Goal: Task Accomplishment & Management: Complete application form

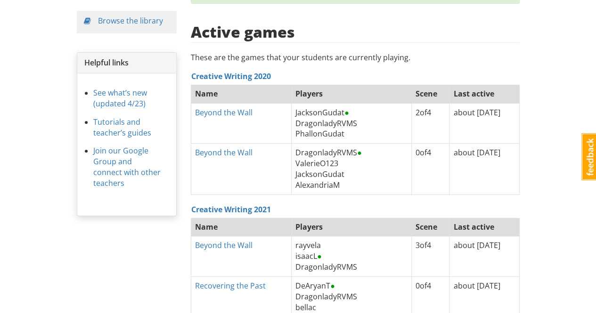
scroll to position [188, 0]
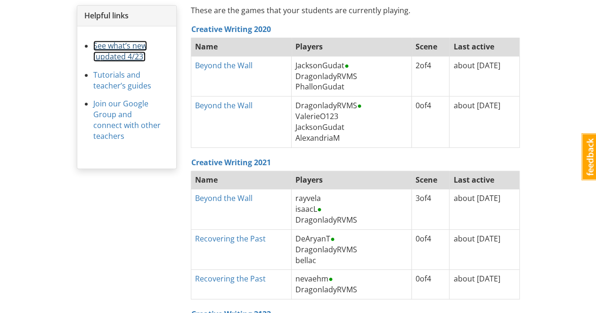
click at [120, 56] on link "See what’s new (updated 4/23)" at bounding box center [120, 51] width 54 height 21
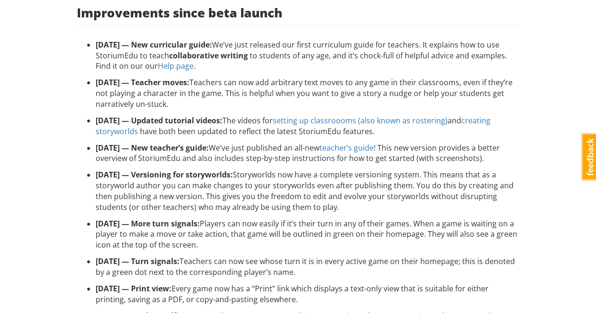
scroll to position [47, 0]
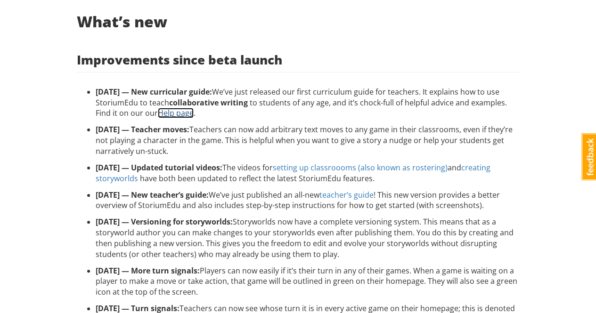
click at [173, 113] on link "Help page" at bounding box center [176, 113] width 36 height 10
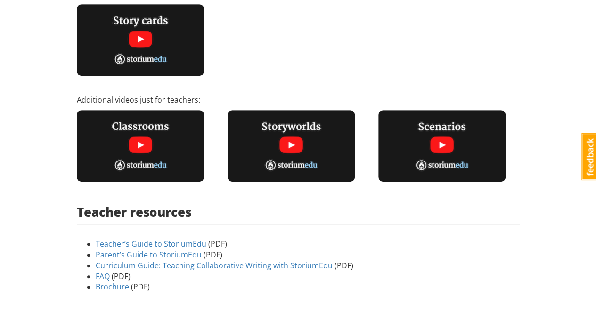
scroll to position [316, 0]
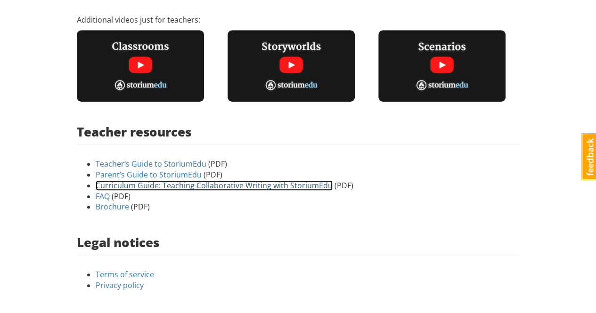
click at [224, 184] on link "Curriculum Guide: Teaching Collaborative Writing with StoriumEdu" at bounding box center [214, 185] width 237 height 10
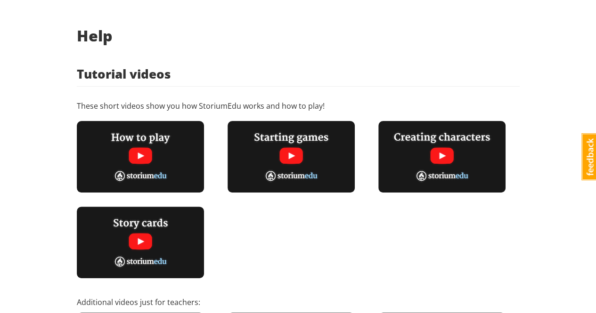
scroll to position [0, 0]
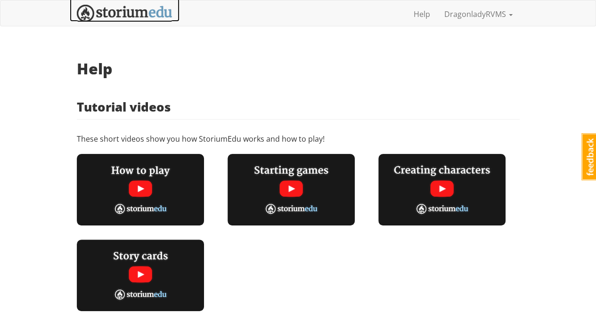
click at [131, 12] on img at bounding box center [125, 13] width 96 height 17
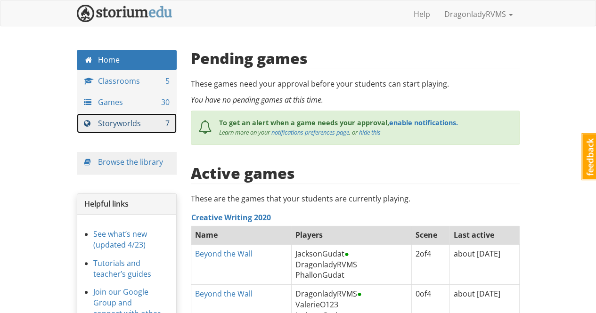
click at [125, 124] on link "Storyworlds 7" at bounding box center [127, 124] width 100 height 20
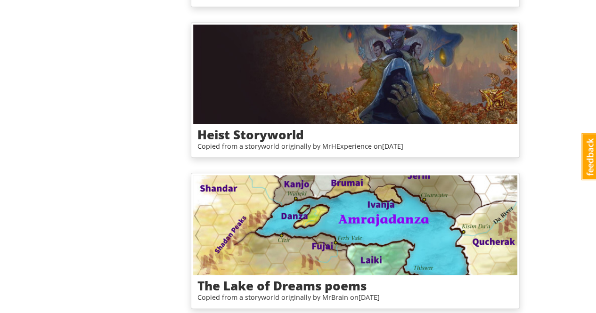
scroll to position [800, 0]
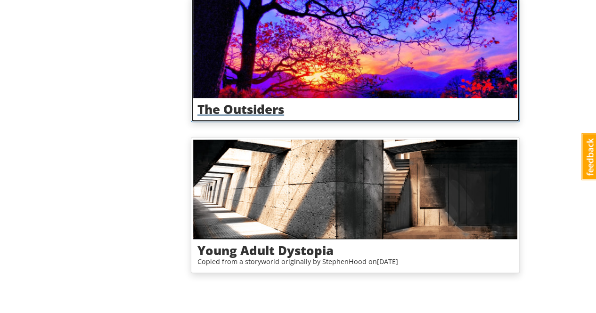
click at [272, 105] on h3 "The Outsiders" at bounding box center [355, 109] width 316 height 14
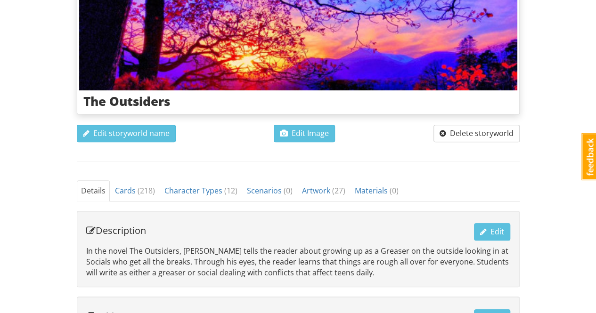
scroll to position [133, 0]
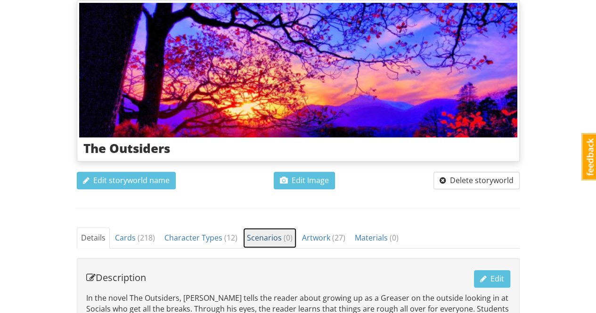
click at [267, 238] on span "Scenarios ( 0 )" at bounding box center [270, 238] width 46 height 10
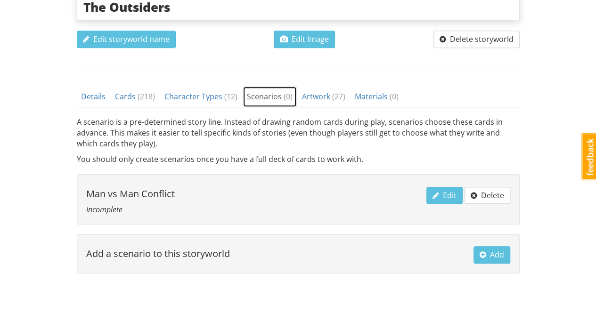
scroll to position [303, 0]
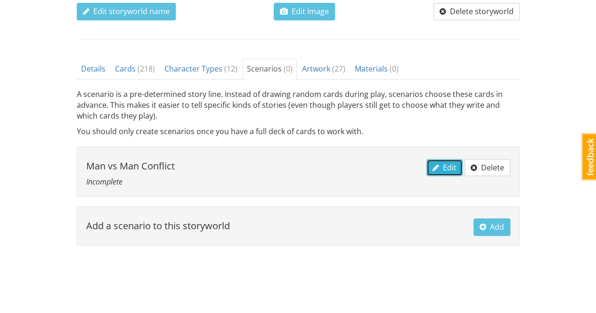
click at [441, 165] on span "Edit" at bounding box center [445, 168] width 24 height 10
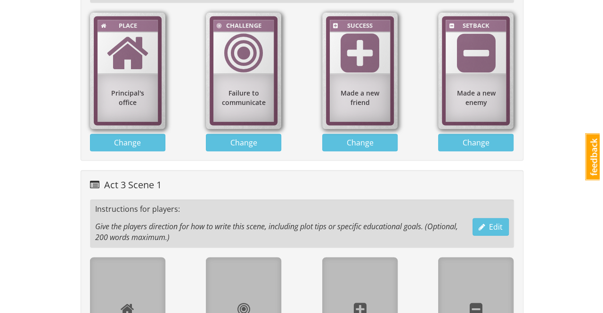
scroll to position [989, 0]
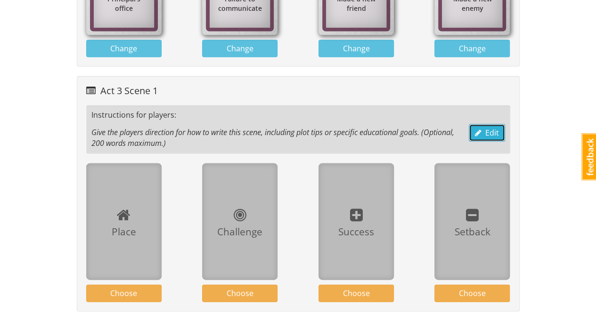
click at [493, 128] on span "Edit" at bounding box center [487, 133] width 24 height 10
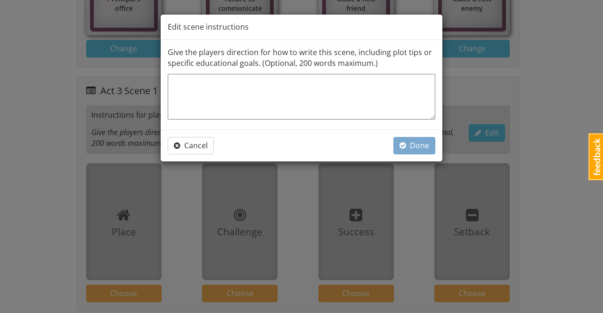
click at [377, 89] on textarea at bounding box center [302, 97] width 268 height 46
type textarea "Y"
type textarea "x"
type textarea "Yo"
type textarea "x"
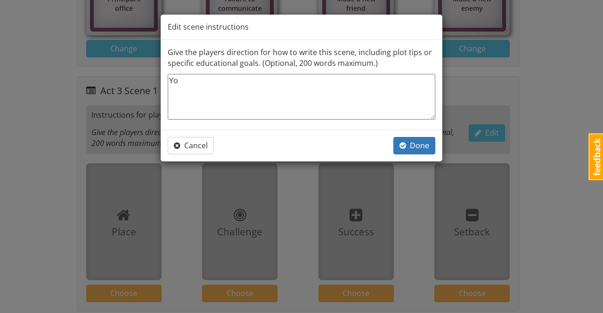
type textarea "You"
type textarea "x"
type textarea "You"
type textarea "x"
type textarea "You f"
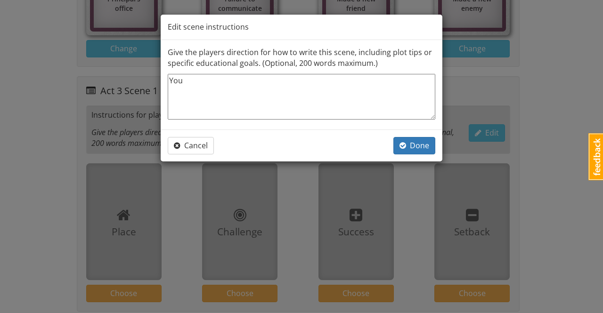
type textarea "x"
type textarea "You fi"
type textarea "x"
type textarea "You fin"
type textarea "x"
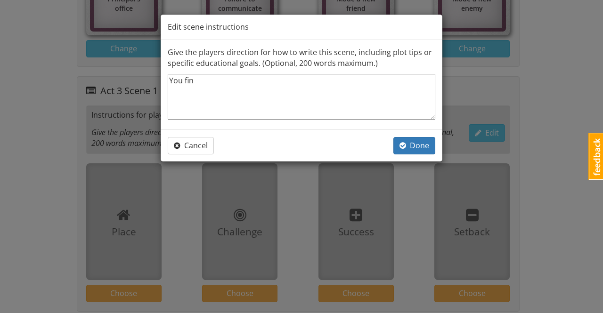
type textarea "You find"
type textarea "x"
type textarea "You find"
type textarea "x"
type textarea "You find y"
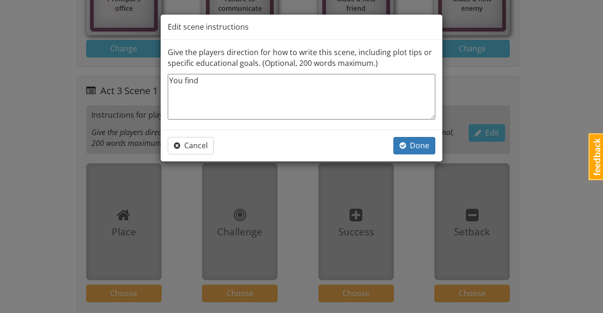
type textarea "x"
type textarea "You find yo"
type textarea "x"
type textarea "You find you"
type textarea "x"
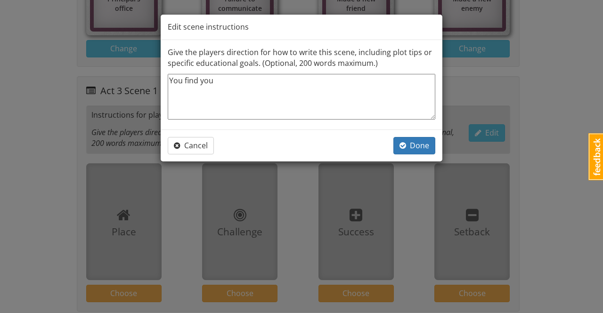
type textarea "You find your"
type textarea "x"
type textarea "You find yours"
type textarea "x"
type textarea "You find yourse"
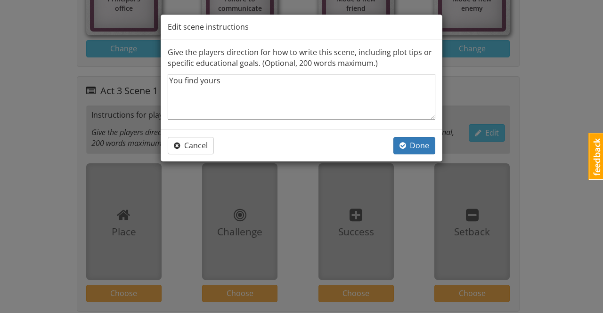
type textarea "x"
type textarea "You find yoursel"
type textarea "x"
type textarea "You find yourself"
type textarea "x"
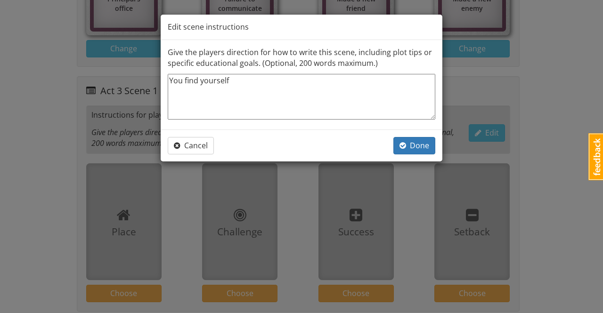
type textarea "You find yourself"
type textarea "x"
type textarea "You find yourself l"
type textarea "x"
type textarea "You find yourself le"
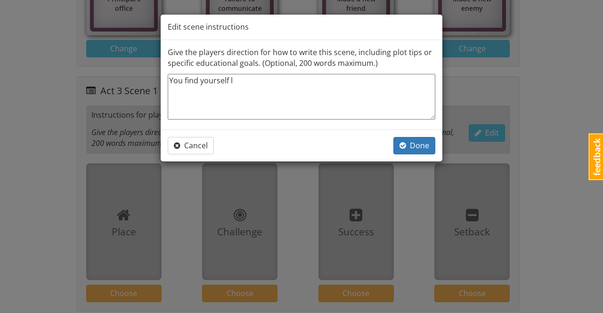
type textarea "x"
type textarea "You find yourself lea"
type textarea "x"
type textarea "You find yourself leav"
type textarea "x"
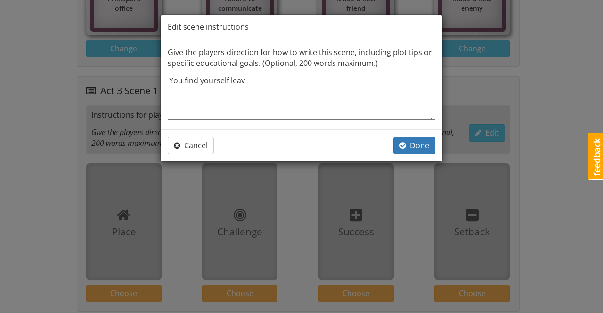
type textarea "You find yourself leavi"
type textarea "x"
type textarea "You find yourself leavin"
type textarea "x"
type textarea "You find yourself leaving"
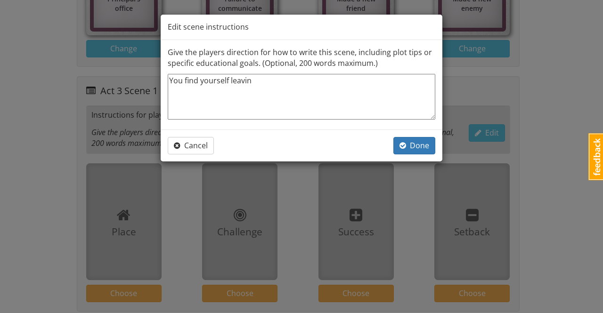
type textarea "x"
type textarea "You find yourself leaving"
type textarea "x"
type textarea "You find yourself leaving t"
type textarea "x"
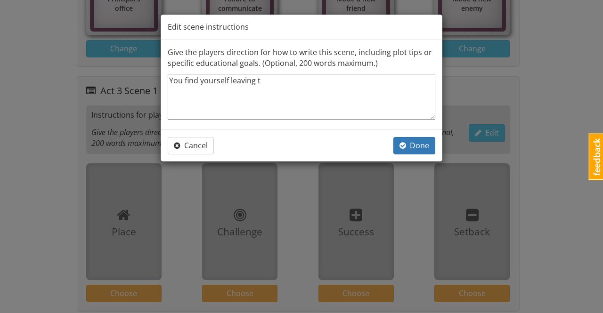
type textarea "You find yourself leaving th"
type textarea "x"
type textarea "You find yourself leaving the"
type textarea "x"
type textarea "You find yourself leaving the"
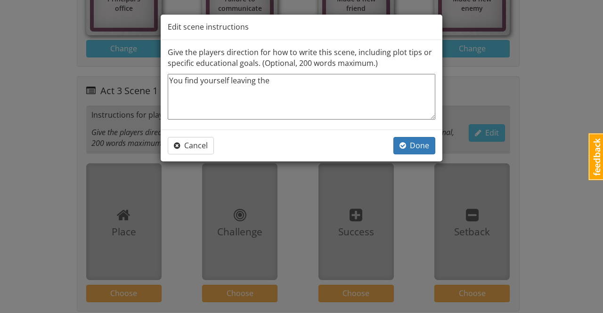
type textarea "x"
type textarea "You find yourself leaving the o"
type textarea "x"
type textarea "You find yourself leaving the of"
type textarea "x"
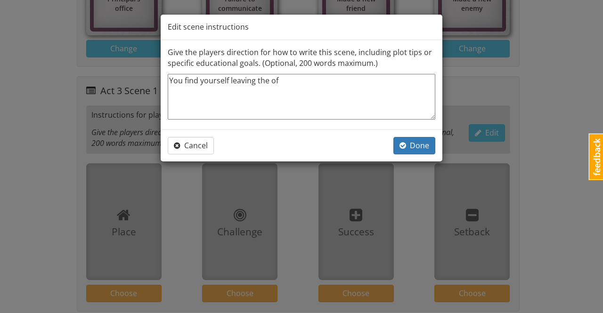
type textarea "You find yourself leaving the off"
type textarea "x"
type textarea "You find yourself leaving the offi"
type textarea "x"
type textarea "You find yourself leaving the offic"
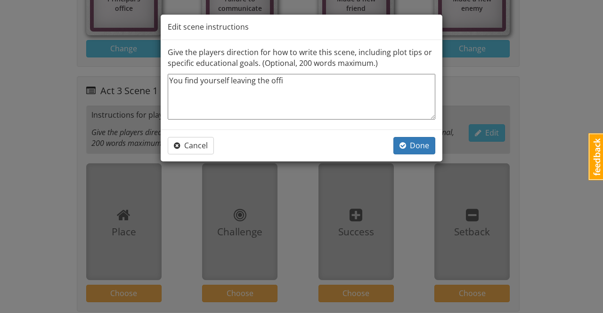
type textarea "x"
type textarea "You find yourself leaving the office"
type textarea "x"
type textarea "You find yourself leaving the office"
type textarea "x"
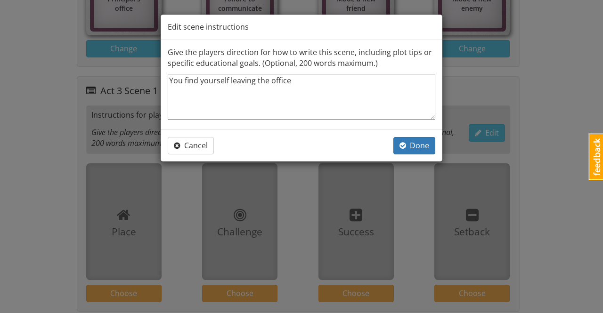
type textarea "You find yourself leaving the office a"
type textarea "x"
type textarea "You find yourself leaving the office at"
type textarea "x"
type textarea "You find yourself leaving the office at"
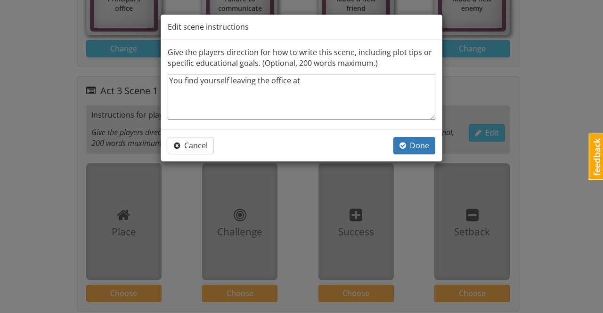
type textarea "x"
type textarea "You find yourself leaving the office at t"
type textarea "x"
type textarea "You find yourself leaving the office at th"
type textarea "x"
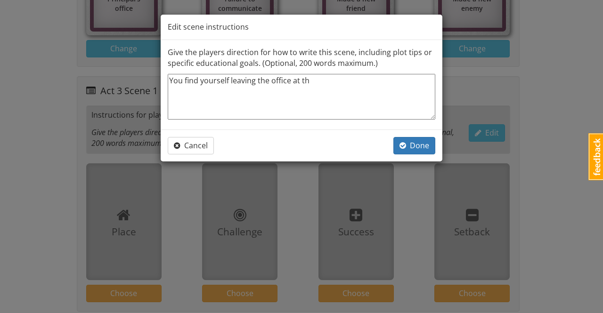
type textarea "You find yourself leaving the office at the"
type textarea "x"
type textarea "You find yourself leaving the office at the"
type textarea "x"
type textarea "You find yourself leaving the office at the e"
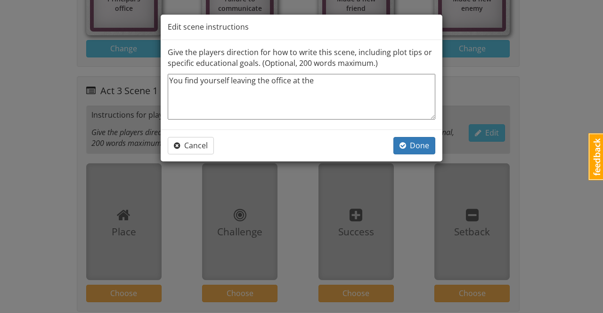
type textarea "x"
type textarea "You find yourself leaving the office at the en"
type textarea "x"
type textarea "You find yourself leaving the office at the end"
type textarea "x"
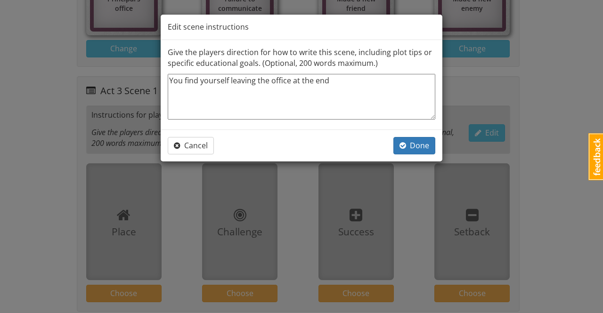
type textarea "You find yourself leaving the office at the end"
type textarea "x"
type textarea "You find yourself leaving the office at the end o"
type textarea "x"
type textarea "You find yourself leaving the office at the end of"
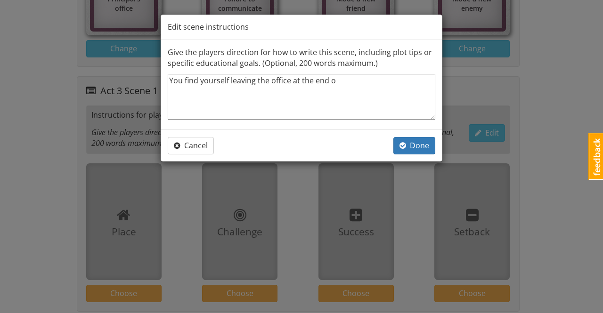
type textarea "x"
type textarea "You find yourself leaving the office at the end of"
type textarea "x"
type textarea "You find yourself leaving the office at the end of ht"
type textarea "x"
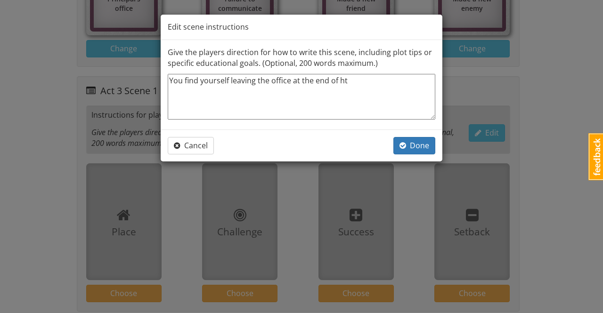
type textarea "You find yourself leaving the office at the end of hte"
type textarea "x"
type textarea "You find yourself leaving the office at the end of hte"
type textarea "x"
type textarea "You find yourself leaving the office at the end of hte d"
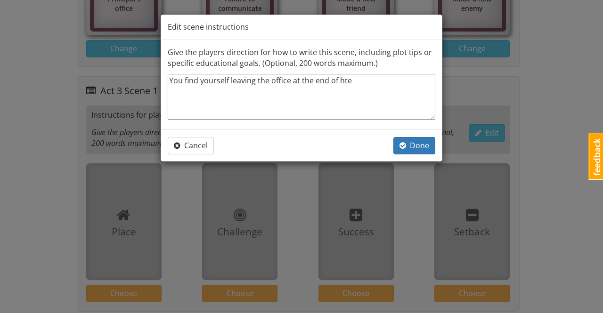
type textarea "x"
type textarea "You find yourself leaving the office at the end of hte"
type textarea "x"
type textarea "You find yourself leaving the office at the end of hte"
type textarea "x"
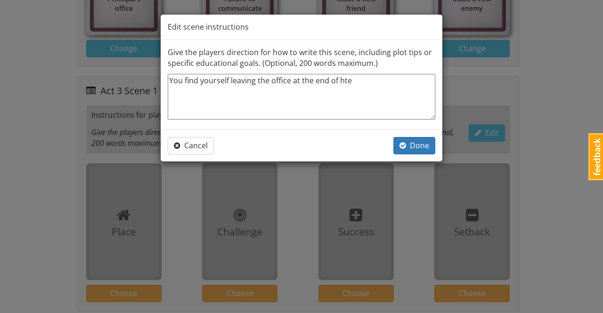
type textarea "You find yourself leaving the office at the end of ht"
type textarea "x"
type textarea "You find yourself leaving the office at the end of h"
type textarea "x"
type textarea "You find yourself leaving the office at the end of"
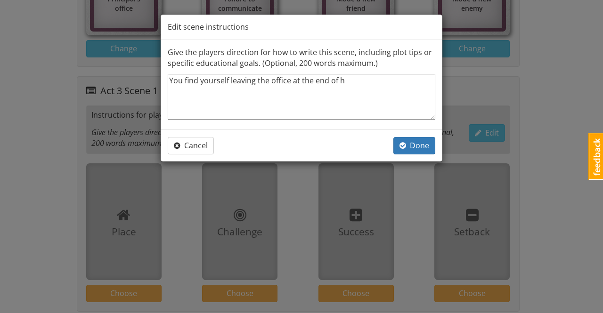
type textarea "x"
type textarea "You find yourself leaving the office at the end of t"
type textarea "x"
type textarea "You find yourself leaving the office at the end of th"
type textarea "x"
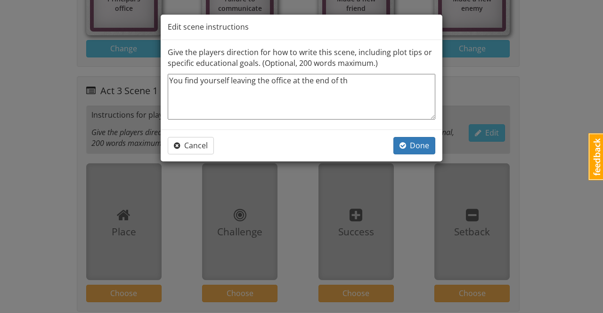
type textarea "You find yourself leaving the office at the end of the"
type textarea "x"
type textarea "You find yourself leaving the office at the end of the"
type textarea "x"
type textarea "You find yourself leaving the office at the end of the d"
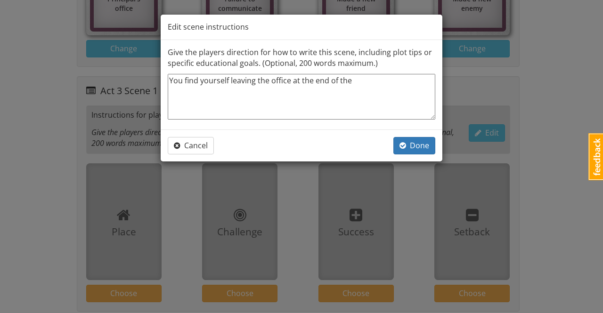
type textarea "x"
type textarea "You find yourself leaving the office at the end of the da"
type textarea "x"
type textarea "You find yourself leaving the office at the end of the day"
type textarea "x"
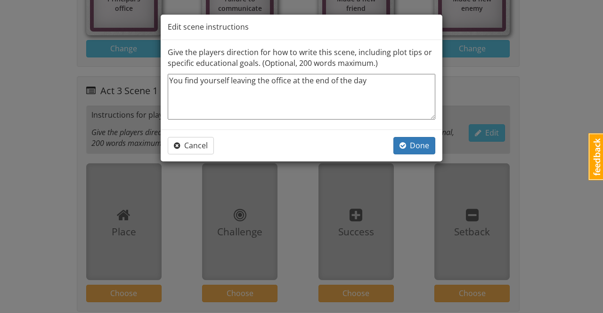
type textarea "You find yourself leaving the office at the end of the day"
type textarea "x"
type textarea "You find yourself leaving the office at the end of the day w"
type textarea "x"
type textarea "You find yourself leaving the office at the end of the day wi"
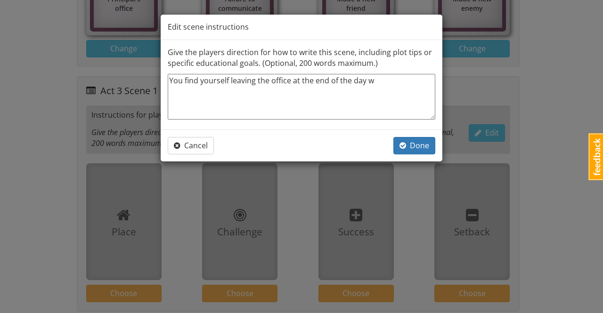
type textarea "x"
type textarea "You find yourself leaving the office at the end of the day wiht"
type textarea "x"
type textarea "You find yourself leaving the office at the end of the day wiht"
type textarea "x"
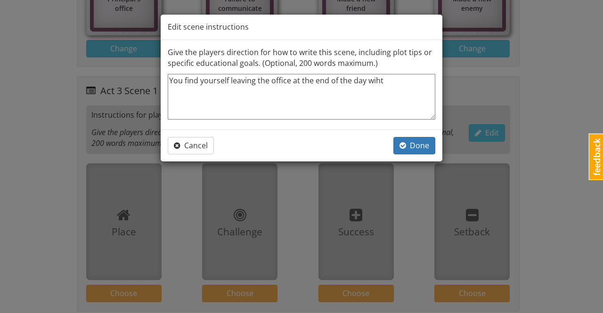
type textarea "You find yourself leaving the office at the end of the day wiht"
type textarea "x"
type textarea "You find yourself leaving the office at the end of the day wih"
type textarea "x"
type textarea "You find yourself leaving the office at the end of the day wi"
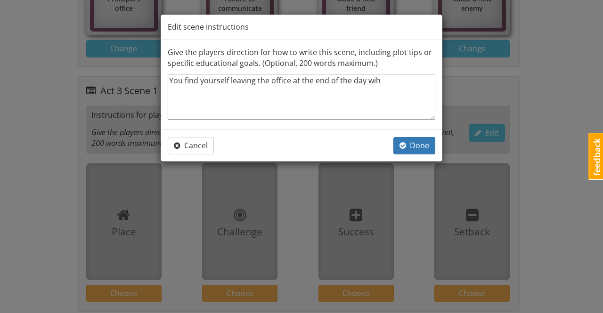
type textarea "x"
type textarea "You find yourself leaving the office at the end of the day wit"
type textarea "x"
type textarea "You find yourself leaving the office at the end of the day with"
type textarea "x"
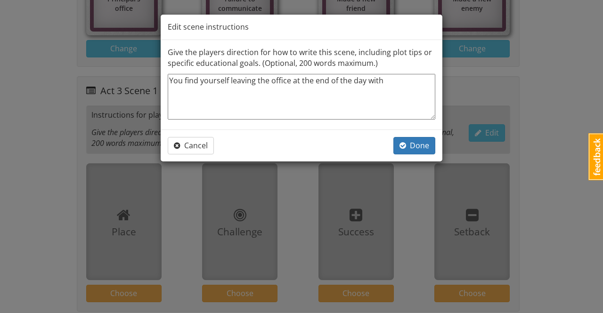
type textarea "You find yourself leaving the office at the end of the day wit"
type textarea "x"
type textarea "You find yourself leaving the office at the end of the day wi"
type textarea "x"
type textarea "You find yourself leaving the office at the end of the day w"
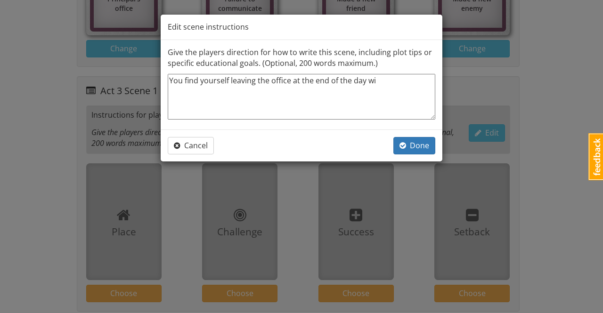
type textarea "x"
type textarea "You find yourself leaving the office at the end of the day"
type textarea "x"
type textarea "You find yourself leaving the office at the end of the day"
type textarea "x"
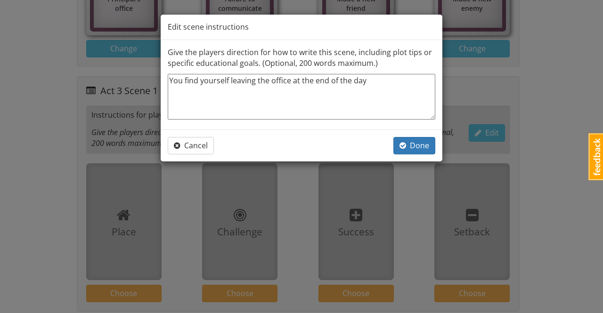
type textarea "You find yourself leaving the office at the end of the day."
type textarea "x"
type textarea "You find yourself leaving the office at the end of the day."
type textarea "x"
type textarea "You find yourself leaving the office at the end of the day."
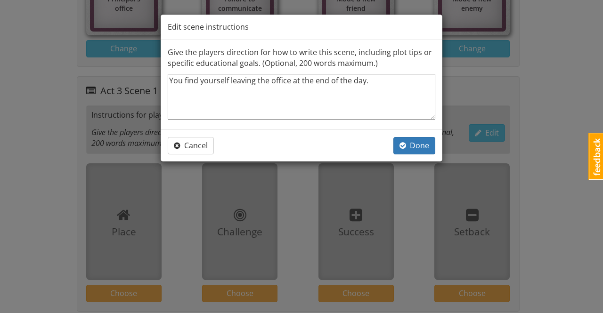
type textarea "x"
type textarea "You find yourself leaving the office at the end of the day. H"
type textarea "x"
type textarea "You find yourself leaving the office at the end of the day. Ho"
type textarea "x"
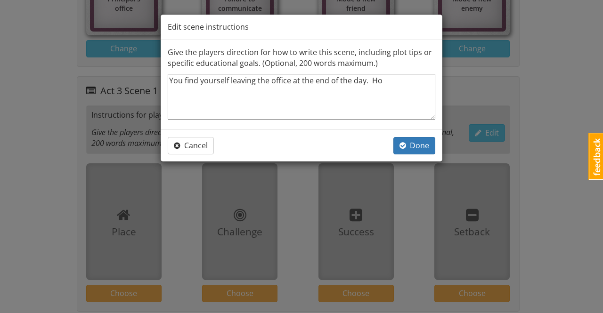
type textarea "You find yourself leaving the office at the end of the day. How"
type textarea "x"
type textarea "You find yourself leaving the office at the end of the day. How"
type textarea "x"
type textarea "You find yourself leaving the office at the end of the day. How w"
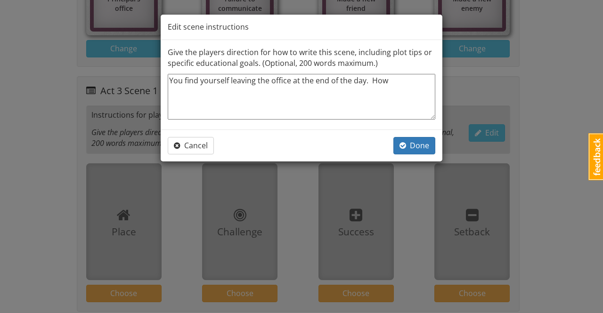
type textarea "x"
type textarea "You find yourself leaving the office at the end of the day. How wi"
type textarea "x"
type textarea "You find yourself leaving the office at the end of the day. How wil"
type textarea "x"
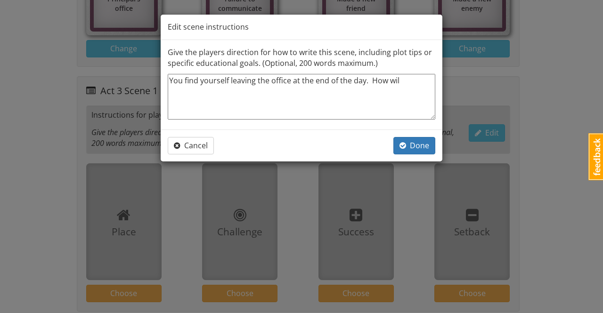
type textarea "You find yourself leaving the office at the end of the day. How will"
type textarea "x"
type textarea "You find yourself leaving the office at the end of the day. How will"
type textarea "x"
type textarea "You find yourself leaving the office at the end of the day. How will y"
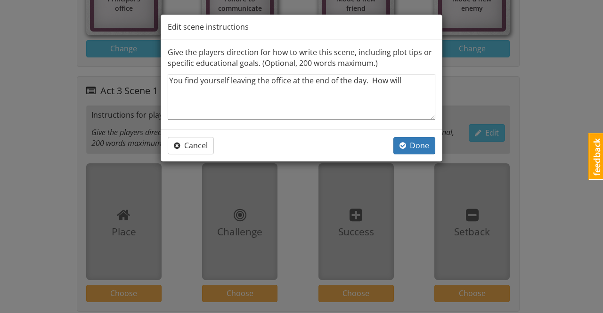
type textarea "x"
type textarea "You find yourself leaving the office at the end of the day. How will yo"
type textarea "x"
type textarea "You find yourself leaving the office at the end of the day. How will you"
type textarea "x"
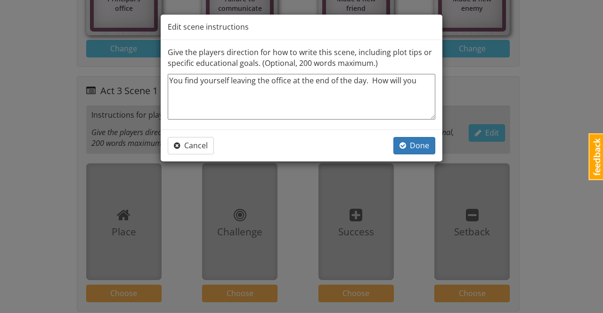
type textarea "You find yourself leaving the office at the end of the day. How will you"
type textarea "x"
type textarea "You find yourself leaving the office at the end of the day. How will you t"
type textarea "x"
type textarea "You find yourself leaving the office at the end of the day. How will you ta"
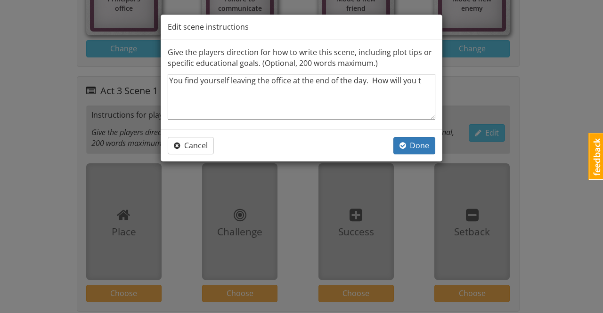
type textarea "x"
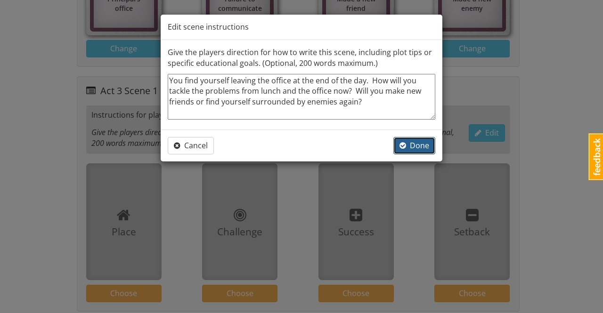
click at [418, 142] on span "Done" at bounding box center [415, 145] width 30 height 10
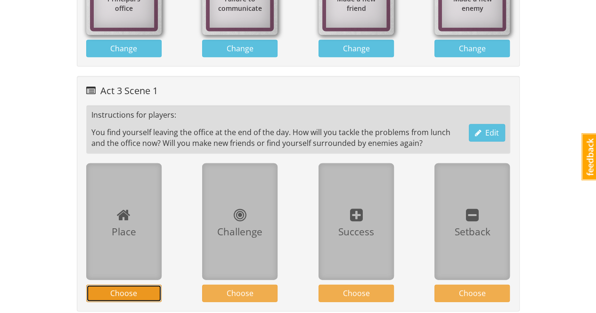
click at [126, 288] on span "Choose" at bounding box center [123, 293] width 27 height 10
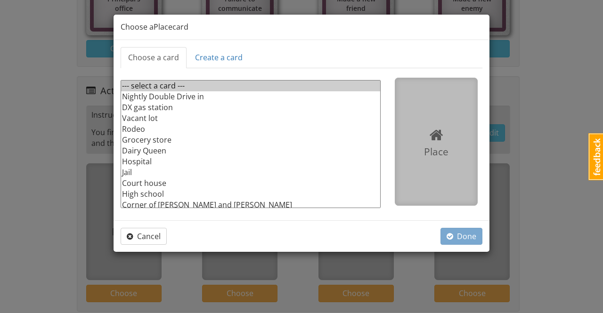
scroll to position [35, 0]
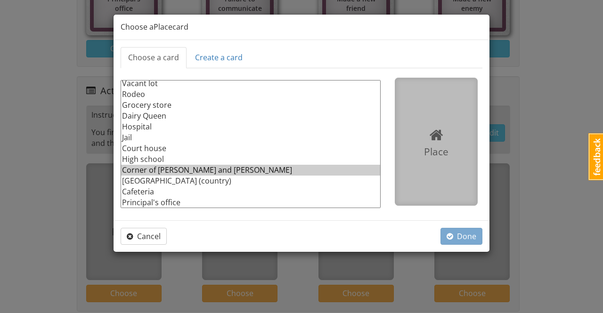
click at [157, 168] on option "Corner of [PERSON_NAME] and [PERSON_NAME]" at bounding box center [250, 170] width 259 height 11
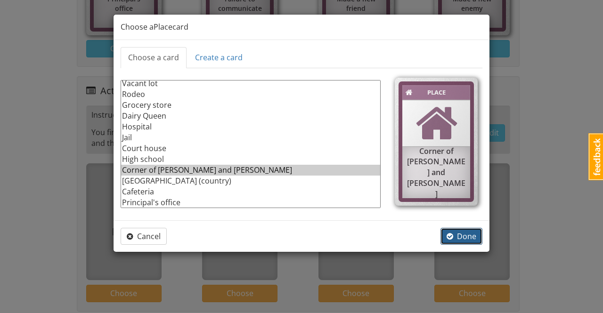
click at [461, 236] on span "Done" at bounding box center [462, 236] width 30 height 10
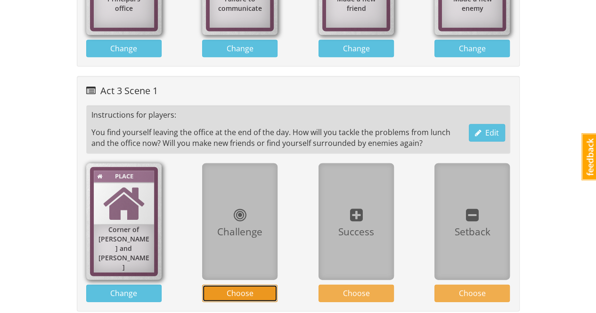
click at [258, 290] on button "Choose" at bounding box center [239, 293] width 75 height 17
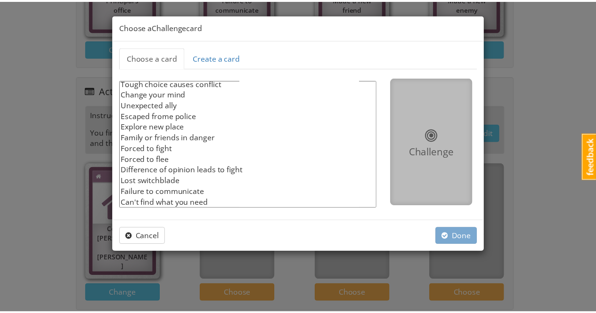
scroll to position [0, 0]
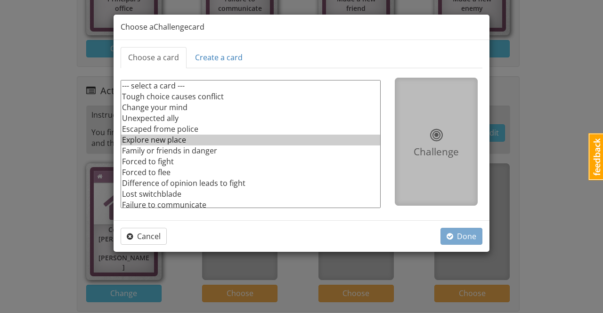
click at [179, 138] on option "Explore new place" at bounding box center [250, 140] width 259 height 11
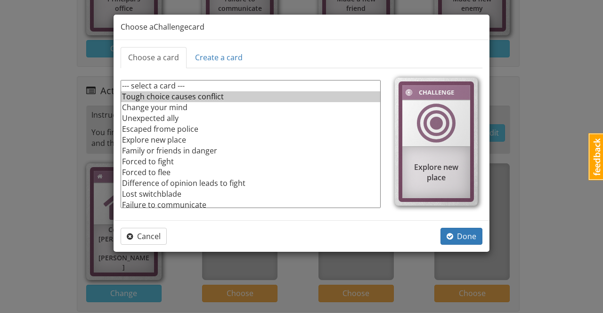
click at [189, 95] on option "Tough choice causes conflict" at bounding box center [250, 96] width 259 height 11
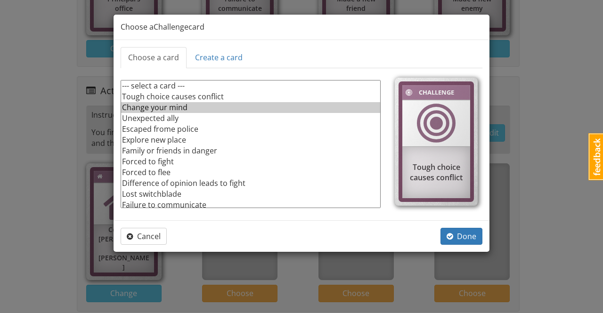
click at [183, 108] on option "Change your mind" at bounding box center [250, 107] width 259 height 11
click at [464, 233] on span "Done" at bounding box center [462, 236] width 30 height 10
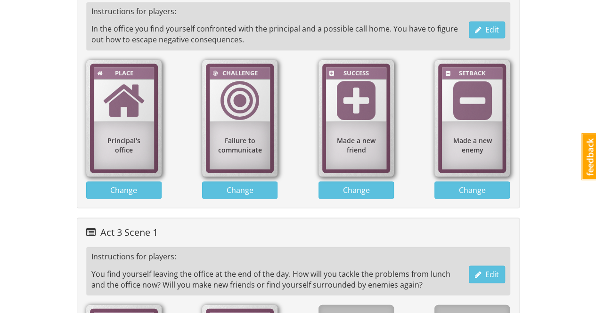
scroll to position [989, 0]
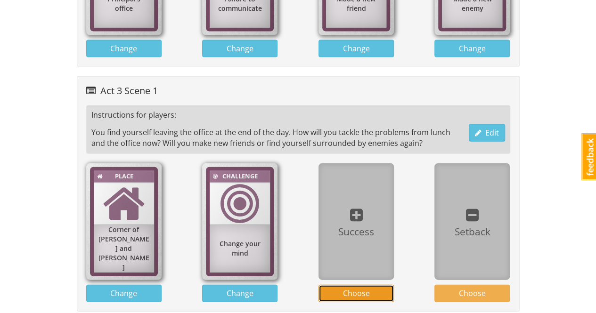
click at [382, 291] on button "Choose" at bounding box center [356, 293] width 75 height 17
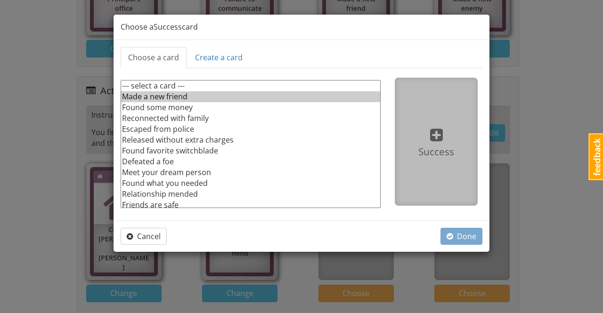
click at [174, 97] on option "Made a new friend" at bounding box center [250, 96] width 259 height 11
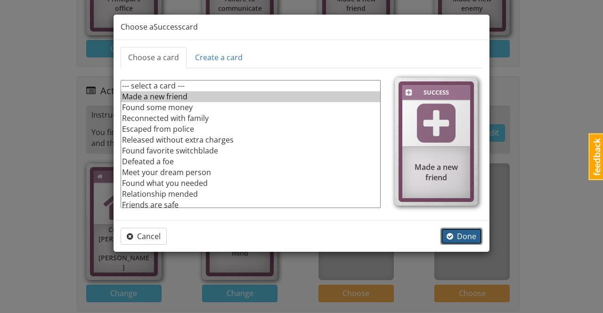
click at [468, 236] on span "Done" at bounding box center [462, 236] width 30 height 10
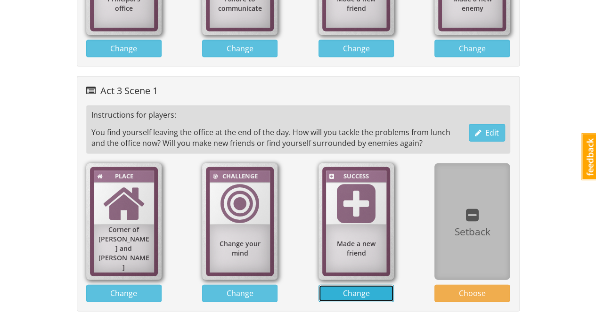
click at [372, 288] on button "Change" at bounding box center [356, 293] width 75 height 17
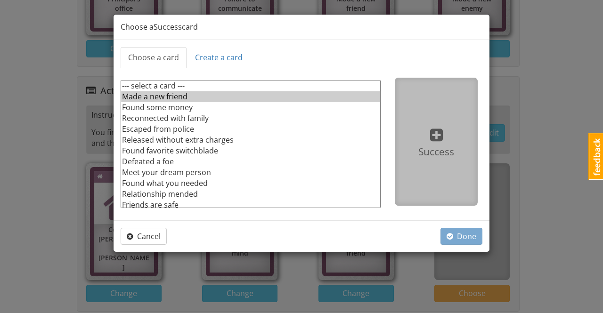
click at [157, 92] on option "Made a new friend" at bounding box center [250, 96] width 259 height 11
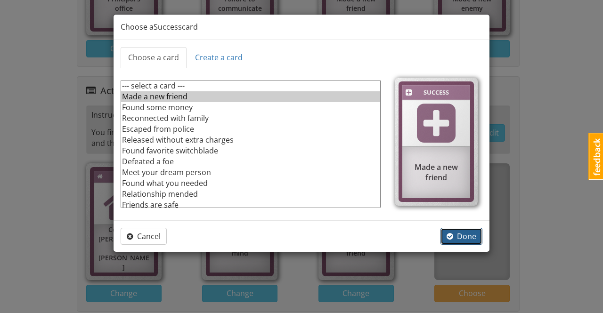
click at [463, 233] on span "Done" at bounding box center [462, 236] width 30 height 10
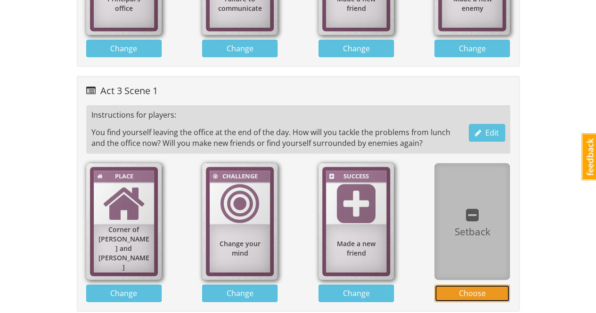
click at [477, 288] on span "Choose" at bounding box center [472, 293] width 27 height 10
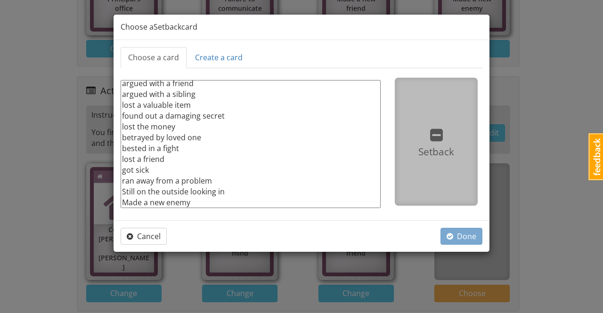
scroll to position [57, 0]
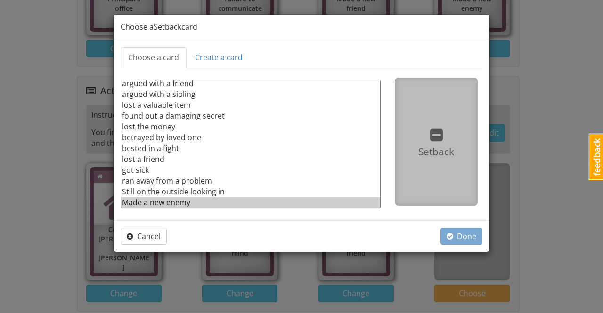
click at [177, 204] on option "Made a new enemy" at bounding box center [250, 202] width 259 height 11
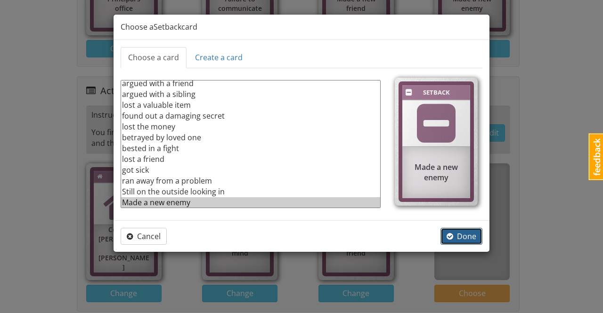
click at [472, 233] on span "Done" at bounding box center [462, 236] width 30 height 10
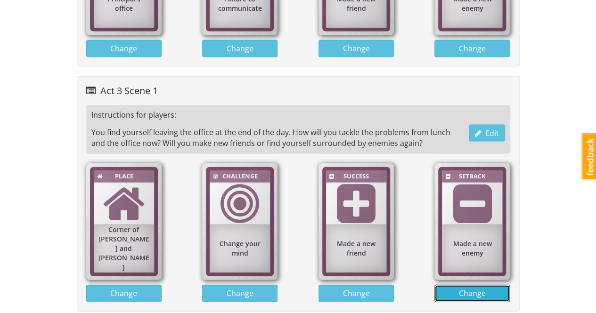
scroll to position [779, 0]
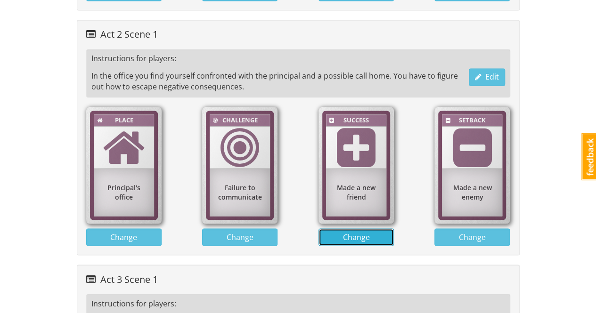
click at [369, 234] on button "Change" at bounding box center [356, 237] width 75 height 17
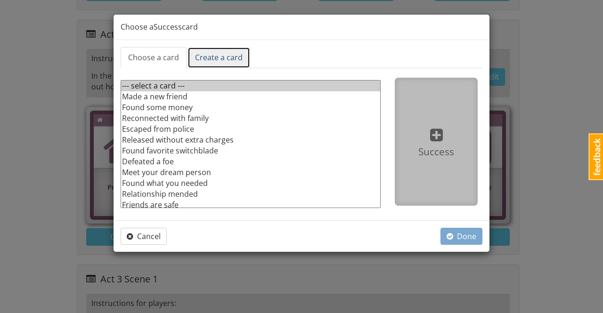
click at [236, 59] on link "Create a card" at bounding box center [219, 57] width 63 height 21
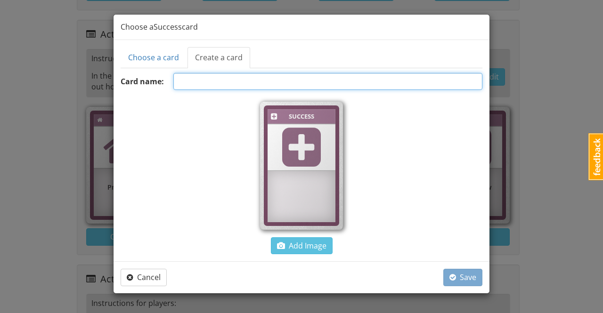
click at [213, 84] on input "text" at bounding box center [327, 81] width 309 height 17
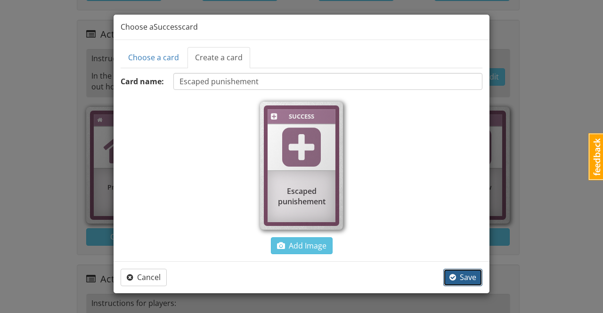
click at [467, 273] on span "Save" at bounding box center [463, 277] width 27 height 10
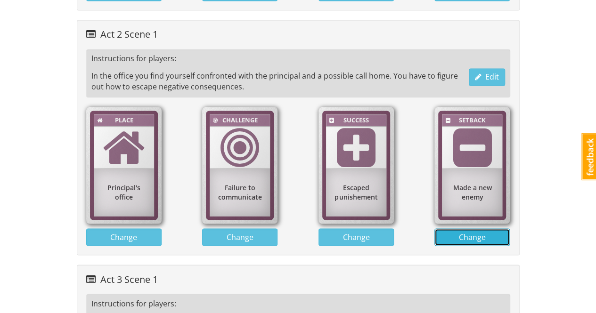
click at [473, 233] on span "Change" at bounding box center [472, 237] width 27 height 10
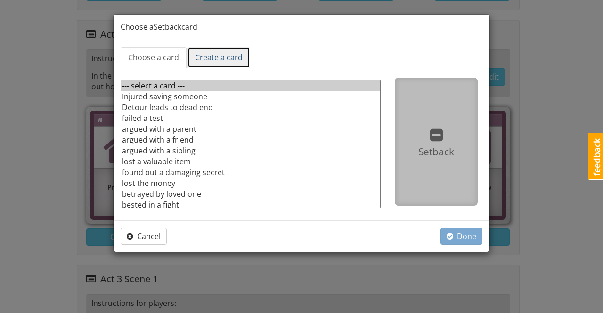
click at [218, 55] on link "Create a card" at bounding box center [219, 57] width 63 height 21
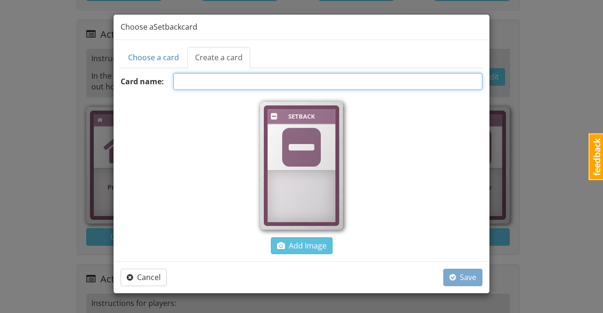
click at [240, 82] on input "text" at bounding box center [327, 81] width 309 height 17
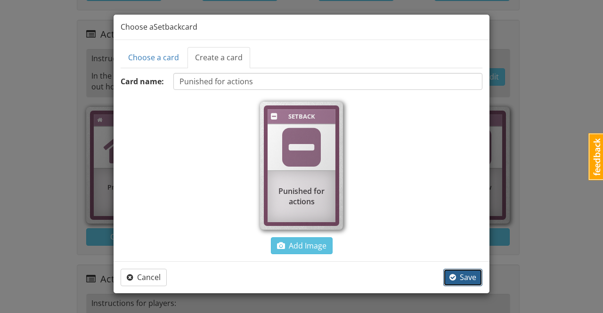
click at [467, 279] on span "Save" at bounding box center [463, 277] width 27 height 10
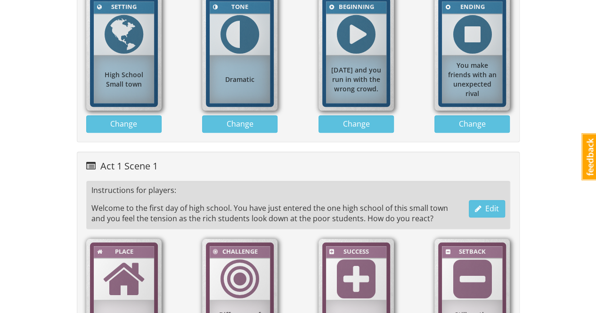
scroll to position [119, 0]
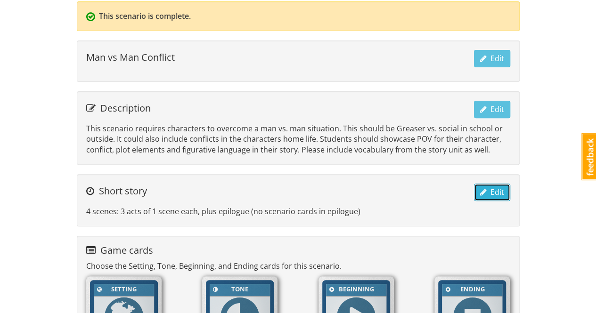
click at [493, 190] on span "Edit" at bounding box center [492, 192] width 24 height 10
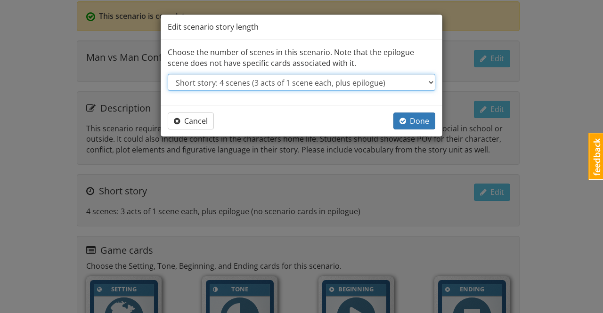
click at [360, 83] on select "--- select one --- Short story: 4 scenes (3 acts of 1 scene each, plus epilogue…" at bounding box center [302, 82] width 268 height 17
click at [168, 74] on select "--- select one --- Short story: 4 scenes (3 acts of 1 scene each, plus epilogue…" at bounding box center [302, 82] width 268 height 17
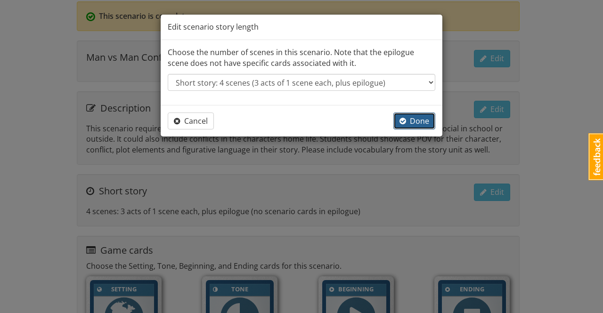
click at [418, 121] on span "Done" at bounding box center [415, 121] width 30 height 10
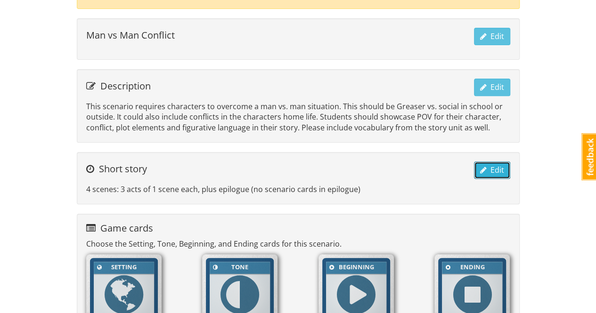
scroll to position [0, 0]
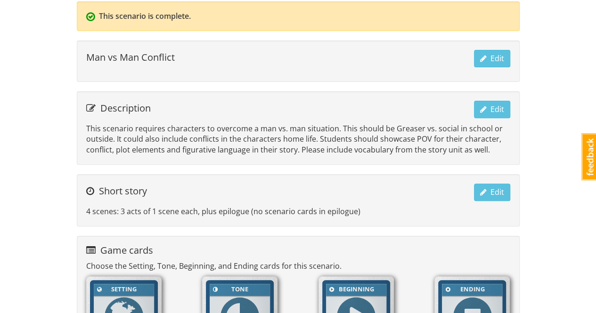
scroll to position [72, 0]
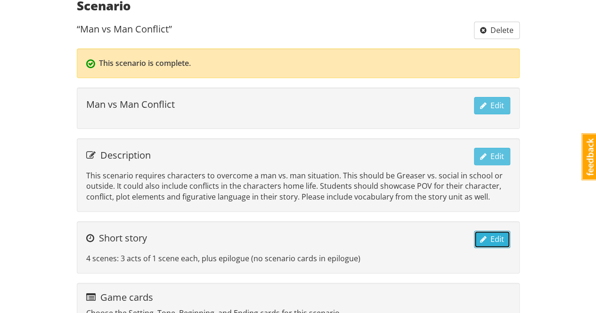
click at [487, 237] on span "Edit" at bounding box center [492, 239] width 24 height 10
select select "storySizeShort"
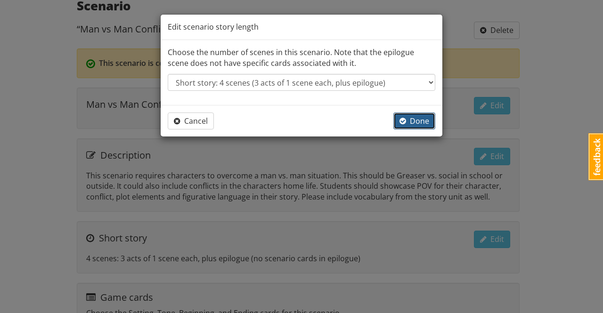
click at [414, 119] on span "Done" at bounding box center [415, 121] width 30 height 10
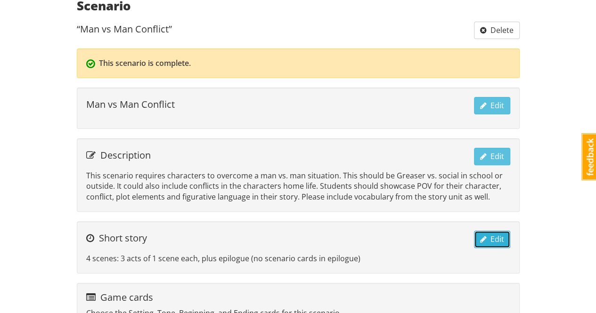
click at [489, 234] on span "Edit" at bounding box center [492, 239] width 24 height 10
select select "storySizeShort"
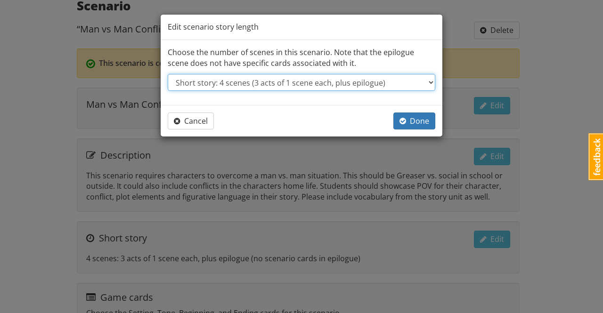
click at [432, 84] on select "--- select one --- Short story: 4 scenes (3 acts of 1 scene each, plus epilogue…" at bounding box center [302, 82] width 268 height 17
click at [168, 74] on select "--- select one --- Short story: 4 scenes (3 acts of 1 scene each, plus epilogue…" at bounding box center [302, 82] width 268 height 17
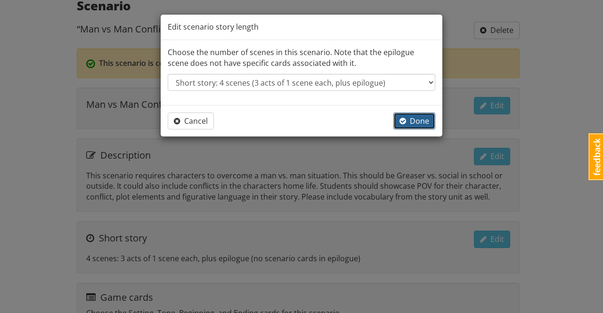
click at [417, 118] on span "Done" at bounding box center [415, 121] width 30 height 10
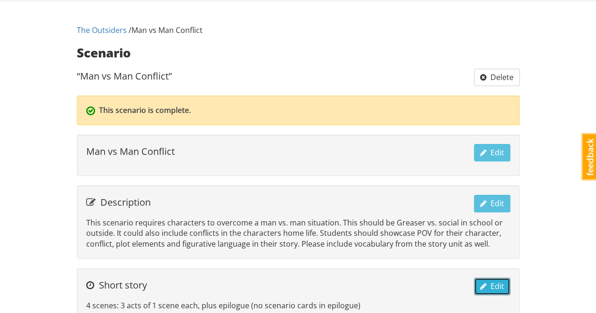
scroll to position [0, 0]
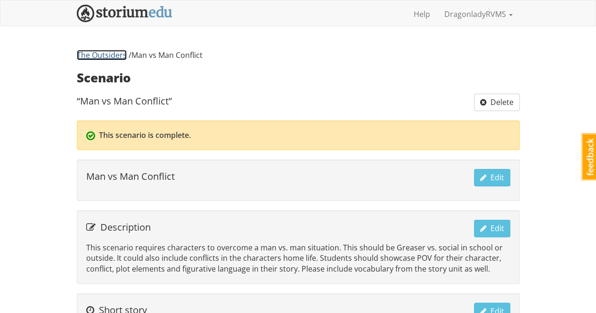
click at [113, 54] on link "The Outsiders" at bounding box center [102, 55] width 50 height 10
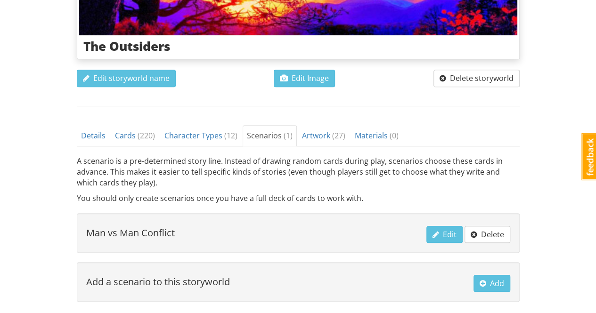
scroll to position [283, 0]
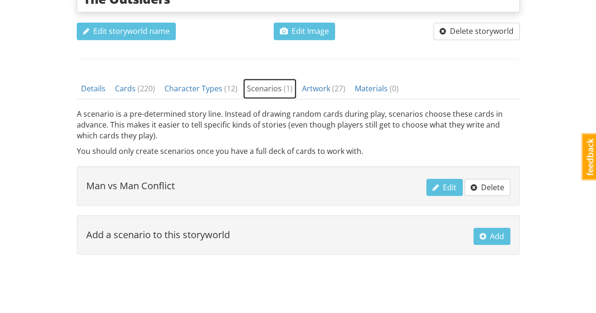
click at [259, 86] on span "Scenarios ( 1 )" at bounding box center [270, 88] width 46 height 10
click at [496, 235] on span "Add" at bounding box center [492, 236] width 25 height 10
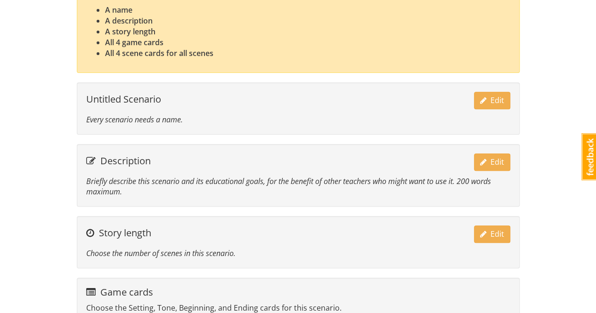
scroll to position [94, 0]
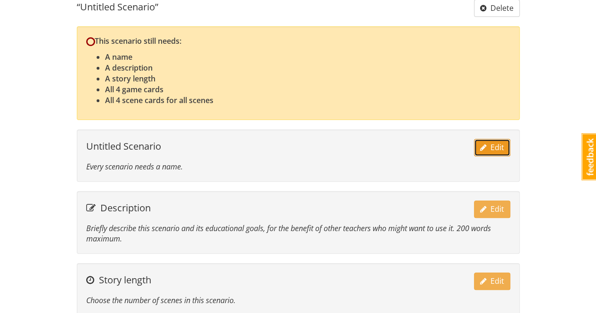
click at [489, 148] on span "Edit" at bounding box center [492, 147] width 24 height 10
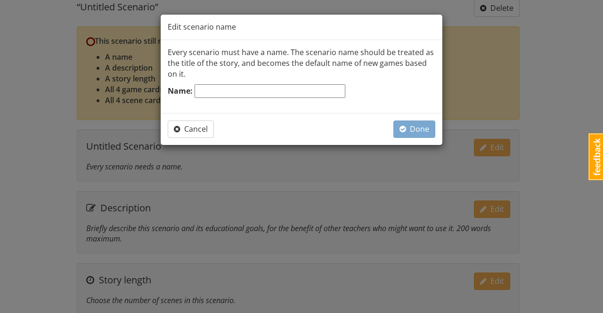
click at [314, 93] on input "Name:" at bounding box center [270, 91] width 151 height 14
type input "Man vs. Nature Conflict"
click at [418, 129] on span "Done" at bounding box center [415, 129] width 30 height 10
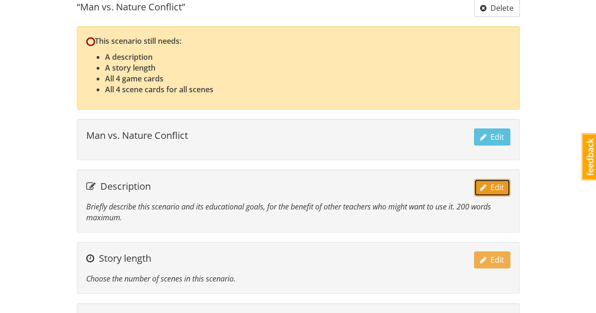
click at [493, 186] on span "Edit" at bounding box center [492, 187] width 24 height 10
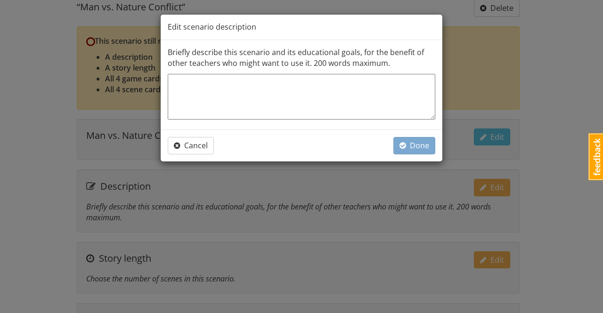
click at [285, 88] on textarea at bounding box center [302, 97] width 268 height 46
type textarea "T"
type textarea "x"
type textarea "Th"
type textarea "x"
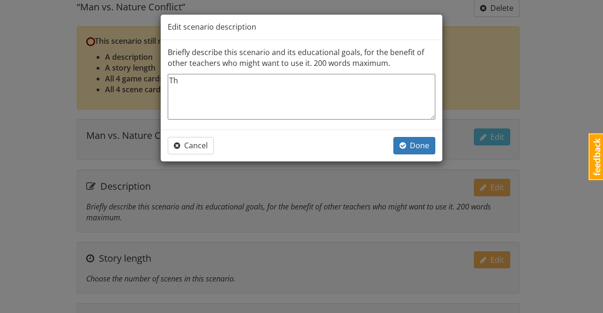
type textarea "The"
type textarea "x"
type textarea "The"
type textarea "x"
type textarea "The s"
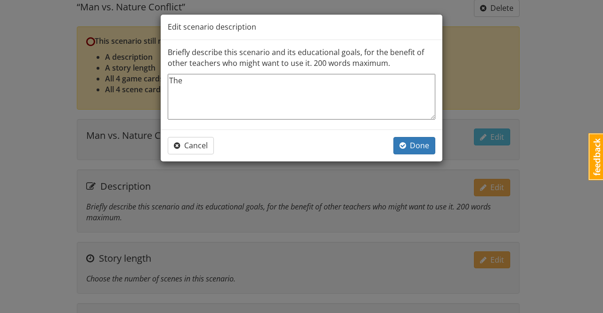
type textarea "x"
type textarea "The so"
type textarea "x"
type textarea "The soc"
type textarea "x"
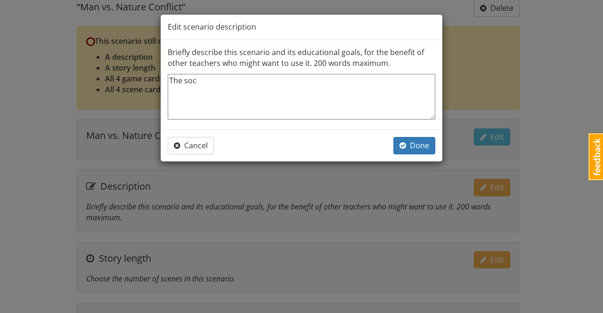
type textarea "The soci"
type textarea "x"
type textarea "The [PERSON_NAME]"
type textarea "x"
type textarea "The social"
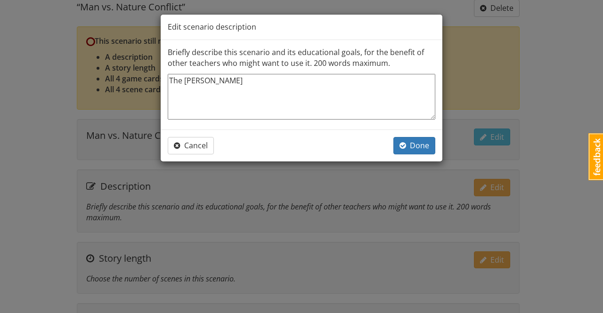
type textarea "x"
type textarea "The social"
type textarea "x"
type textarea "The social"
type textarea "x"
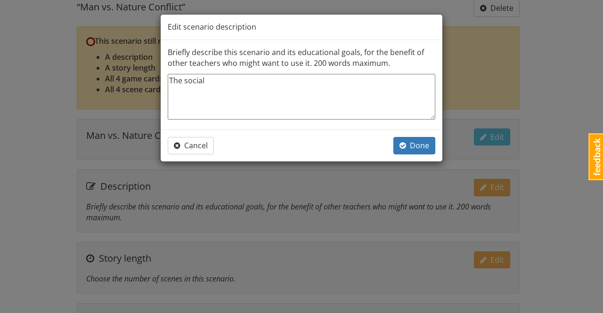
type textarea "The socials"
type textarea "x"
type textarea "The socials"
type textarea "x"
type textarea "The socials a"
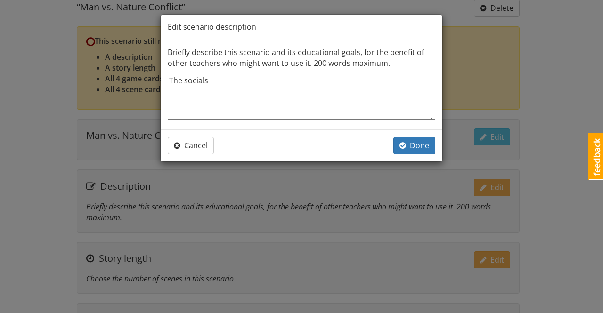
type textarea "x"
type textarea "The socials an"
type textarea "x"
type textarea "The socials and"
type textarea "x"
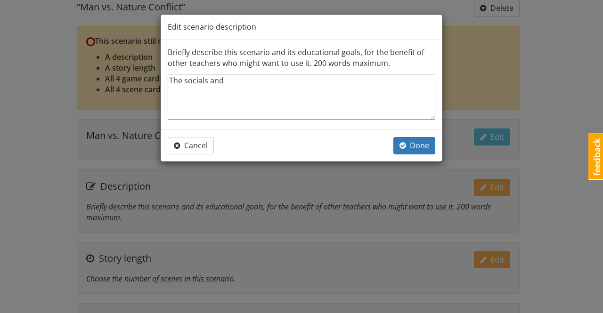
type textarea "The socials and"
type textarea "x"
type textarea "The socials and g"
type textarea "x"
type textarea "The socials and gr"
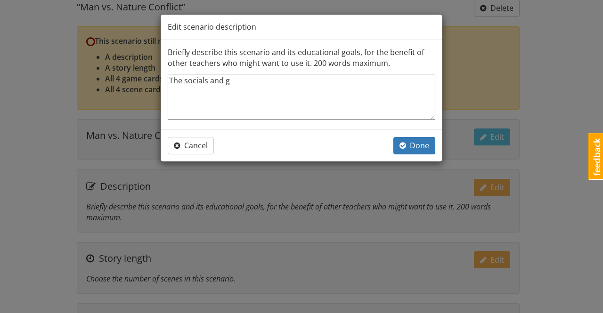
type textarea "x"
type textarea "The socials and gre"
type textarea "x"
type textarea "The socials and grea"
type textarea "x"
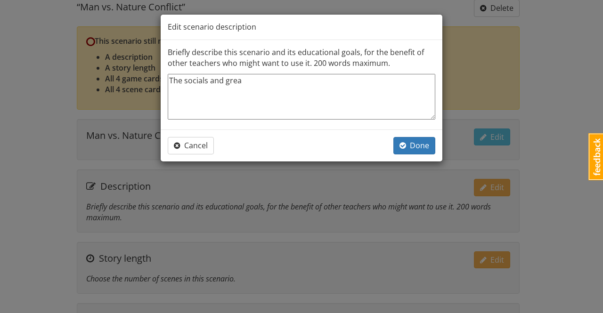
type textarea "The socials and greas"
type textarea "x"
type textarea "The socials and greasu"
type textarea "x"
type textarea "The socials and greas"
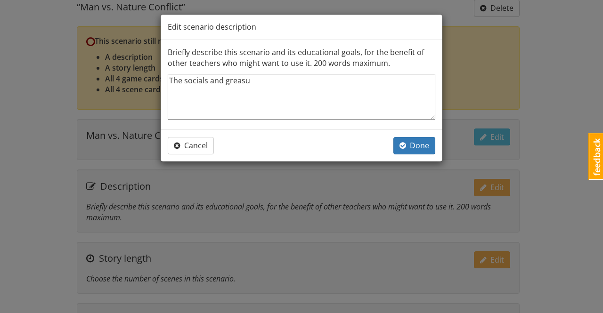
type textarea "x"
type textarea "The socials and grease"
type textarea "x"
type textarea "The socials and greaser"
type textarea "x"
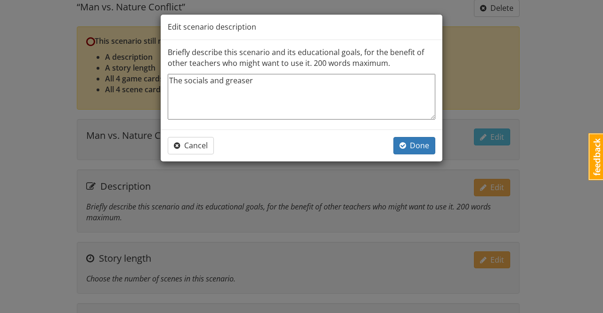
type textarea "The socials and greasers"
type textarea "x"
type textarea "The socials and greasers"
type textarea "x"
type textarea "The socials and greasers a"
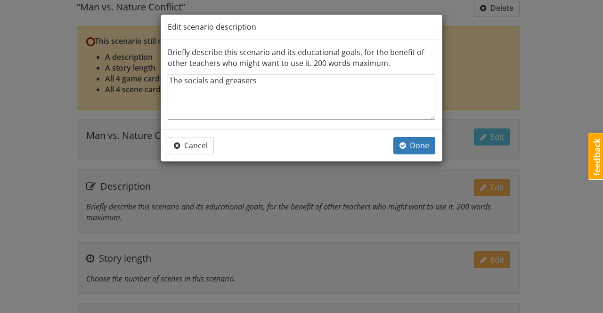
type textarea "x"
type textarea "The socials and greasers ar"
type textarea "x"
type textarea "The socials and greasers are"
type textarea "x"
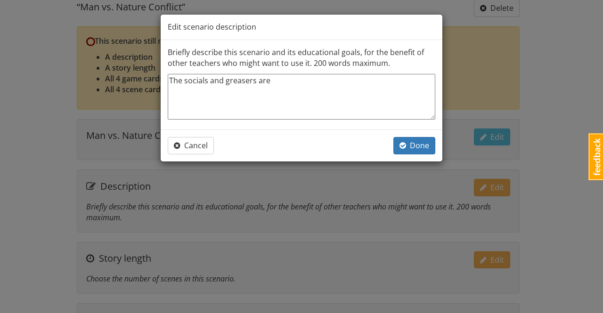
type textarea "The socials and greasers are"
type textarea "x"
type textarea "The socials and greasers are a"
type textarea "x"
type textarea "The socials and greasers are at"
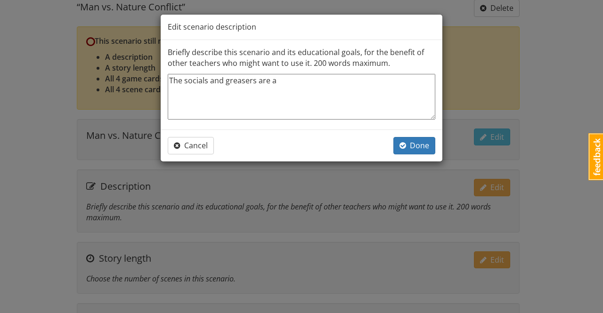
type textarea "x"
type textarea "The socials and greasers are at"
type textarea "x"
type textarea "The socials and greasers are at o"
type textarea "x"
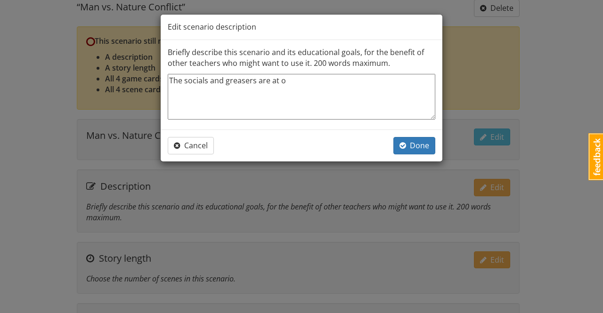
type textarea "The socials and greasers are at od"
type textarea "x"
type textarea "The socials and greasers are at odd"
type textarea "x"
type textarea "The socials and greasers are at odds"
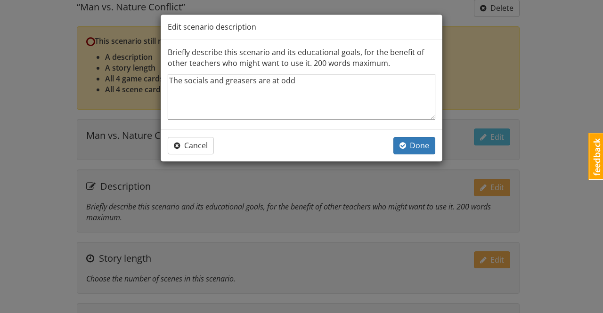
type textarea "x"
type textarea "The socials and greasers are at odds"
type textarea "x"
type textarea "The socials and greasers are at odds w"
type textarea "x"
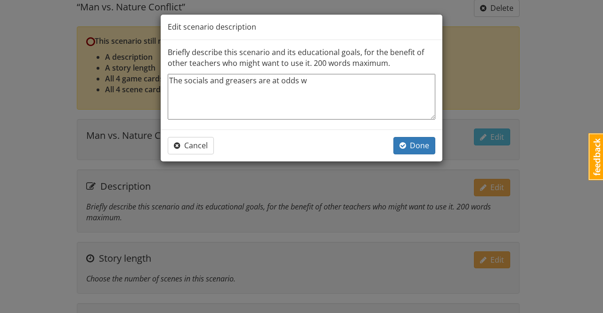
type textarea "The socials and greasers are at odds wi"
type textarea "x"
type textarea "The socials and greasers are at odds wiht"
type textarea "x"
type textarea "The socials and greasers are at odds wiht"
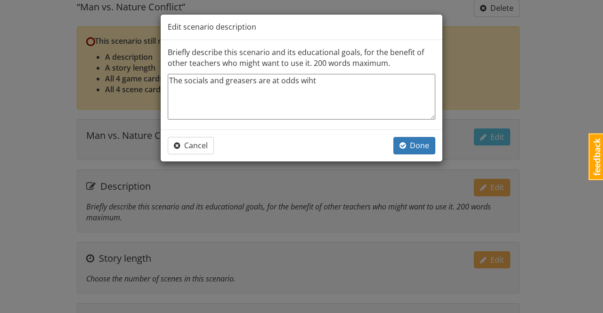
type textarea "x"
type textarea "The socials and greasers are at odds wiht"
type textarea "x"
type textarea "The socials and greasers are at odds wih"
type textarea "x"
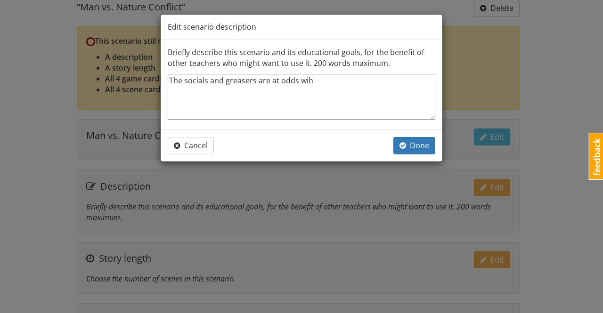
type textarea "The socials and greasers are at odds wi"
type textarea "x"
type textarea "The socials and greasers are at odds wit"
type textarea "x"
type textarea "The socials and greasers are at odds with"
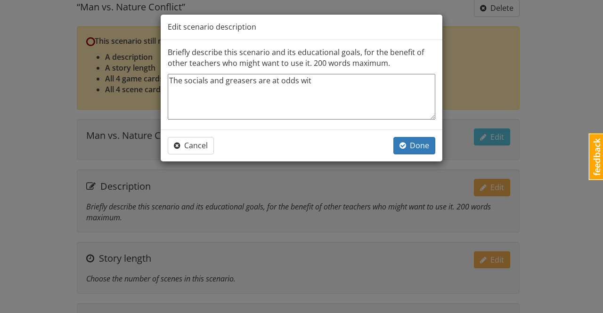
type textarea "x"
type textarea "The socials and greasers are at odds with"
type textarea "x"
type textarea "The socials and greasers are at odds with e"
type textarea "x"
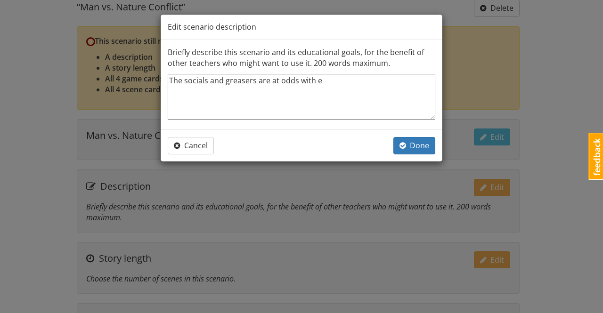
type textarea "The socials and greasers are at odds with ea"
type textarea "x"
type textarea "The socials and greasers are at odds with eac"
type textarea "x"
type textarea "The socials and greasers are at odds with each"
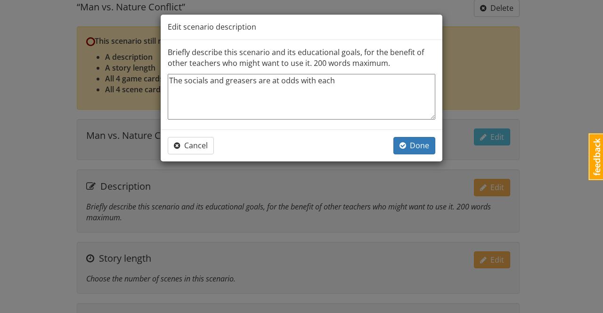
type textarea "x"
type textarea "The socials and greasers are at odds with each"
type textarea "x"
type textarea "The socials and greasers are at odds with each o"
type textarea "x"
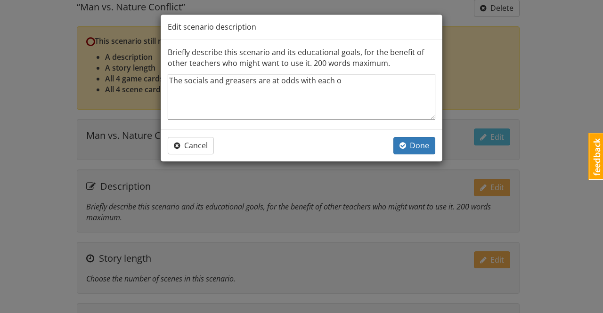
type textarea "The socials and greasers are at odds with each ot"
type textarea "x"
type textarea "The socials and greasers are at odds with each oth"
type textarea "x"
type textarea "The socials and greasers are at odds with each othe"
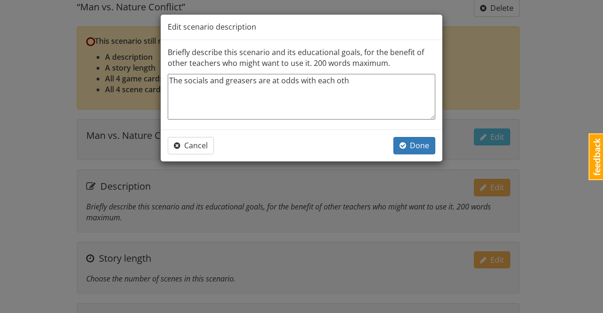
type textarea "x"
type textarea "The socials and greasers are at odds with each other"
type textarea "x"
type textarea "The socials and greasers are at odds with each others"
type textarea "x"
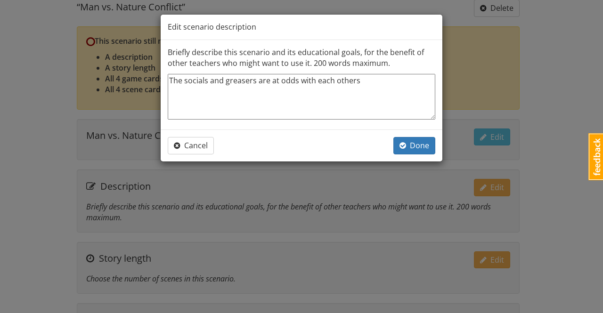
type textarea "The socials and greasers are at odds with each others"
type textarea "x"
type textarea "The socials and greasers are at odds with each others b"
type textarea "x"
type textarea "The socials and greasers are at odds with each others bu"
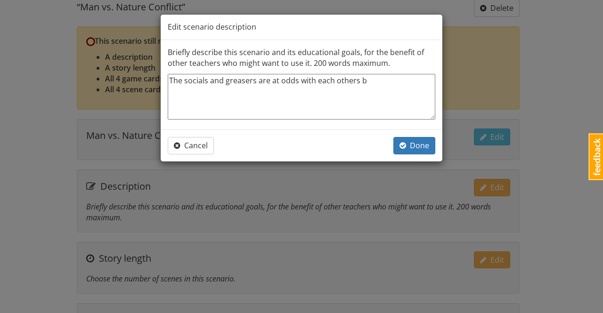
type textarea "x"
type textarea "The socials and greasers are at odds with each others but"
type textarea "x"
type textarea "The socials and greasers are at odds with each others but"
type textarea "x"
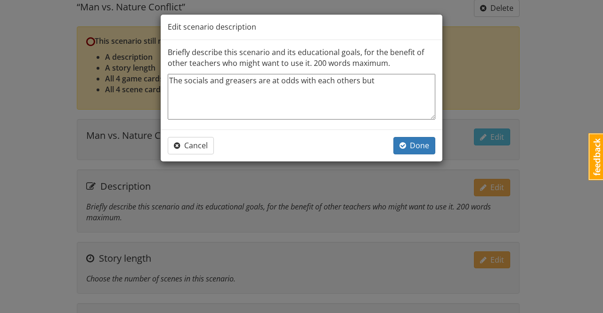
type textarea "The socials and greasers are at odds with each others but t"
type textarea "x"
type textarea "The socials and greasers are at odds with each others but th"
type textarea "x"
type textarea "The socials and greasers are at odds with each others but tha"
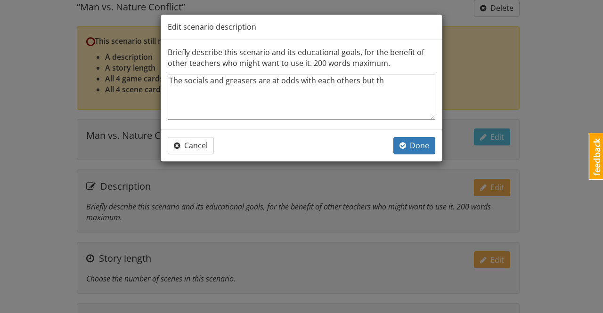
type textarea "x"
type textarea "The socials and greasers are at odds with each others but that"
type textarea "x"
type textarea "The socials and greasers are at odds with each others but that"
type textarea "x"
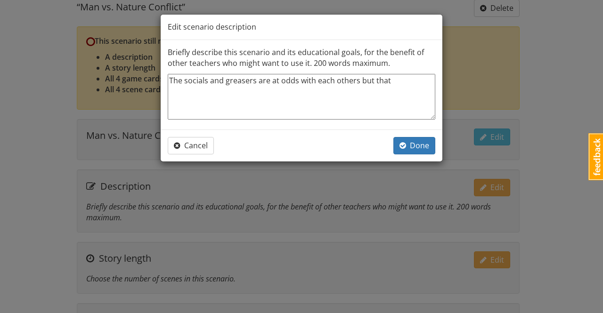
type textarea "The socials and greasers are at odds with each others but that c"
type textarea "x"
type textarea "The socials and greasers are at odds with each others but that co"
type textarea "x"
type textarea "The socials and greasers are at odds with each others but that con"
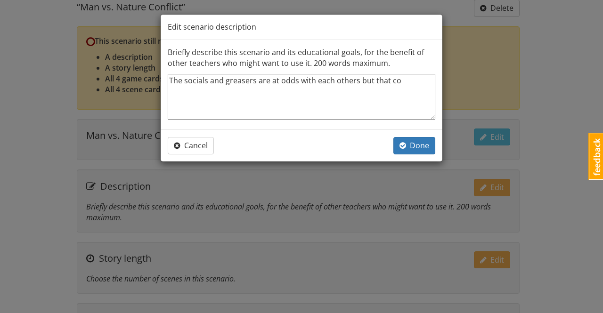
type textarea "x"
type textarea "The socials and greasers are at odds with each others but that conf"
type textarea "x"
type textarea "The socials and greasers are at odds with each others but that confl"
type textarea "x"
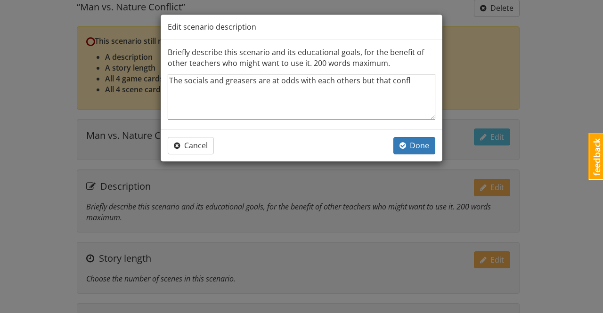
type textarea "The socials and greasers are at odds with each others but that confli"
type textarea "x"
type textarea "The socials and greasers are at odds with each others but that conflic"
type textarea "x"
type textarea "The socials and greasers are at odds with each others but that conflict"
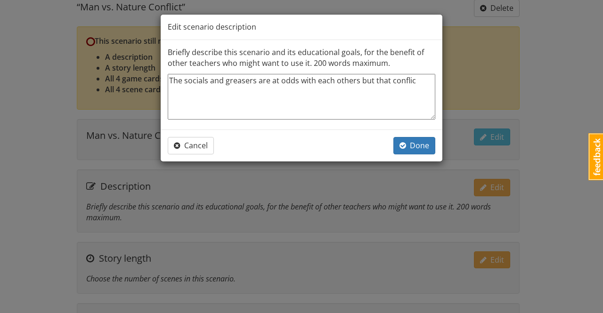
type textarea "x"
type textarea "The socials and greasers are at odds with each others but that conflict"
type textarea "x"
type textarea "The socials and greasers are at odds with each others but that conflict p"
type textarea "x"
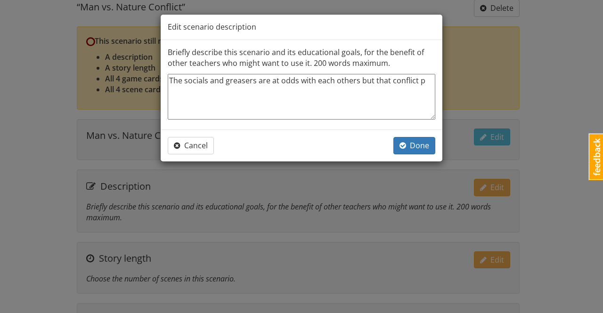
type textarea "The socials and greasers are at odds with each others but that conflict pa"
type textarea "x"
type textarea "The socials and greasers are at odds with each others but that conflict pal"
type textarea "x"
type textarea "The socials and greasers are at odds with each others but that conflict pale"
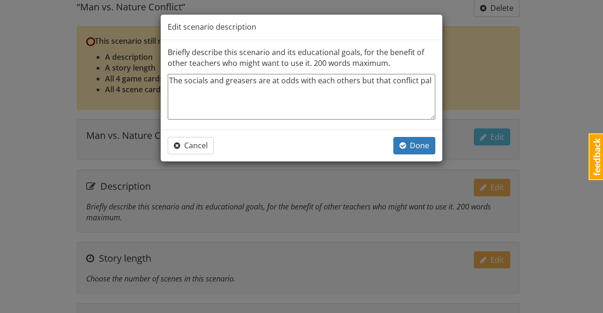
type textarea "x"
type textarea "The socials and greasers are at odds with each others but that conflict pales"
type textarea "x"
type textarea "The socials and greasers are at odds with each others but that conflict pales"
type textarea "x"
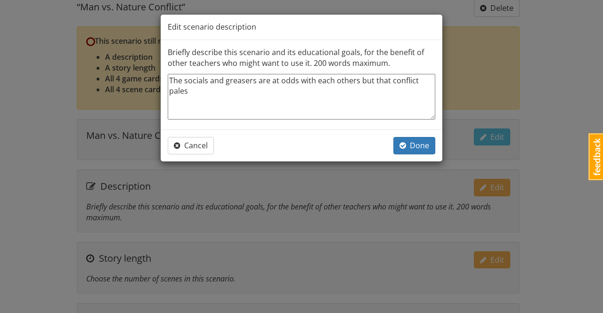
type textarea "The socials and greasers are at odds with each others but that conflict pales i"
type textarea "x"
type textarea "The socials and greasers are at odds with each others but that conflict pales in"
type textarea "x"
type textarea "The socials and greasers are at odds with each others but that conflict pales in"
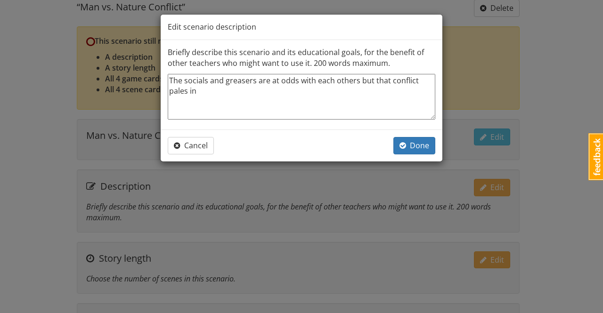
type textarea "x"
type textarea "The socials and greasers are at odds with each others but that conflict pales i…"
type textarea "x"
type textarea "The socials and greasers are at odds with each others but that conflict pales i…"
type textarea "x"
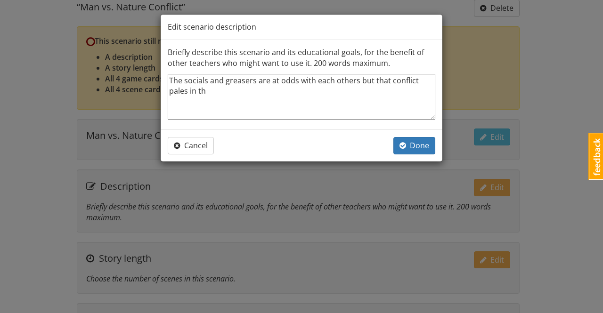
type textarea "The socials and greasers are at odds with each others but that conflict pales i…"
type textarea "x"
type textarea "The socials and greasers are at odds with each others but that conflict pales i…"
type textarea "x"
type textarea "The socials and greasers are at odds with each others but that conflict pales i…"
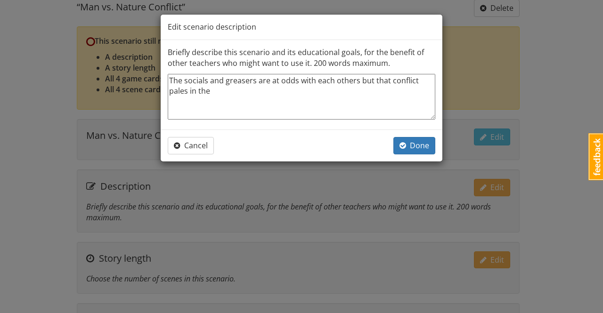
type textarea "x"
type textarea "The socials and greasers are at odds with each others but that conflict pales i…"
type textarea "x"
type textarea "The socials and greasers are at odds with each others but that conflict pales i…"
type textarea "x"
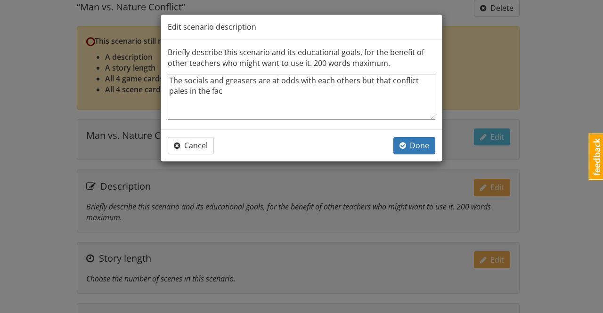
type textarea "The socials and greasers are at odds with each others but that conflict pales i…"
type textarea "x"
type textarea "The socials and greasers are at odds with each others but that conflict pales i…"
click at [338, 89] on textarea "The socials and greasers are at odds with each others but that conflict pales i…" at bounding box center [302, 97] width 268 height 46
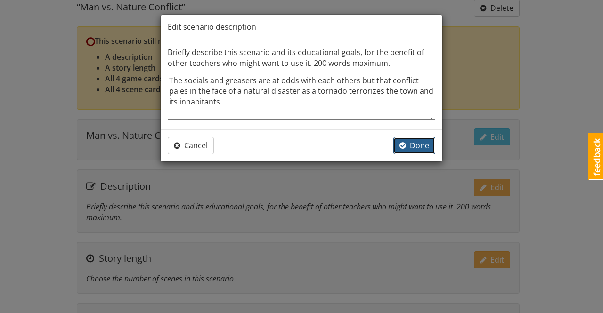
click at [427, 144] on span "Done" at bounding box center [415, 145] width 30 height 10
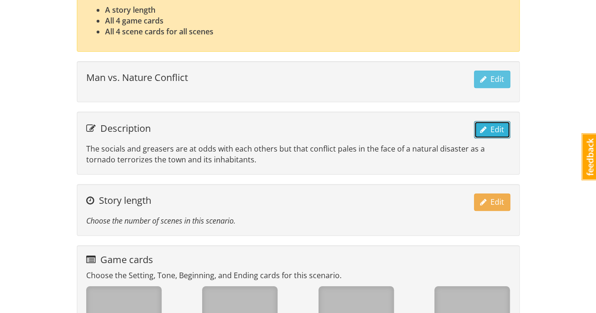
scroll to position [188, 0]
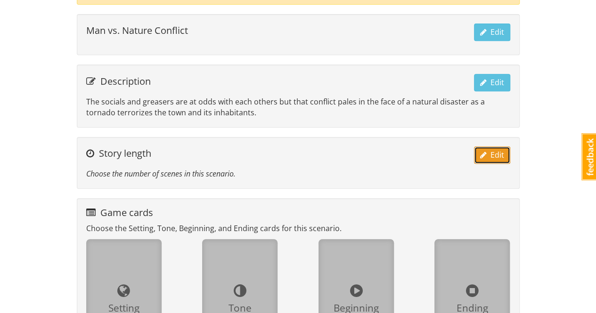
click at [491, 154] on span "Edit" at bounding box center [492, 155] width 24 height 10
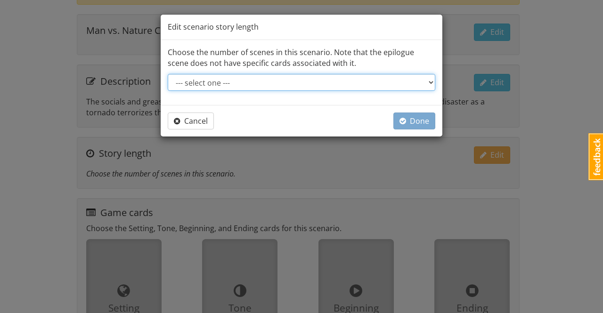
click at [430, 81] on select "--- select one --- Short story: 4 scenes (3 acts of 1 scene each, plus epilogue…" at bounding box center [302, 82] width 268 height 17
click at [168, 74] on select "--- select one --- Short story: 4 scenes (3 acts of 1 scene each, plus epilogue…" at bounding box center [302, 82] width 268 height 17
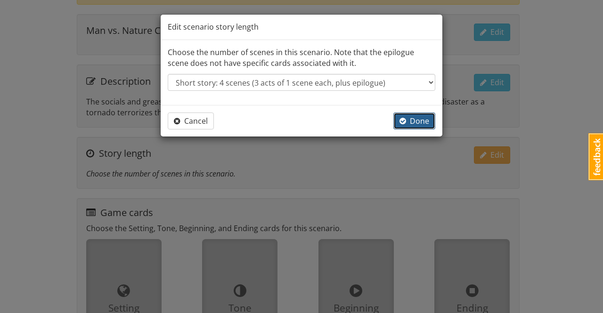
click at [420, 119] on span "Done" at bounding box center [415, 121] width 30 height 10
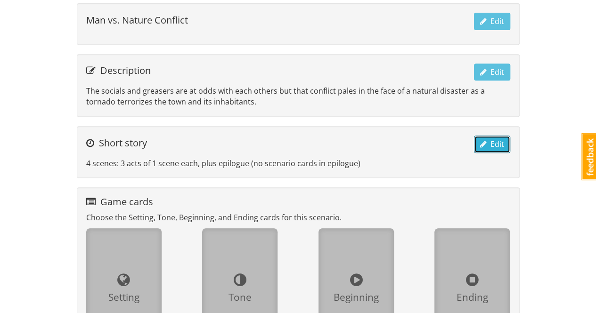
scroll to position [236, 0]
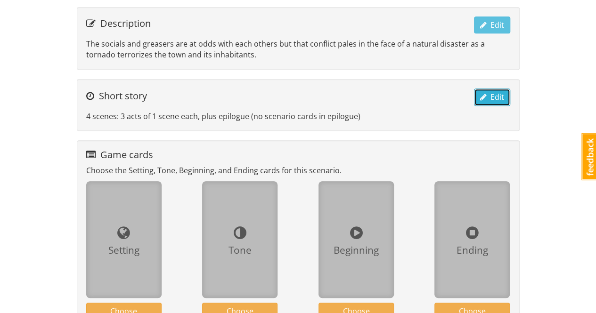
click at [491, 93] on span "Edit" at bounding box center [492, 97] width 24 height 10
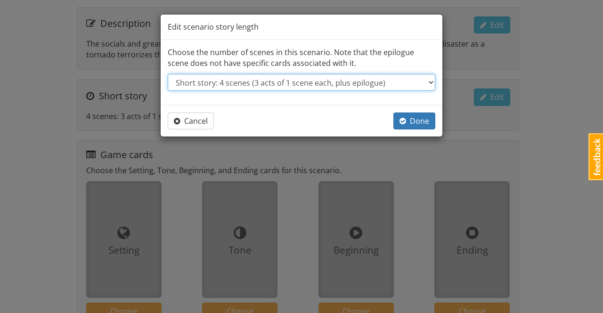
click at [419, 85] on select "--- select one --- Short story: 4 scenes (3 acts of 1 scene each, plus epilogue…" at bounding box center [302, 82] width 268 height 17
click at [168, 74] on select "--- select one --- Short story: 4 scenes (3 acts of 1 scene each, plus epilogue…" at bounding box center [302, 82] width 268 height 17
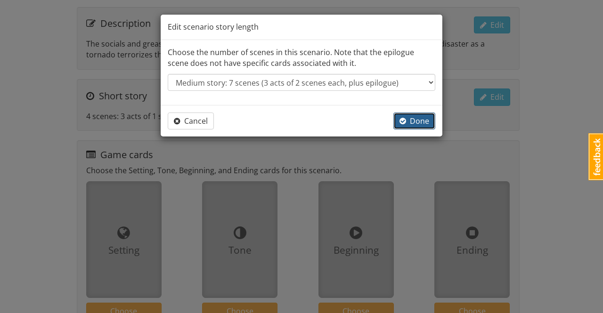
click at [413, 118] on span "Done" at bounding box center [415, 121] width 30 height 10
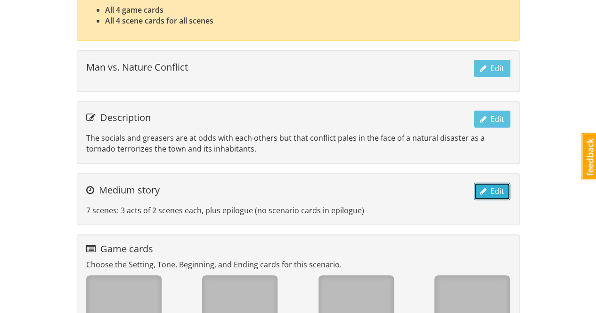
scroll to position [188, 0]
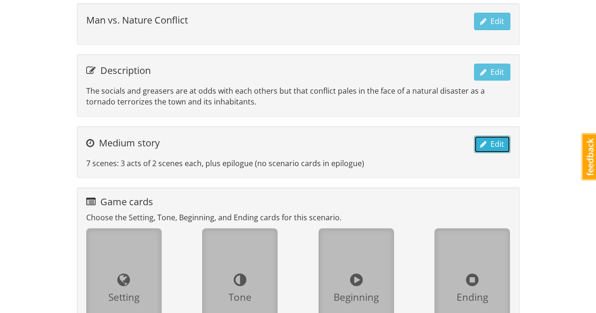
click at [497, 144] on span "Edit" at bounding box center [492, 144] width 24 height 10
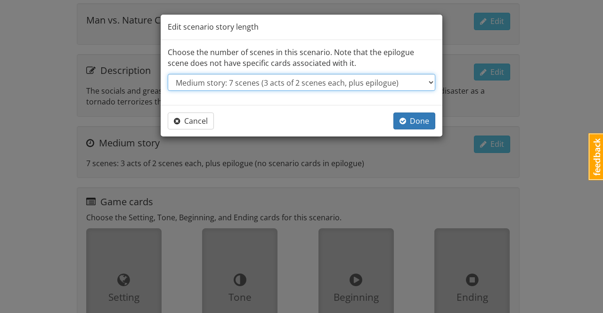
click at [362, 80] on select "--- select one --- Short story: 4 scenes (3 acts of 1 scene each, plus epilogue…" at bounding box center [302, 82] width 268 height 17
click at [168, 74] on select "--- select one --- Short story: 4 scenes (3 acts of 1 scene each, plus epilogue…" at bounding box center [302, 82] width 268 height 17
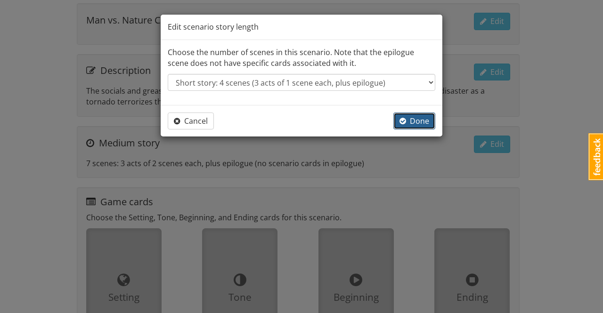
click at [421, 118] on span "Done" at bounding box center [415, 121] width 30 height 10
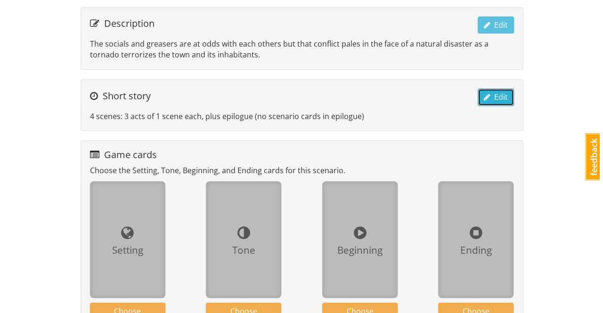
scroll to position [330, 0]
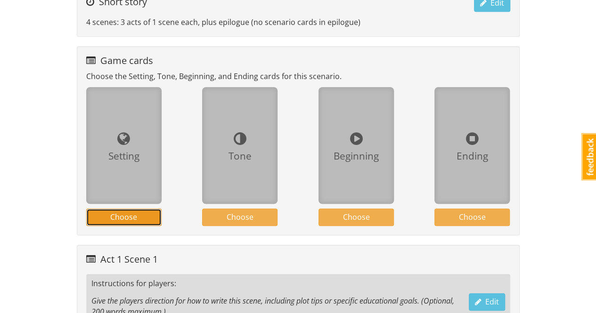
click at [149, 215] on button "Choose" at bounding box center [123, 217] width 75 height 17
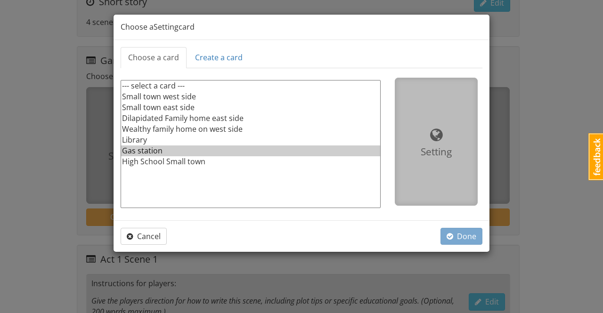
click at [152, 150] on option "Gas station" at bounding box center [250, 151] width 259 height 11
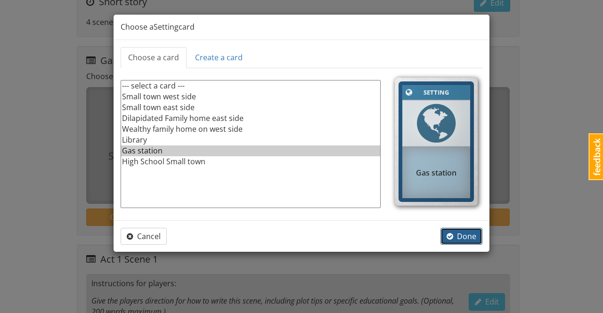
click at [468, 236] on span "Done" at bounding box center [462, 236] width 30 height 10
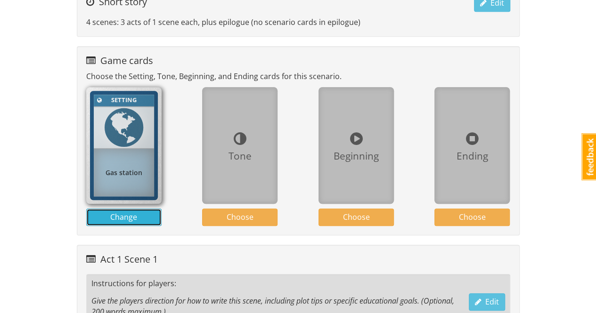
click at [134, 214] on span "Change" at bounding box center [123, 217] width 27 height 10
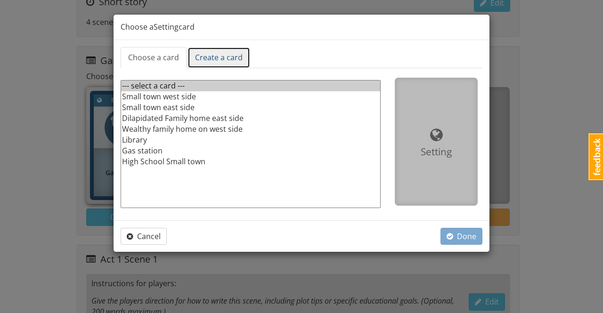
click at [238, 57] on link "Create a card" at bounding box center [219, 57] width 63 height 21
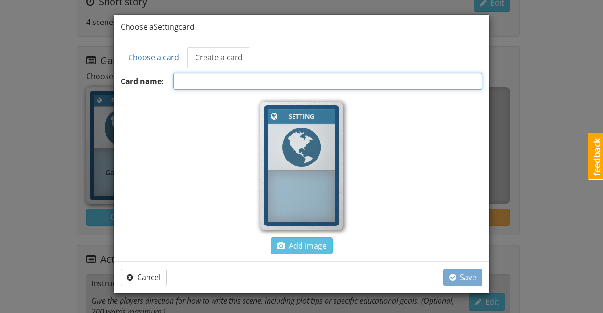
click at [260, 81] on input "text" at bounding box center [327, 81] width 309 height 17
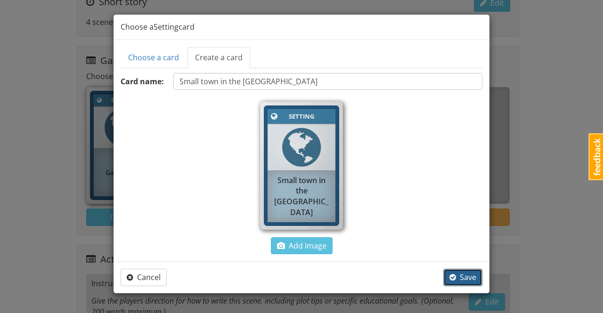
click at [463, 278] on span "Save" at bounding box center [463, 277] width 27 height 10
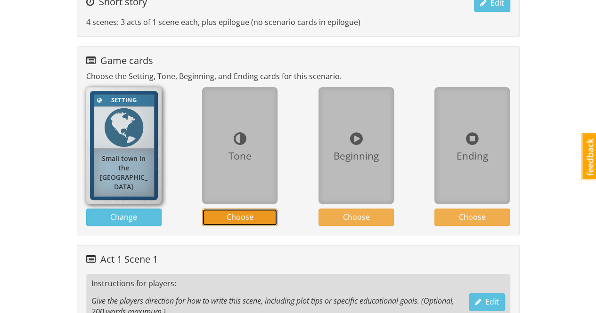
click at [259, 217] on button "Choose" at bounding box center [239, 217] width 75 height 17
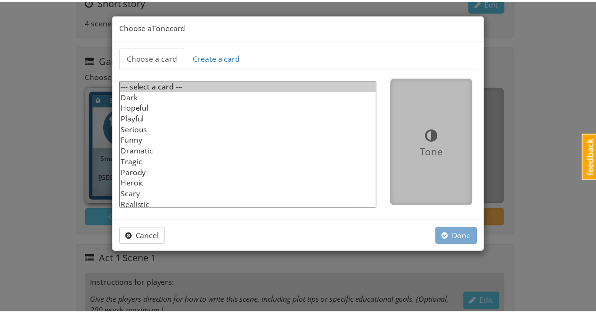
scroll to position [13, 0]
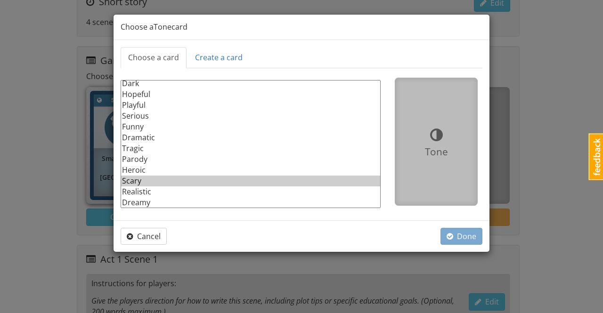
click at [129, 181] on option "Scary" at bounding box center [250, 181] width 259 height 11
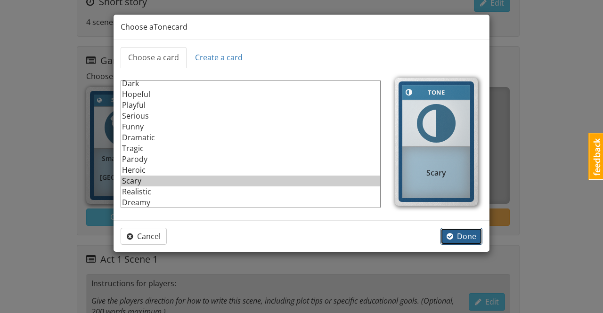
click at [470, 240] on span "Done" at bounding box center [462, 236] width 30 height 10
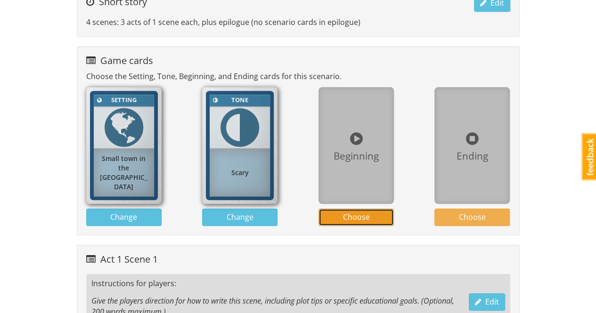
click at [361, 218] on span "Choose" at bounding box center [356, 217] width 27 height 10
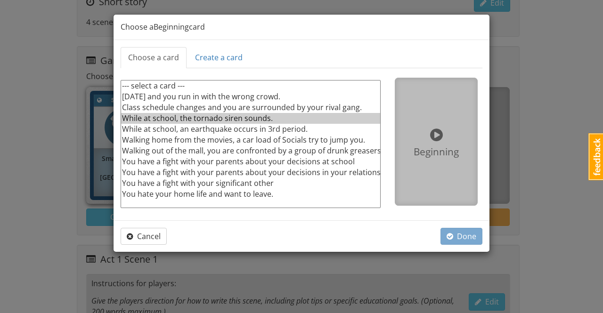
click at [214, 116] on option "While at school, the tornado siren sounds." at bounding box center [250, 118] width 259 height 11
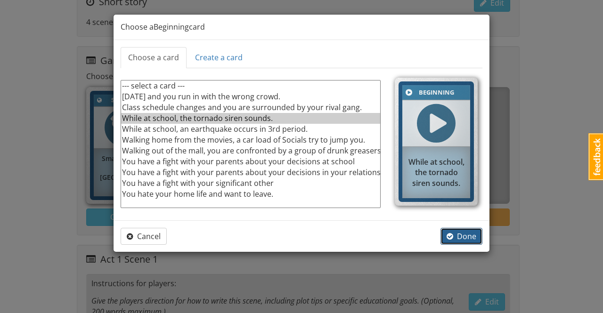
click at [463, 236] on span "Done" at bounding box center [462, 236] width 30 height 10
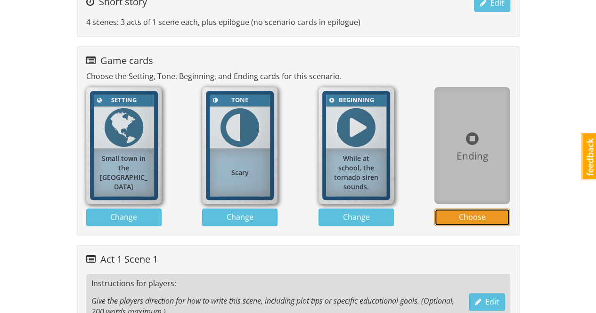
click at [475, 216] on span "Choose" at bounding box center [472, 217] width 27 height 10
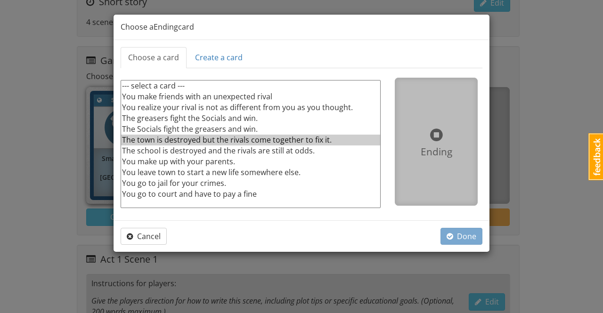
click at [320, 142] on option "The town is destroyed but the rivals come together to fix it." at bounding box center [250, 140] width 259 height 11
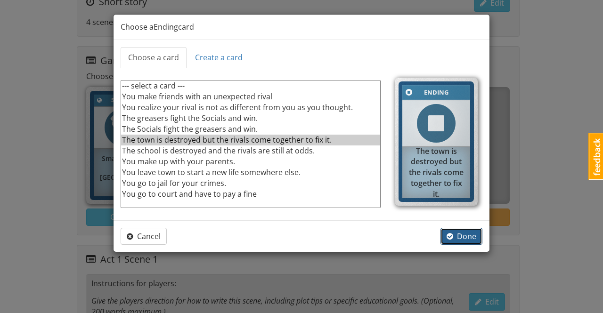
click at [467, 233] on span "Done" at bounding box center [462, 236] width 30 height 10
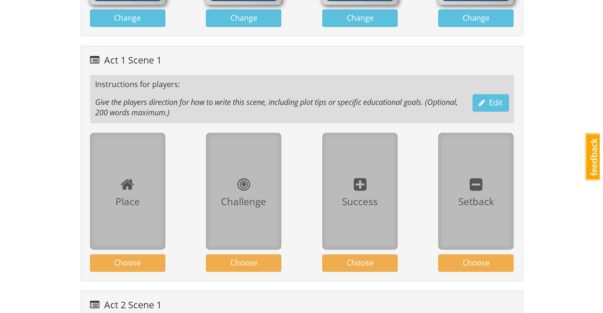
scroll to position [377, 0]
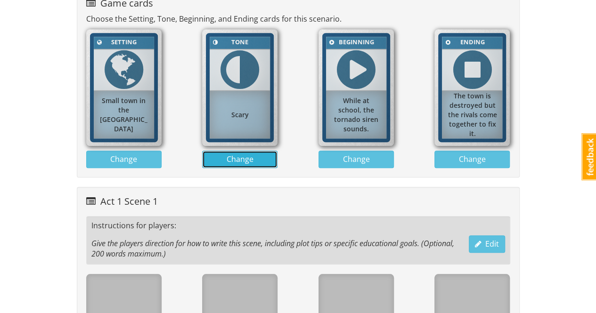
click at [247, 158] on span "Change" at bounding box center [240, 159] width 27 height 10
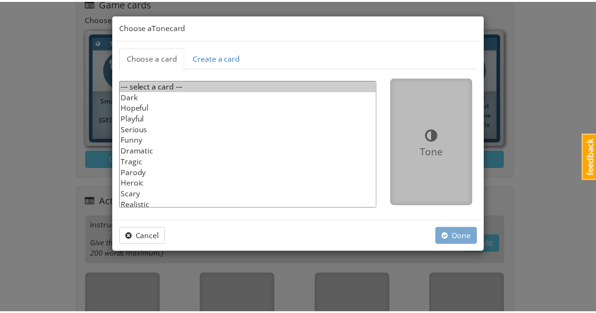
scroll to position [13, 0]
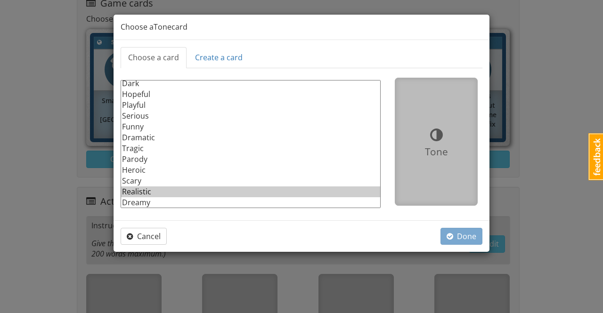
click at [139, 192] on option "Realistic" at bounding box center [250, 192] width 259 height 11
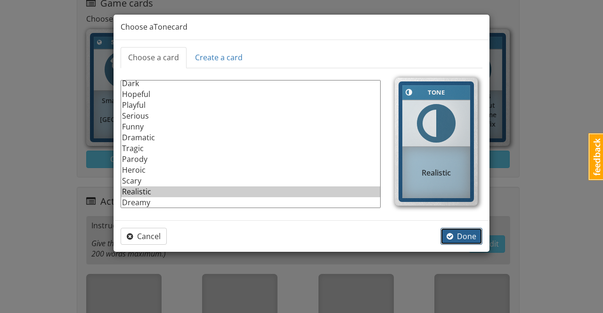
click at [462, 236] on span "Done" at bounding box center [462, 236] width 30 height 10
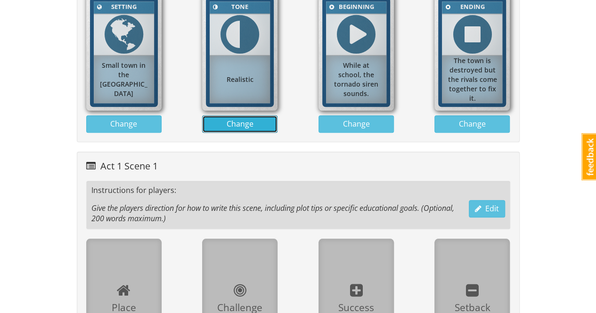
scroll to position [459, 0]
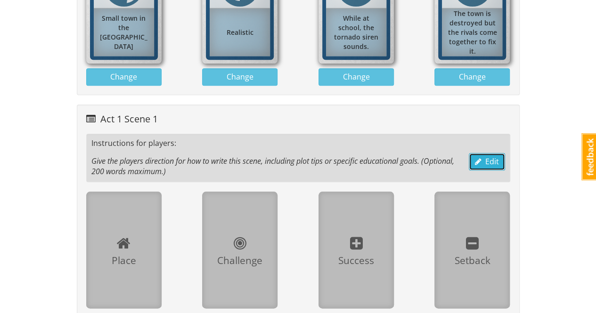
click at [488, 159] on span "Edit" at bounding box center [487, 161] width 24 height 10
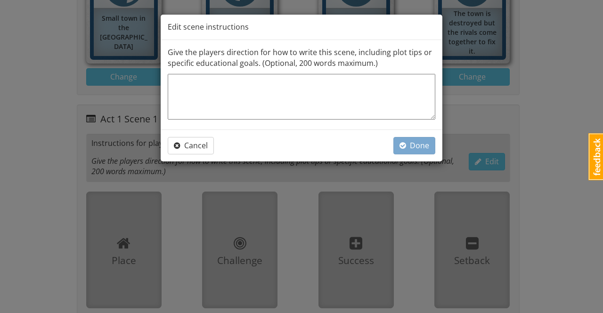
click at [220, 86] on textarea at bounding box center [302, 97] width 268 height 46
click at [200, 148] on span "Cancel" at bounding box center [191, 145] width 34 height 10
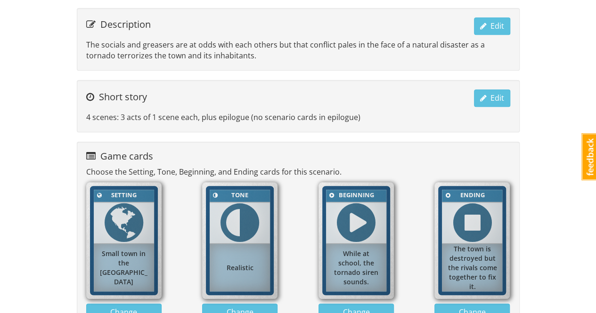
scroll to position [0, 0]
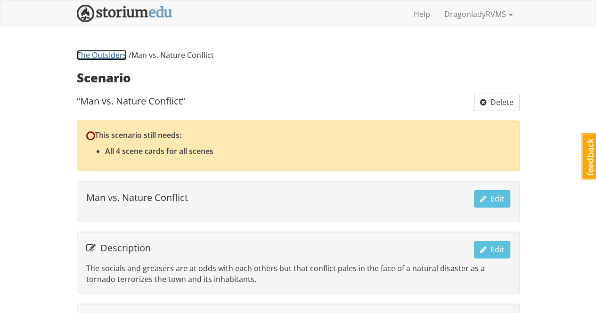
click at [114, 56] on link "The Outsiders" at bounding box center [102, 55] width 50 height 10
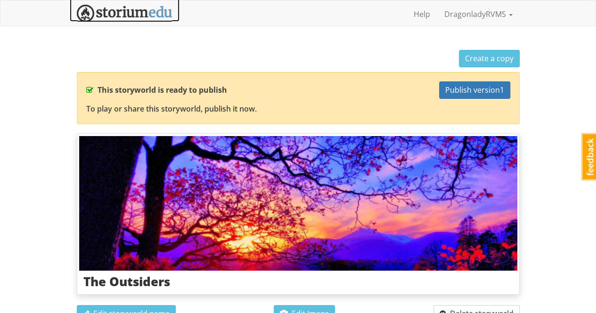
click at [127, 9] on img at bounding box center [125, 13] width 96 height 17
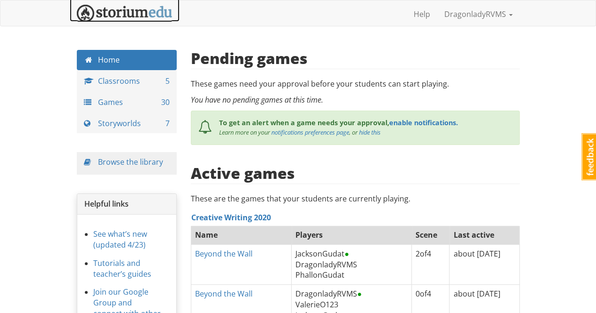
scroll to position [47, 0]
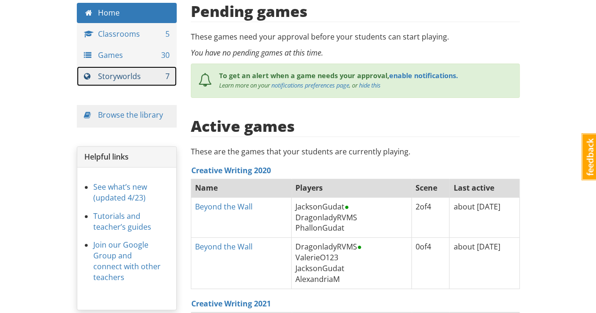
click at [123, 80] on link "Storyworlds 7" at bounding box center [127, 76] width 100 height 20
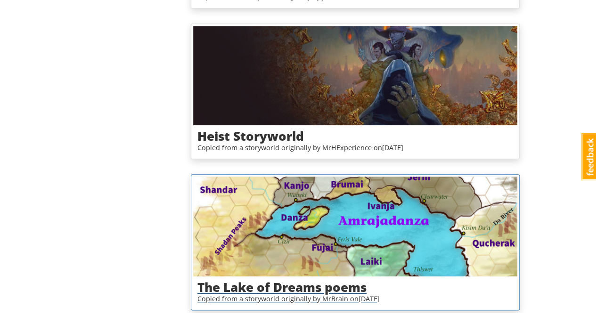
scroll to position [517, 0]
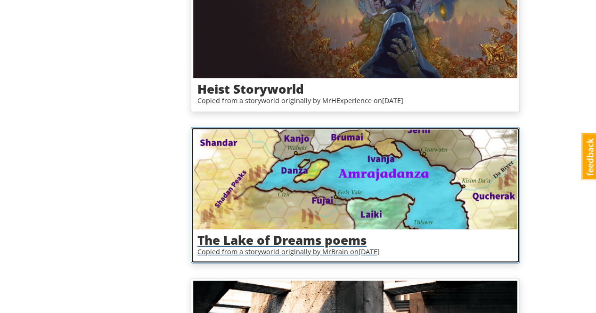
click at [305, 238] on h3 "The Lake of Dreams poems" at bounding box center [355, 241] width 316 height 14
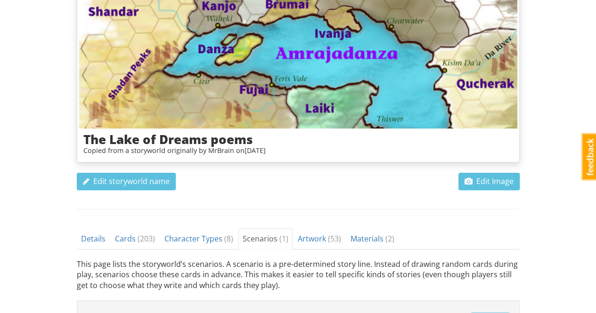
scroll to position [196, 0]
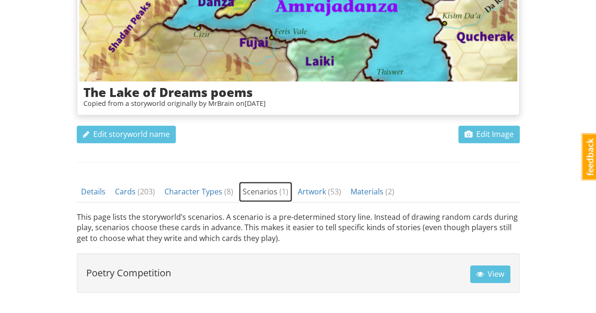
click at [265, 187] on span "Scenarios ( 1 )" at bounding box center [266, 192] width 46 height 10
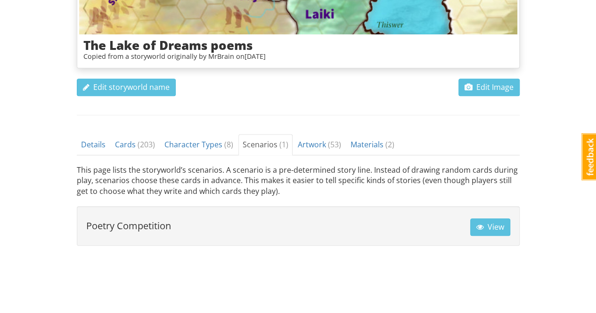
click at [131, 227] on h4 "Poetry Competition" at bounding box center [128, 226] width 85 height 10
click at [503, 224] on span "View" at bounding box center [490, 227] width 28 height 10
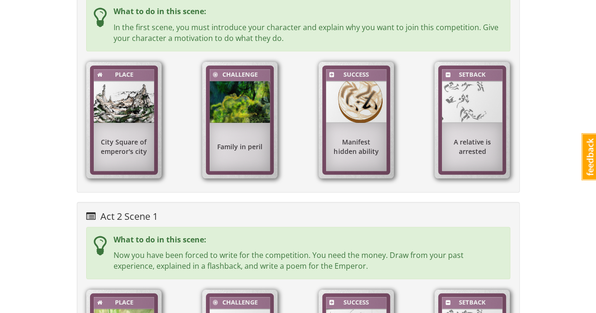
scroll to position [196, 0]
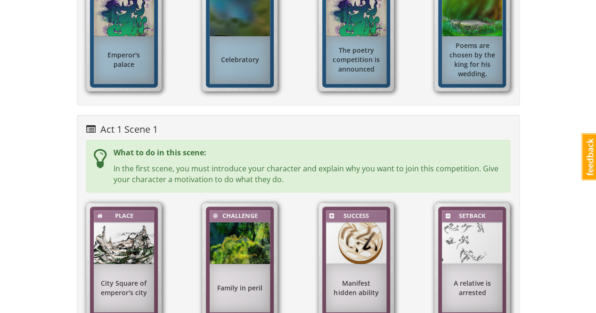
click at [93, 129] on span at bounding box center [90, 129] width 9 height 9
click at [144, 153] on strong "What to do in this scene:" at bounding box center [160, 153] width 93 height 10
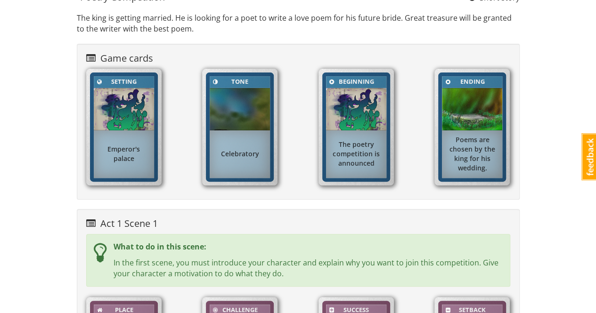
scroll to position [55, 0]
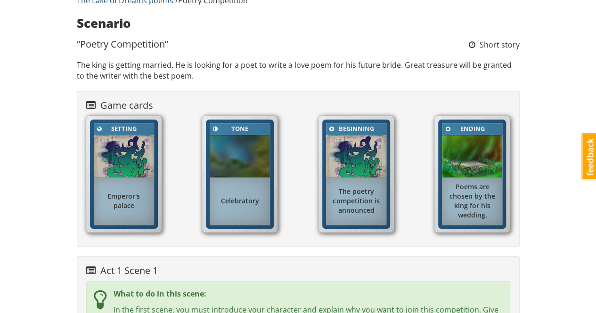
scroll to position [243, 0]
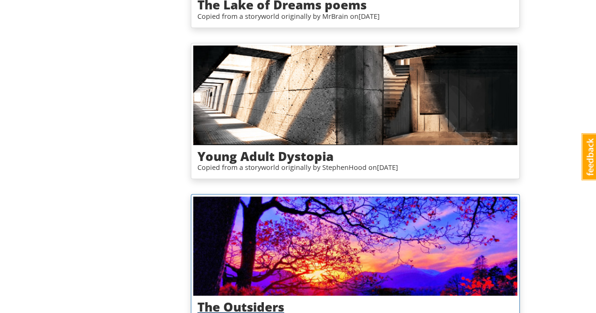
scroll to position [800, 0]
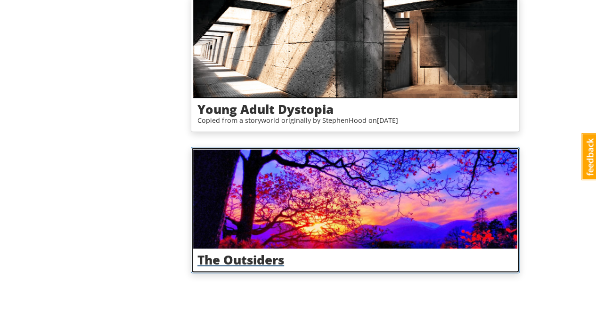
click at [264, 259] on h3 "The Outsiders" at bounding box center [355, 260] width 316 height 14
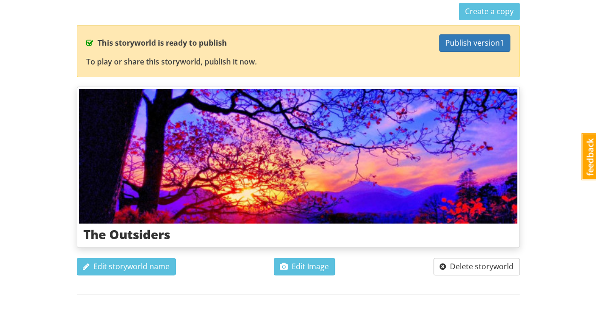
scroll to position [141, 0]
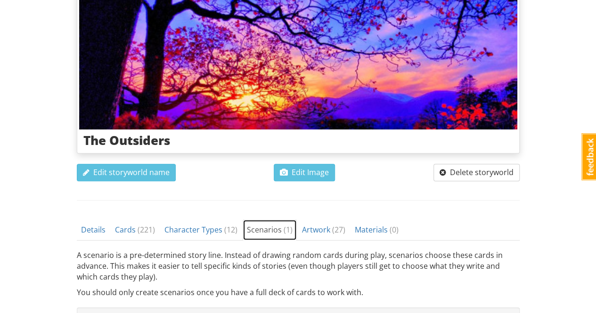
click at [268, 228] on span "Scenarios ( 1 )" at bounding box center [270, 230] width 46 height 10
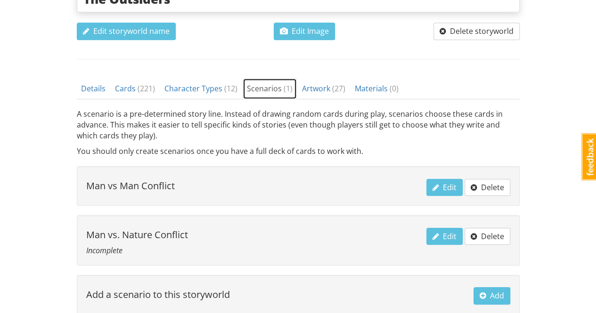
scroll to position [330, 0]
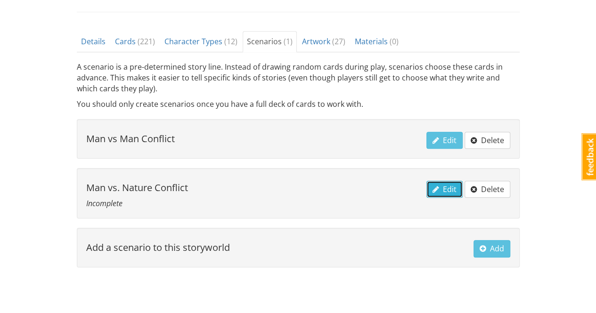
click at [447, 188] on span "Edit" at bounding box center [445, 189] width 24 height 10
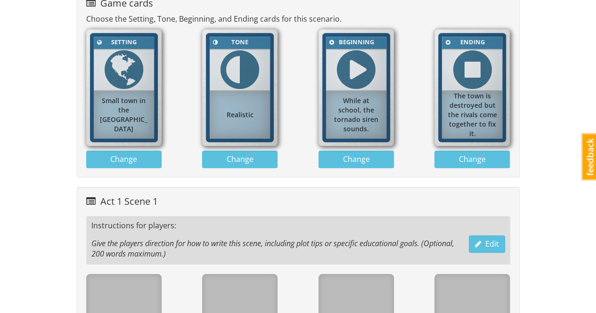
scroll to position [471, 0]
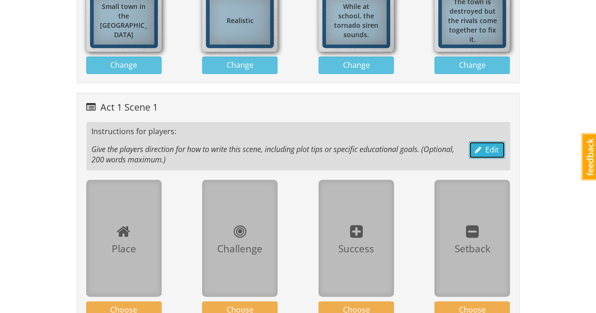
click at [495, 148] on span "Edit" at bounding box center [487, 150] width 24 height 10
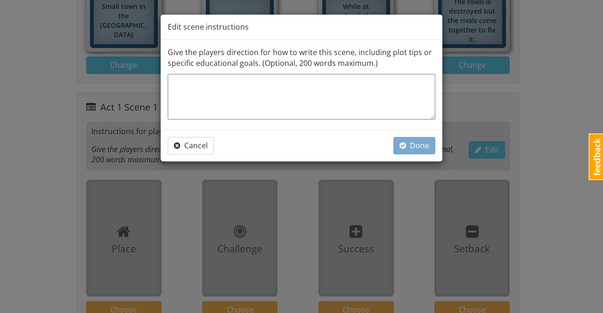
click at [351, 95] on textarea at bounding box center [302, 97] width 268 height 46
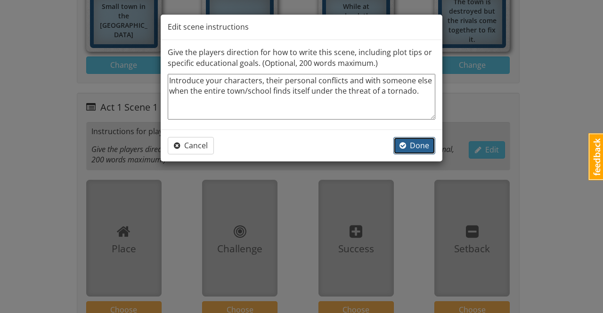
click at [415, 140] on span "Done" at bounding box center [415, 145] width 30 height 10
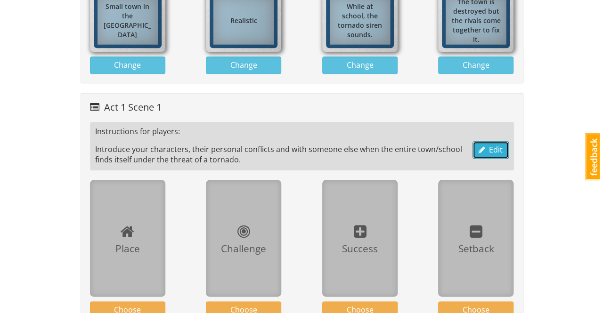
scroll to position [565, 0]
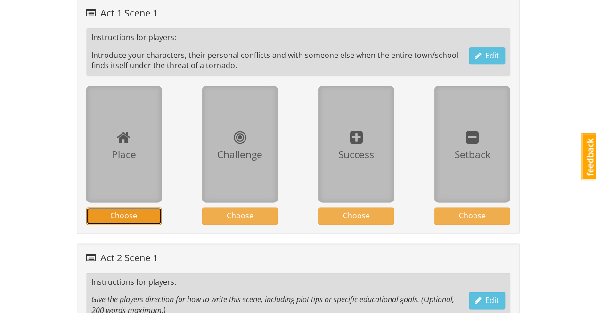
click at [143, 213] on button "Choose" at bounding box center [123, 215] width 75 height 17
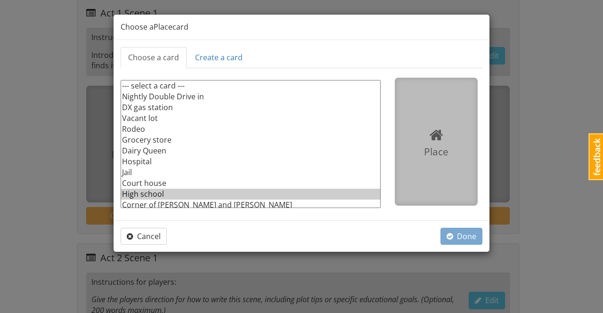
click at [158, 191] on option "High school" at bounding box center [250, 194] width 259 height 11
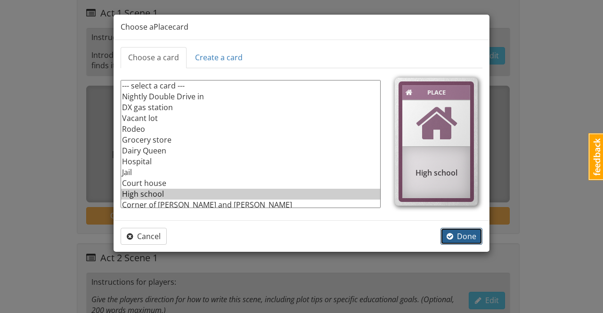
click at [465, 235] on span "Done" at bounding box center [462, 236] width 30 height 10
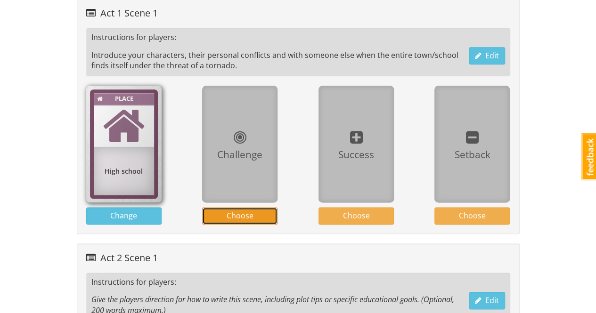
click at [250, 211] on span "Choose" at bounding box center [240, 216] width 27 height 10
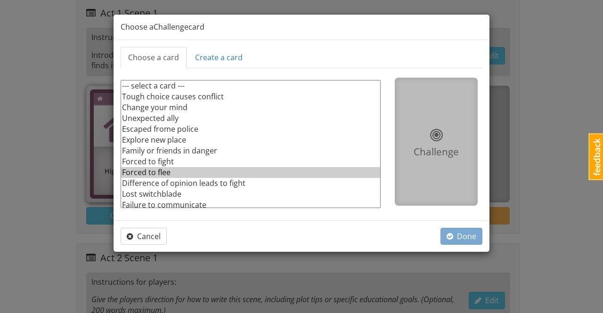
click at [156, 172] on option "Forced to flee" at bounding box center [250, 172] width 259 height 11
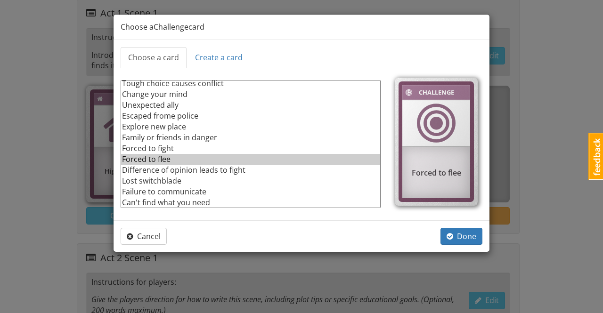
scroll to position [11, 0]
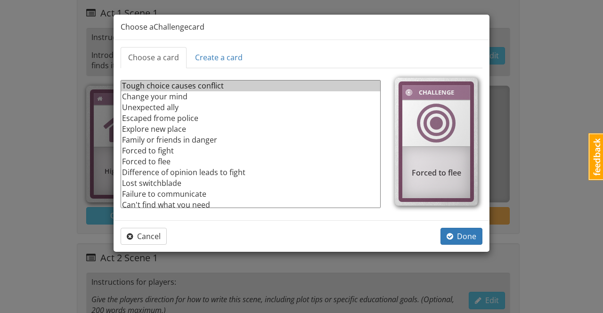
click at [206, 84] on option "Tough choice causes conflict" at bounding box center [250, 86] width 259 height 11
click at [474, 237] on span "Done" at bounding box center [462, 236] width 30 height 10
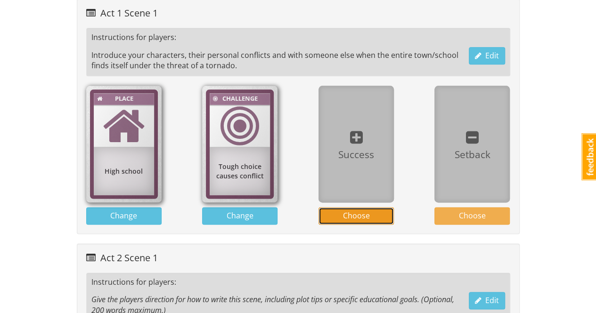
click at [378, 213] on button "Choose" at bounding box center [356, 215] width 75 height 17
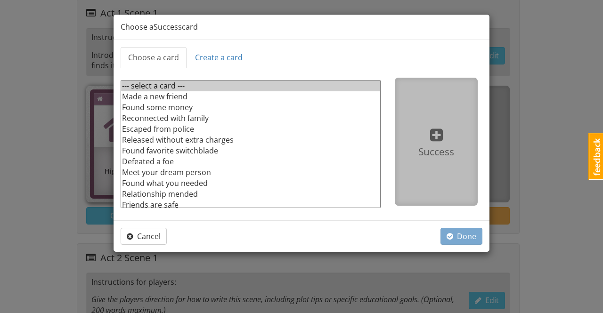
scroll to position [24, 0]
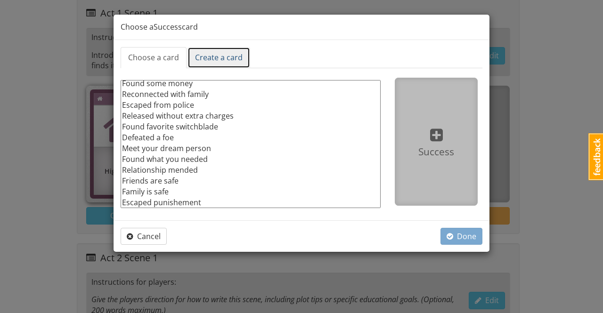
click at [228, 59] on link "Create a card" at bounding box center [219, 57] width 63 height 21
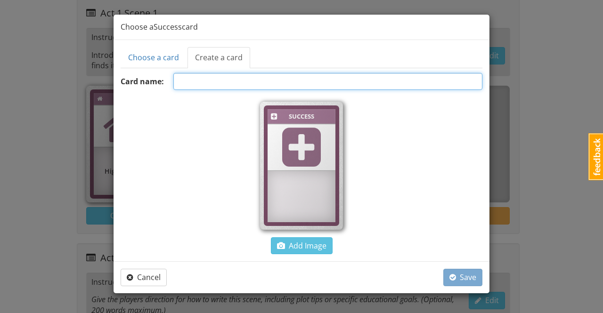
click at [244, 81] on input "text" at bounding box center [327, 81] width 309 height 17
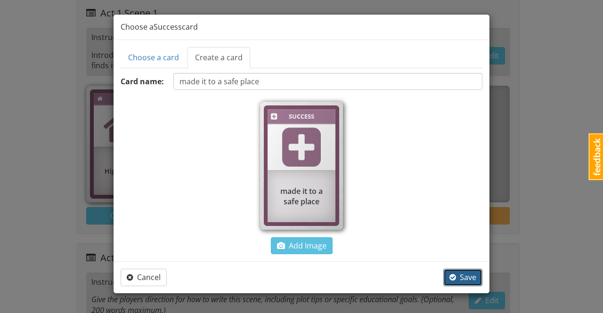
click at [466, 276] on span "Save" at bounding box center [463, 277] width 27 height 10
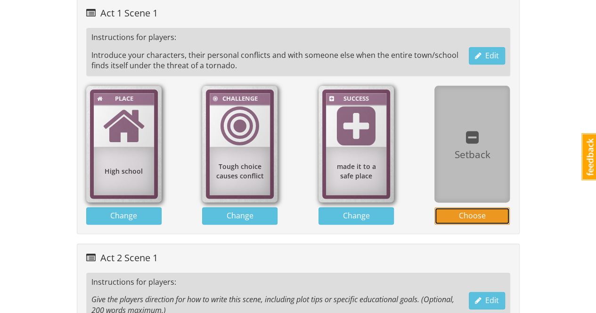
click at [476, 213] on span "Choose" at bounding box center [472, 216] width 27 height 10
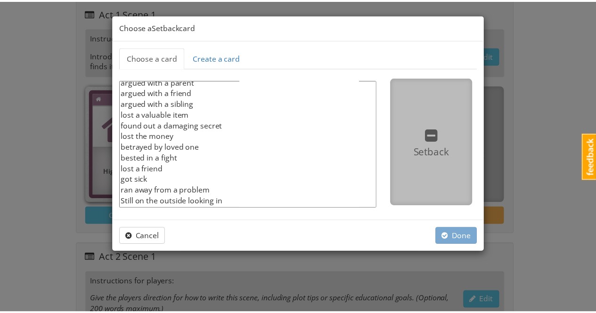
scroll to position [67, 0]
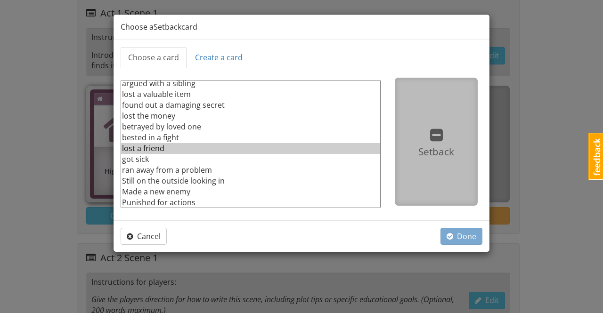
click at [149, 148] on option "lost a friend" at bounding box center [250, 148] width 259 height 11
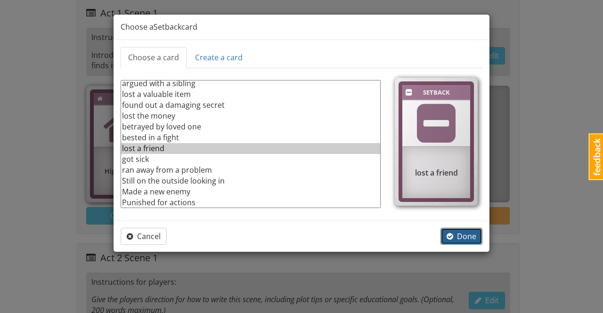
click at [464, 236] on span "Done" at bounding box center [462, 236] width 30 height 10
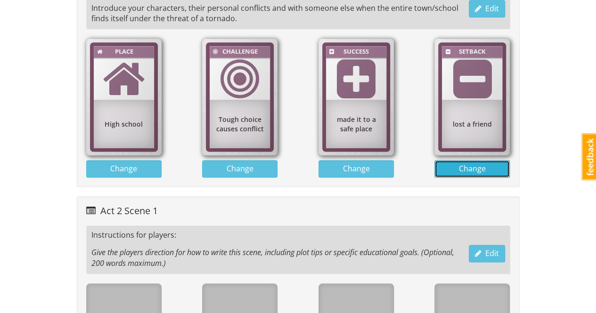
scroll to position [565, 0]
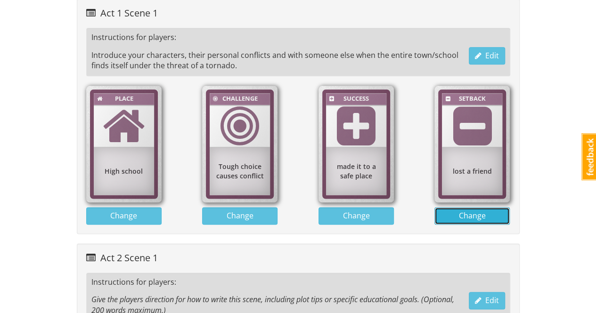
click at [483, 213] on span "Change" at bounding box center [472, 216] width 27 height 10
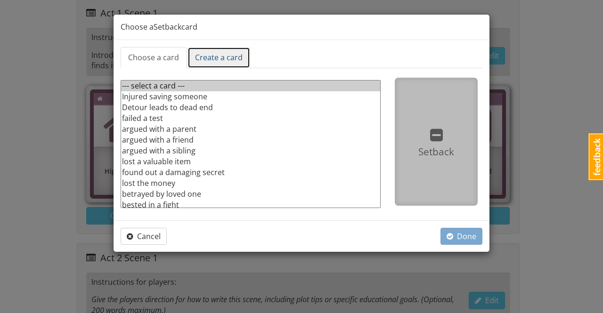
click at [229, 61] on link "Create a card" at bounding box center [219, 57] width 63 height 21
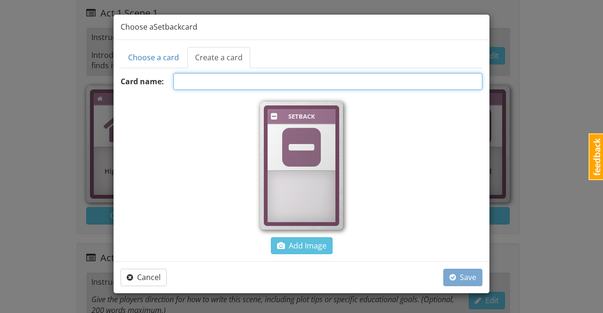
click at [246, 82] on input "text" at bounding box center [327, 81] width 309 height 17
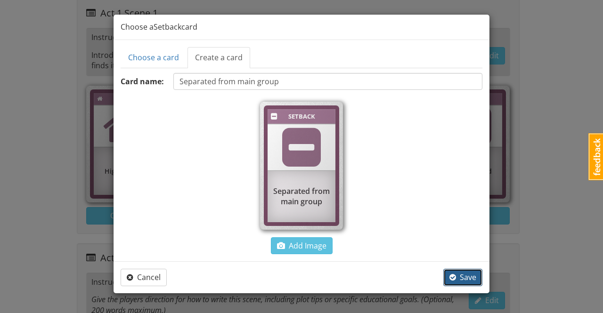
click at [468, 272] on span "Save" at bounding box center [463, 277] width 27 height 10
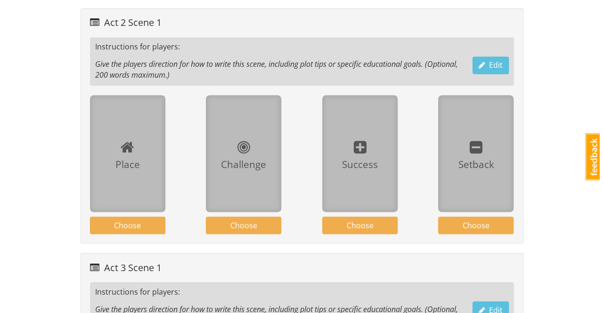
scroll to position [754, 0]
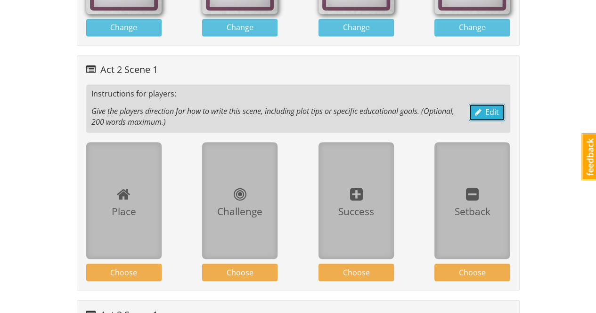
click at [484, 109] on span "Edit" at bounding box center [487, 112] width 24 height 10
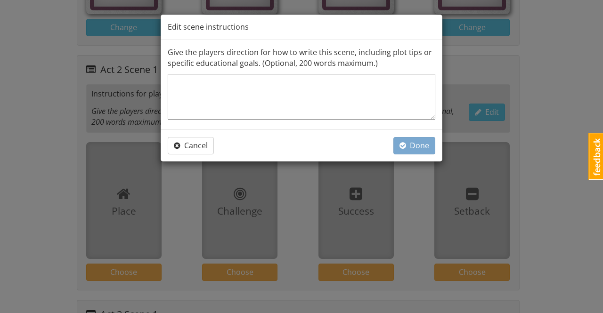
click at [345, 88] on textarea at bounding box center [302, 97] width 268 height 46
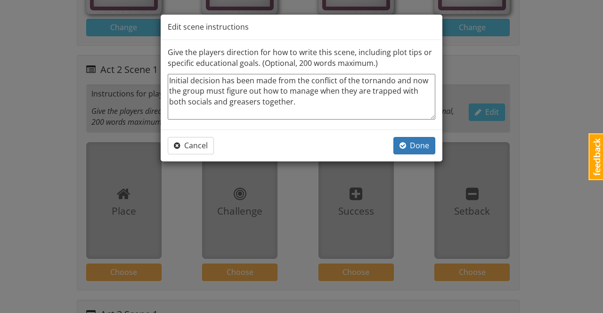
drag, startPoint x: 169, startPoint y: 78, endPoint x: 328, endPoint y: 131, distance: 168.1
click at [328, 131] on div "Edit scene instructions Give the players direction for how to write this scene,…" at bounding box center [301, 88] width 283 height 148
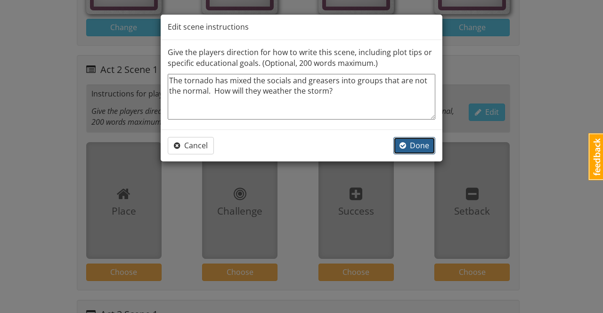
click at [423, 143] on span "Done" at bounding box center [415, 145] width 30 height 10
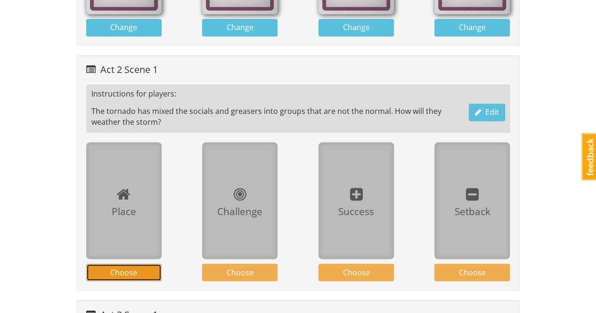
click at [132, 267] on span "Choose" at bounding box center [123, 272] width 27 height 10
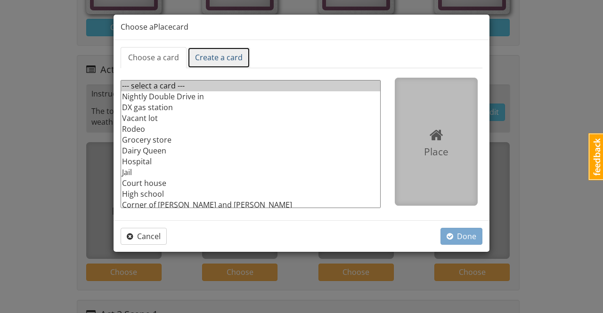
click at [218, 55] on link "Create a card" at bounding box center [219, 57] width 63 height 21
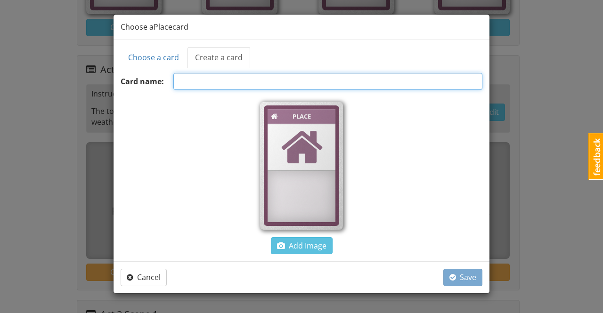
click at [227, 79] on input "text" at bounding box center [327, 81] width 309 height 17
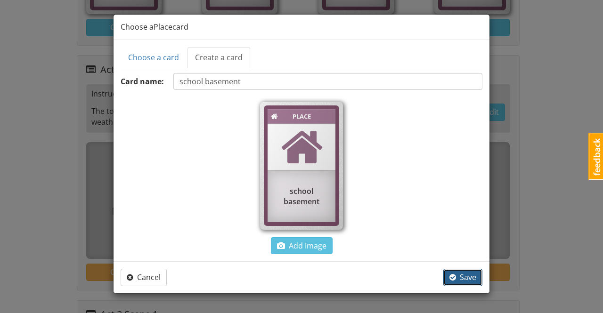
click at [469, 278] on span "Save" at bounding box center [463, 277] width 27 height 10
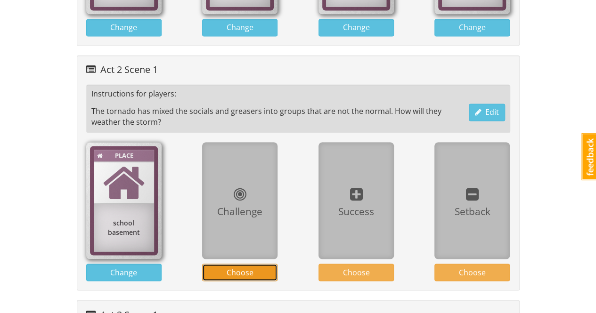
click at [261, 269] on button "Choose" at bounding box center [239, 272] width 75 height 17
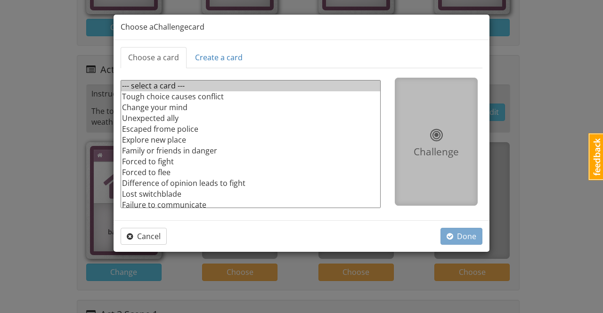
scroll to position [13, 0]
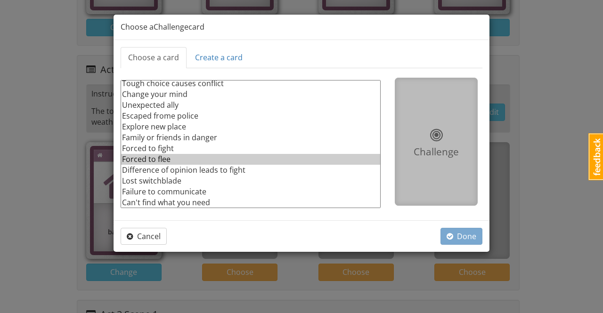
click at [161, 157] on option "Forced to flee" at bounding box center [250, 159] width 259 height 11
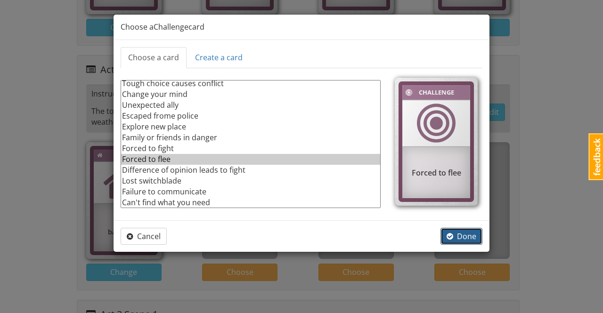
click at [466, 234] on span "Done" at bounding box center [462, 236] width 30 height 10
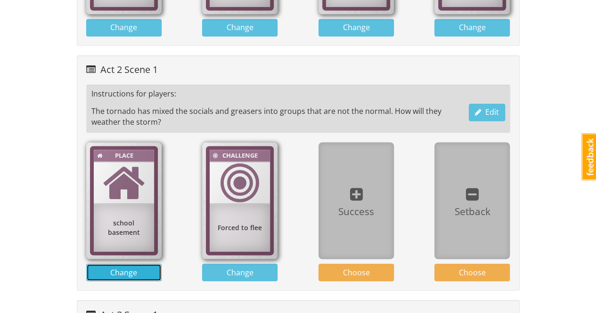
click at [145, 268] on button "Change" at bounding box center [123, 272] width 75 height 17
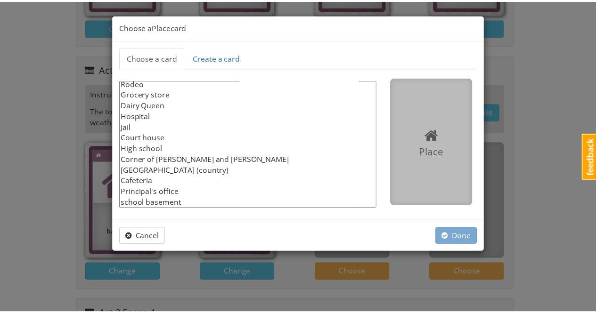
scroll to position [0, 0]
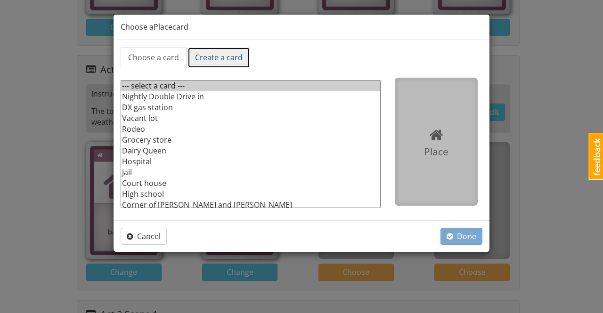
click at [221, 57] on link "Create a card" at bounding box center [219, 57] width 63 height 21
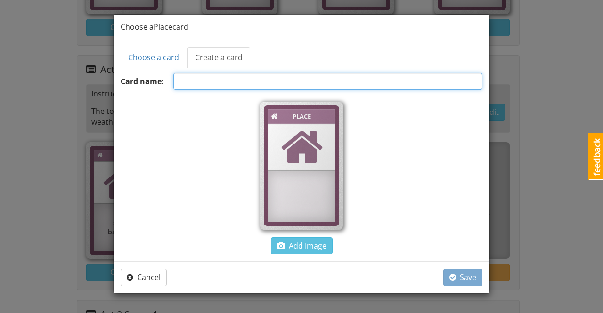
click at [241, 84] on input "text" at bounding box center [327, 81] width 309 height 17
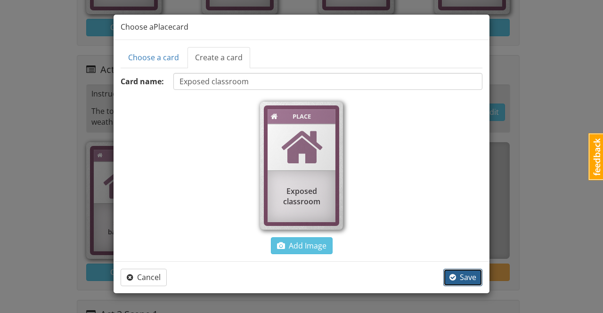
click at [464, 276] on span "Save" at bounding box center [463, 277] width 27 height 10
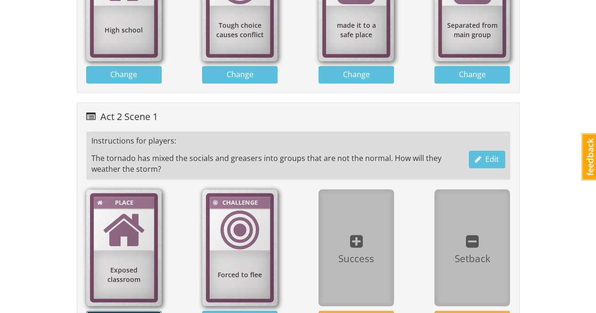
scroll to position [660, 0]
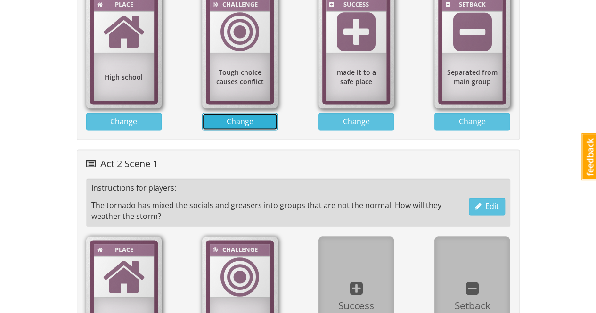
click at [254, 121] on button "Change" at bounding box center [239, 121] width 75 height 17
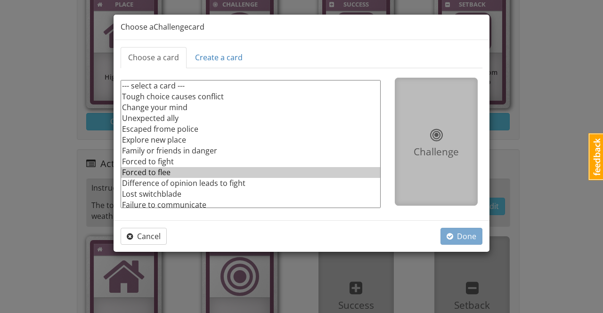
click at [161, 171] on option "Forced to flee" at bounding box center [250, 172] width 259 height 11
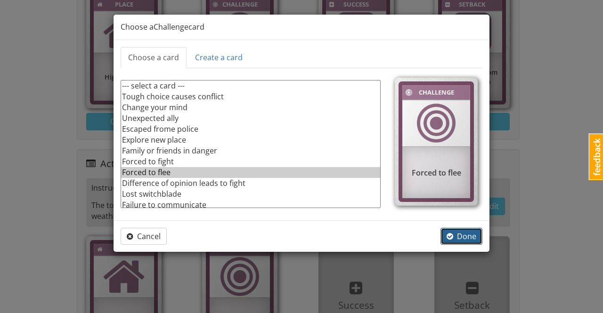
click at [470, 239] on span "Done" at bounding box center [462, 236] width 30 height 10
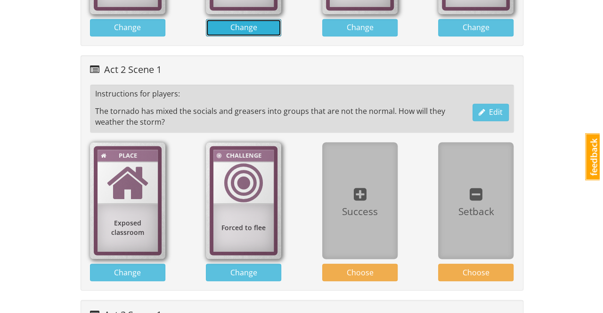
scroll to position [801, 0]
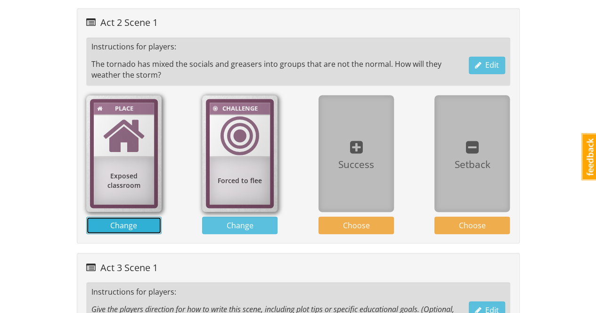
click at [130, 220] on span "Change" at bounding box center [123, 225] width 27 height 10
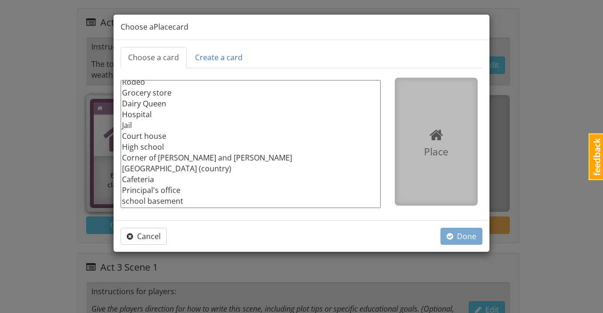
scroll to position [57, 0]
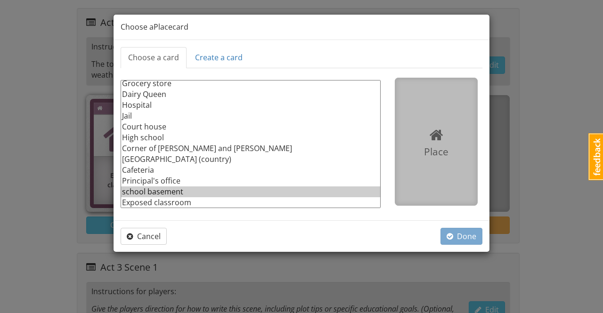
click at [157, 192] on option "school basement" at bounding box center [250, 192] width 259 height 11
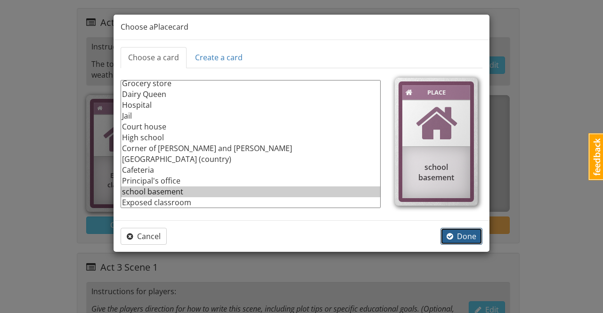
click at [472, 237] on span "Done" at bounding box center [462, 236] width 30 height 10
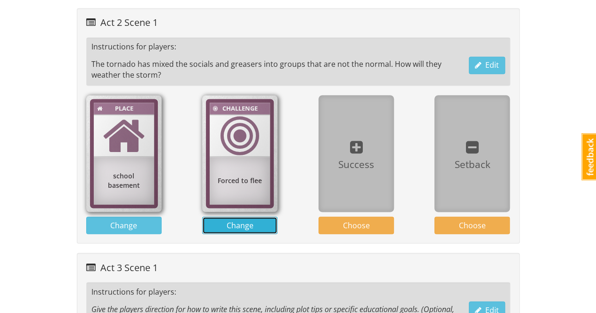
click at [259, 221] on button "Change" at bounding box center [239, 225] width 75 height 17
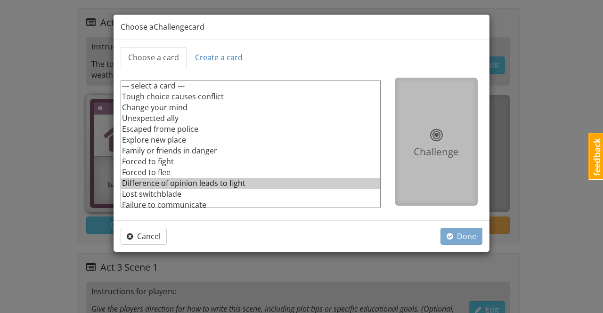
click at [199, 184] on option "Difference of opinion leads to fight" at bounding box center [250, 183] width 259 height 11
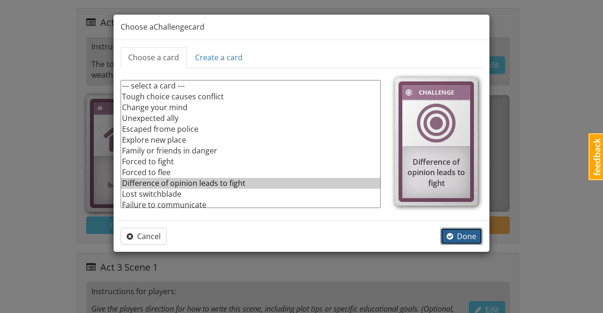
click at [467, 241] on button "Done" at bounding box center [462, 236] width 42 height 17
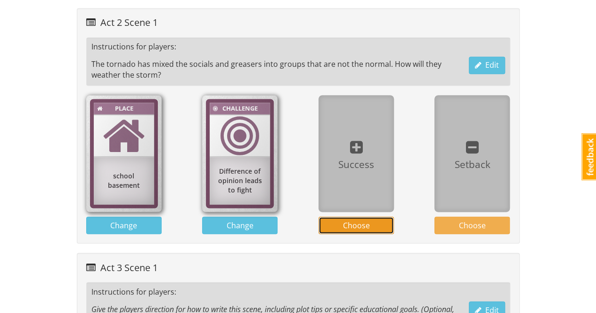
click at [371, 220] on button "Choose" at bounding box center [356, 225] width 75 height 17
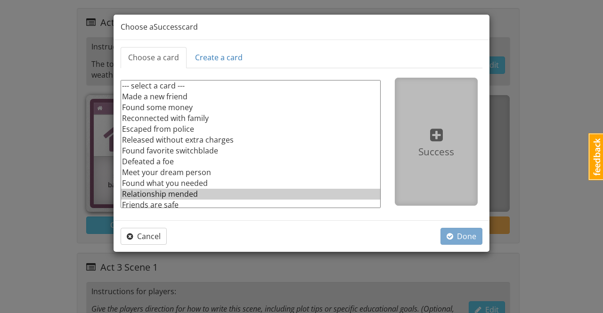
click at [186, 192] on option "Relationship mended" at bounding box center [250, 194] width 259 height 11
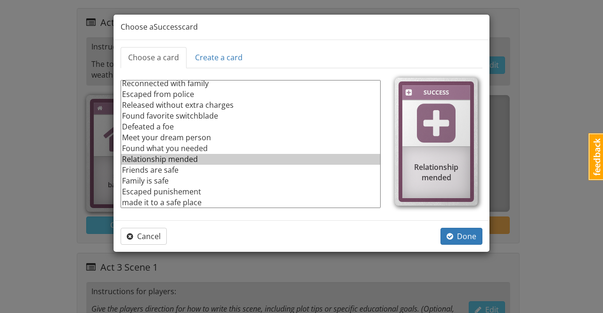
scroll to position [0, 0]
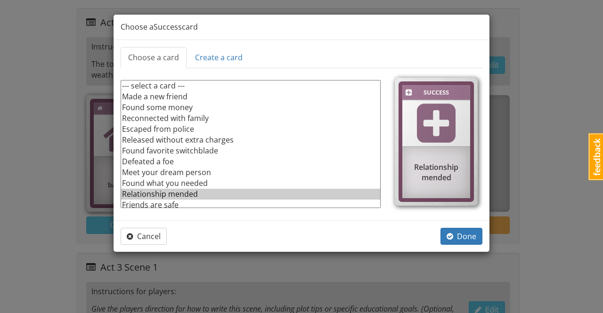
click at [175, 97] on option "Made a new friend" at bounding box center [250, 96] width 259 height 11
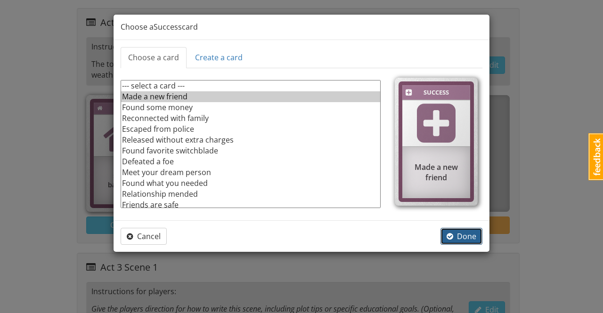
click at [467, 233] on span "Done" at bounding box center [462, 236] width 30 height 10
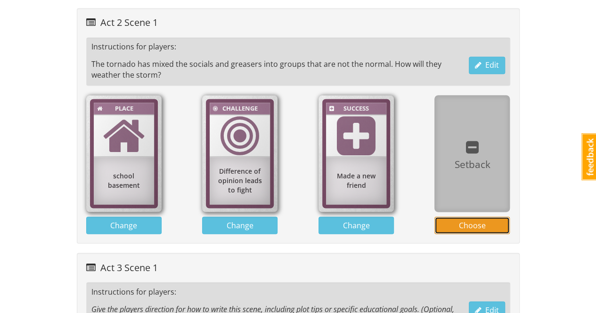
click at [477, 221] on span "Choose" at bounding box center [472, 225] width 27 height 10
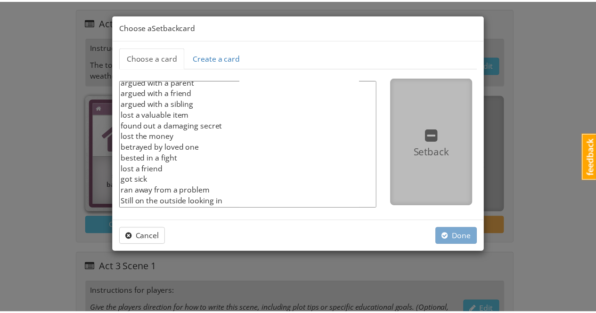
scroll to position [78, 0]
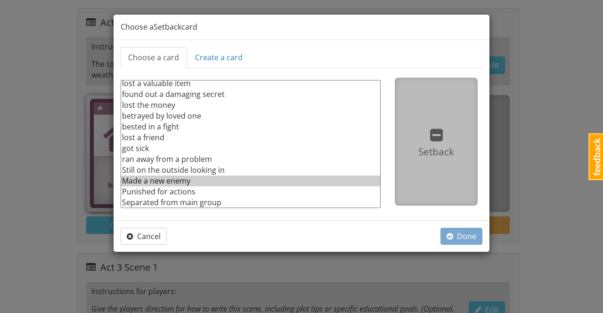
click at [173, 180] on option "Made a new enemy" at bounding box center [250, 181] width 259 height 11
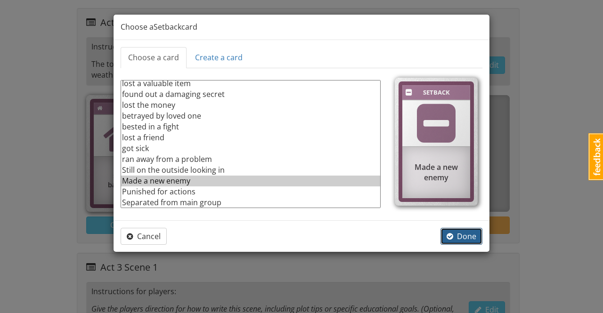
click at [467, 237] on span "Done" at bounding box center [462, 236] width 30 height 10
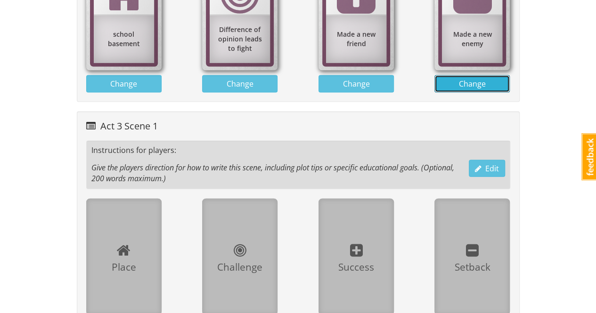
scroll to position [978, 0]
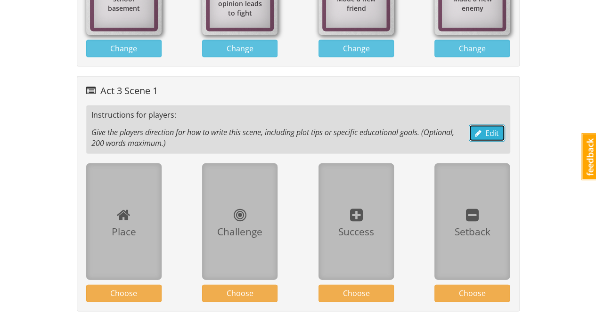
click at [490, 128] on span "Edit" at bounding box center [487, 133] width 24 height 10
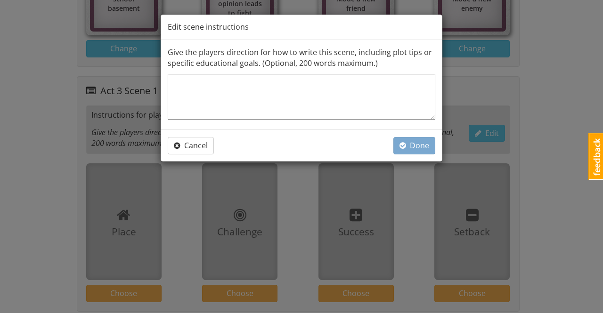
click at [339, 92] on textarea at bounding box center [302, 97] width 268 height 46
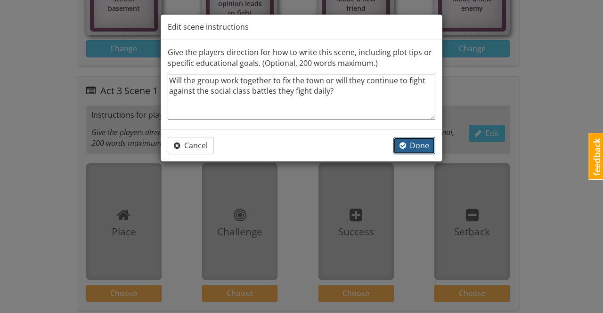
click at [414, 142] on span "Done" at bounding box center [415, 145] width 30 height 10
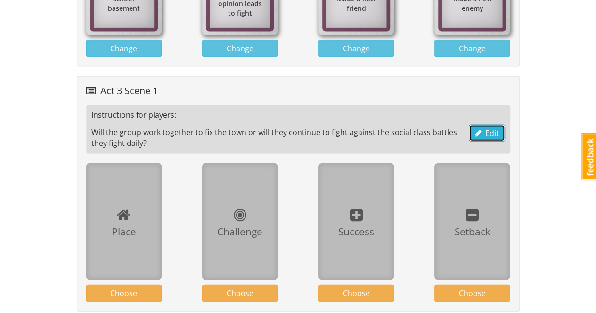
click at [496, 128] on span "Edit" at bounding box center [487, 133] width 24 height 10
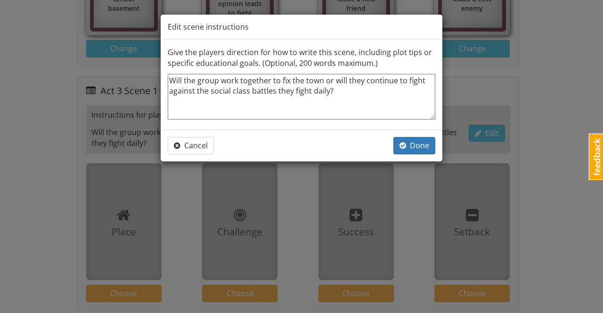
click at [353, 89] on textarea "Will the group work together to fix the town or will they continue to fight aga…" at bounding box center [302, 97] width 268 height 46
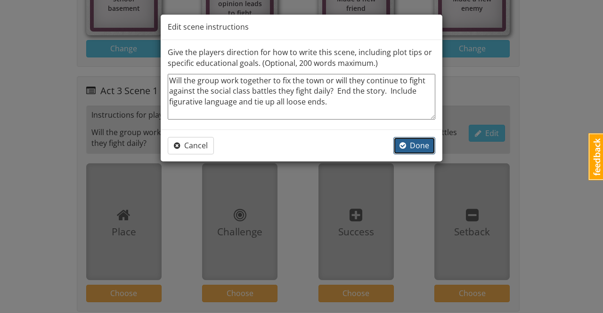
click at [424, 147] on span "Done" at bounding box center [415, 145] width 30 height 10
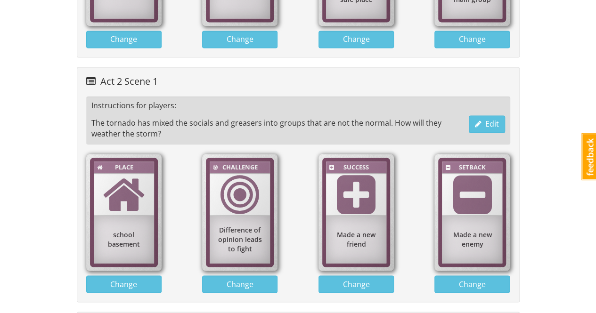
scroll to position [648, 0]
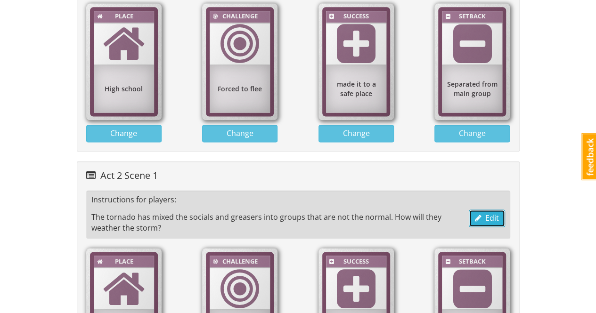
click at [491, 213] on span "Edit" at bounding box center [487, 218] width 24 height 10
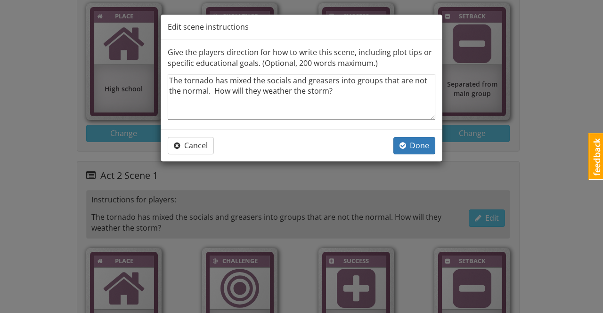
click at [358, 95] on textarea "The tornado has mixed the socials and greasers into groups that are not the nor…" at bounding box center [302, 97] width 268 height 46
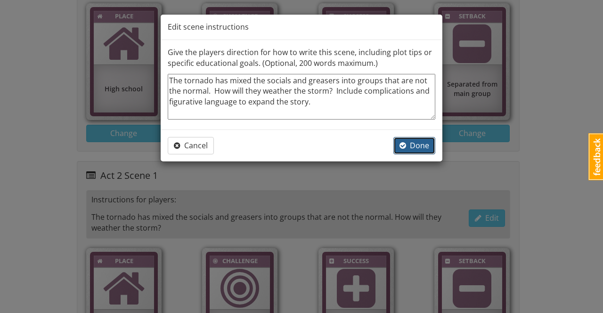
click at [418, 144] on span "Done" at bounding box center [415, 145] width 30 height 10
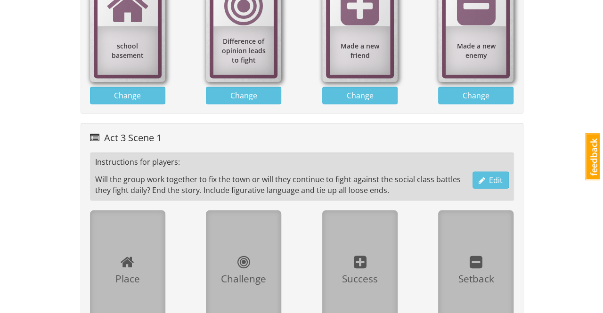
scroll to position [978, 0]
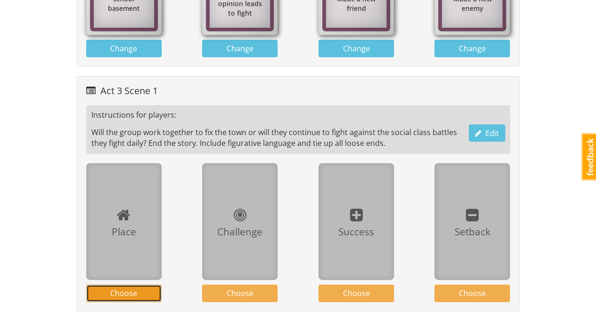
click at [116, 290] on span "Choose" at bounding box center [123, 293] width 27 height 10
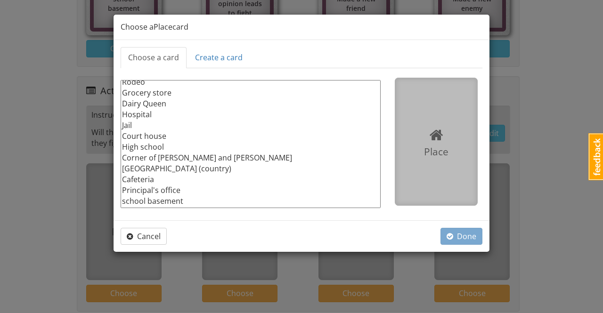
scroll to position [57, 0]
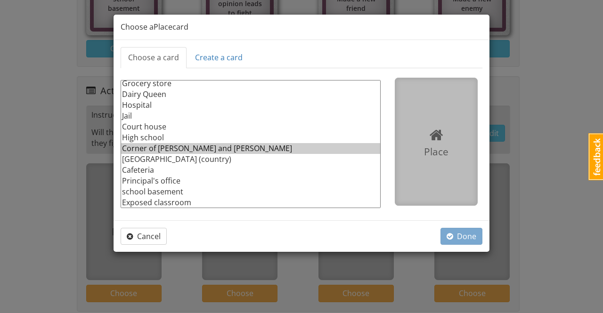
click at [180, 148] on option "Corner of [PERSON_NAME] and [PERSON_NAME]" at bounding box center [250, 148] width 259 height 11
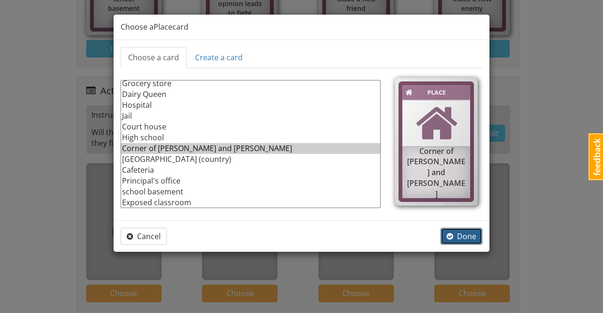
click at [467, 232] on span "Done" at bounding box center [462, 236] width 30 height 10
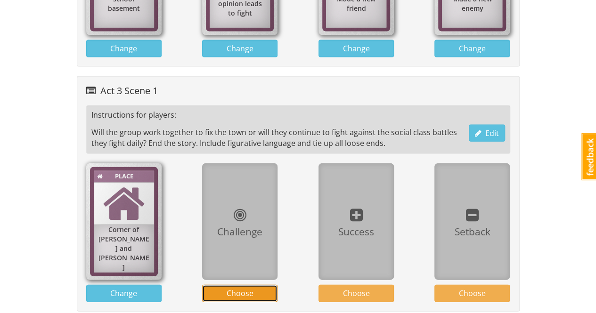
click at [254, 288] on button "Choose" at bounding box center [239, 293] width 75 height 17
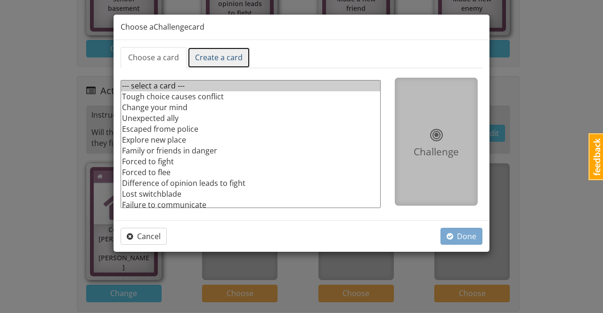
click at [234, 60] on link "Create a card" at bounding box center [219, 57] width 63 height 21
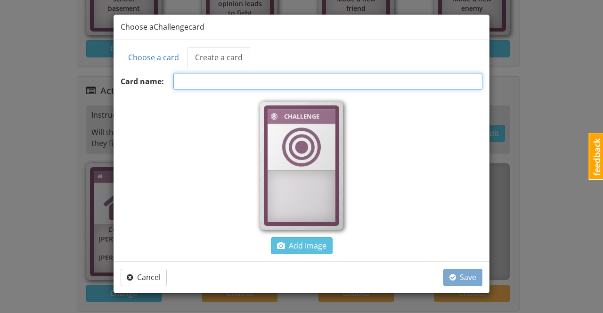
click at [267, 80] on input "text" at bounding box center [327, 81] width 309 height 17
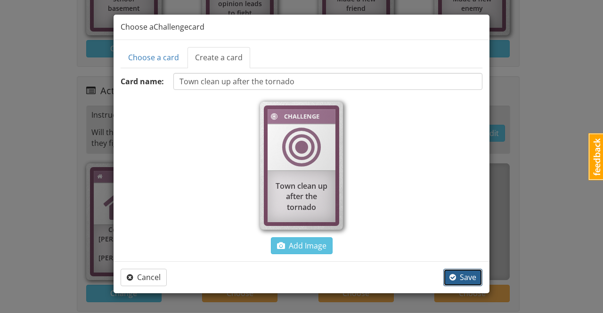
click at [462, 273] on span "Save" at bounding box center [463, 277] width 27 height 10
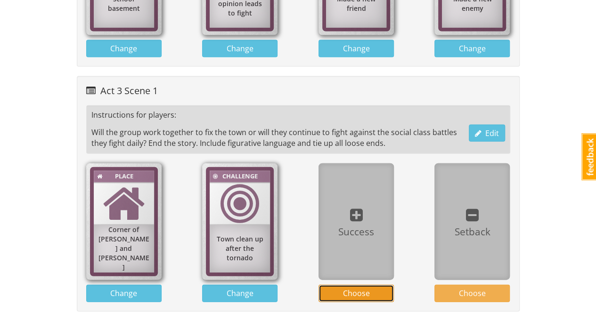
click at [356, 290] on span "Choose" at bounding box center [356, 293] width 27 height 10
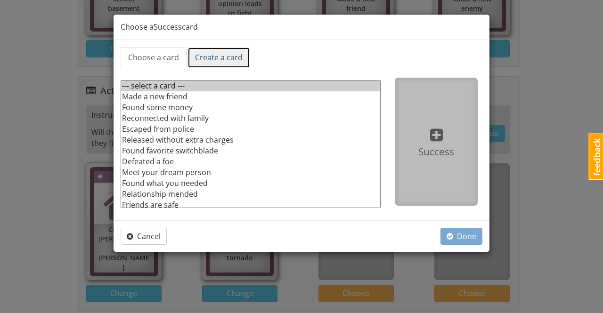
click at [210, 55] on link "Create a card" at bounding box center [219, 57] width 63 height 21
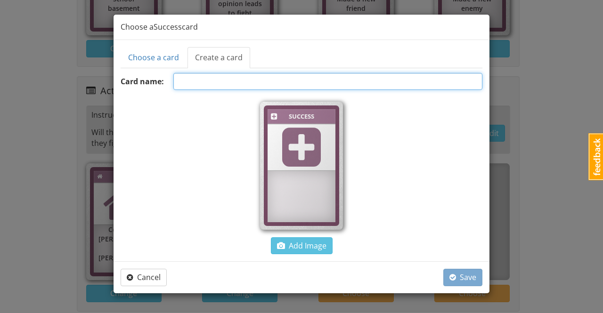
click at [215, 81] on input "text" at bounding box center [327, 81] width 309 height 17
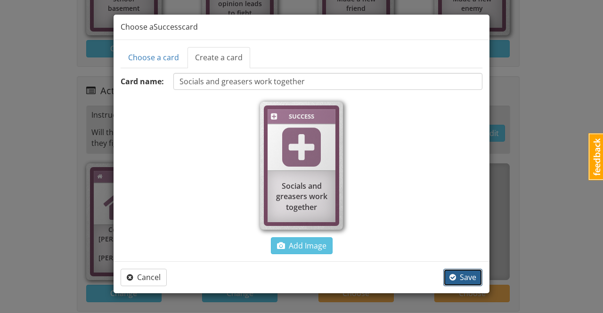
click at [472, 277] on span "Save" at bounding box center [463, 277] width 27 height 10
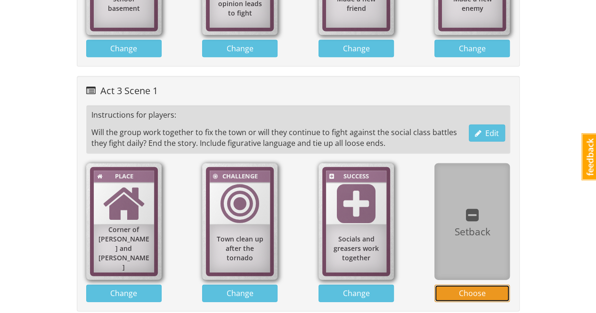
click at [478, 288] on span "Choose" at bounding box center [472, 293] width 27 height 10
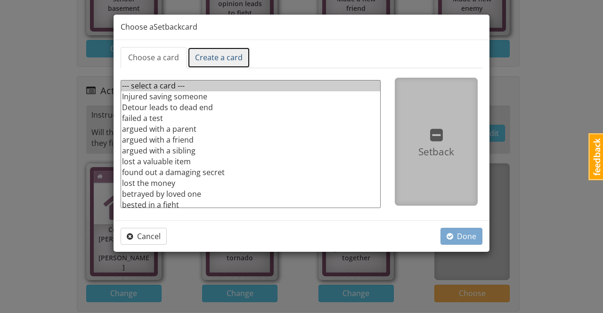
click at [230, 56] on link "Create a card" at bounding box center [219, 57] width 63 height 21
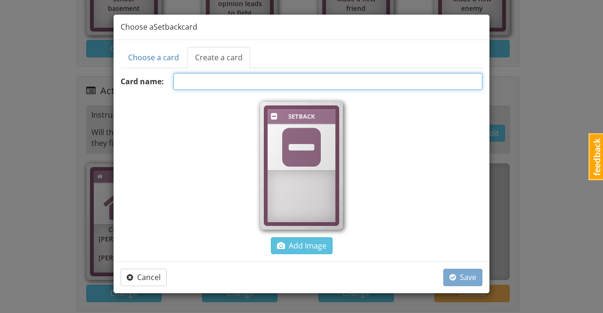
click at [234, 84] on input "text" at bounding box center [327, 81] width 309 height 17
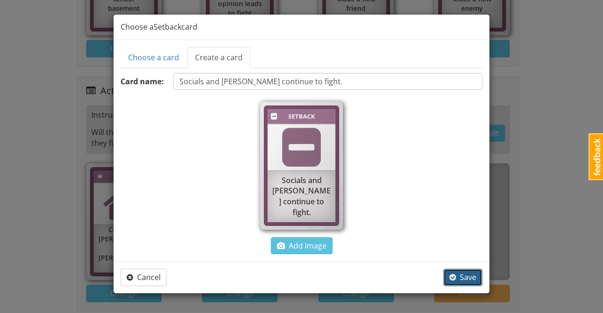
click at [467, 276] on span "Save" at bounding box center [463, 277] width 27 height 10
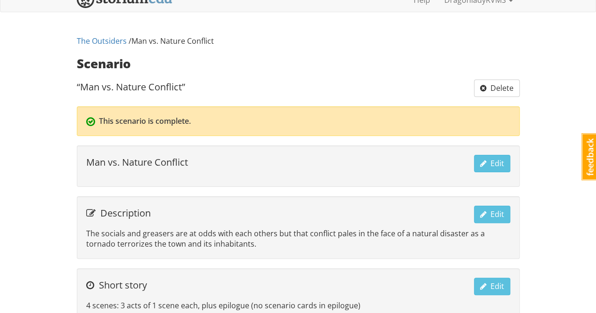
scroll to position [0, 0]
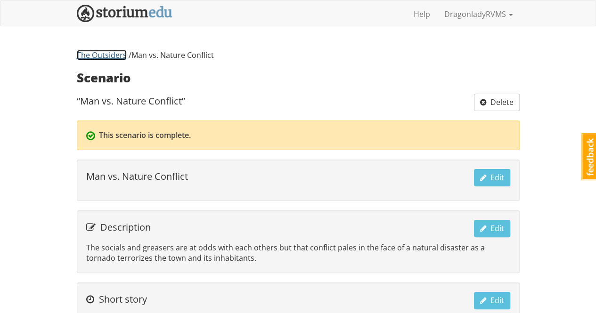
click at [115, 58] on link "The Outsiders" at bounding box center [102, 55] width 50 height 10
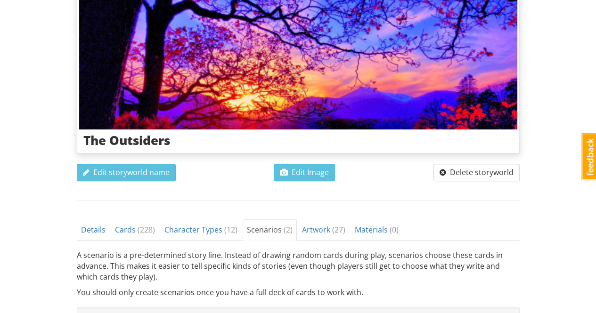
scroll to position [340, 0]
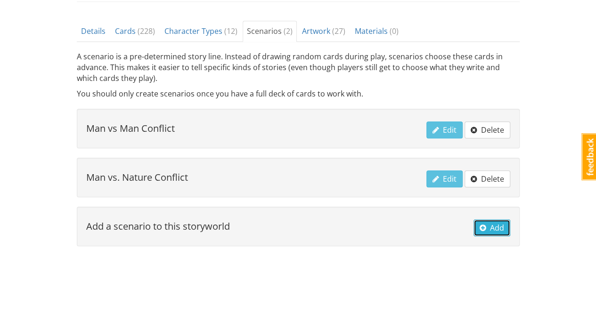
click at [496, 226] on span "Add" at bounding box center [492, 228] width 25 height 10
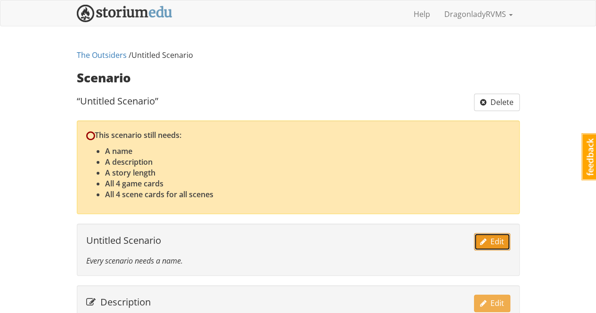
click at [500, 241] on span "Edit" at bounding box center [492, 242] width 24 height 10
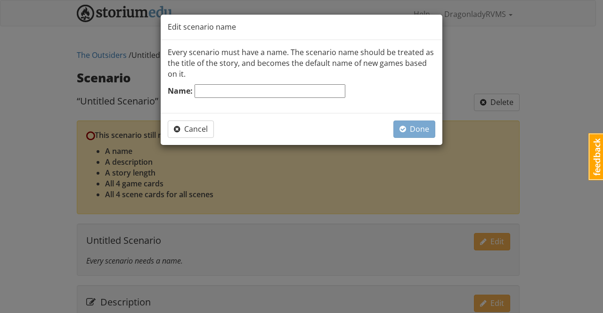
click at [316, 89] on input "Name:" at bounding box center [270, 91] width 151 height 14
click at [420, 130] on span "Done" at bounding box center [415, 129] width 30 height 10
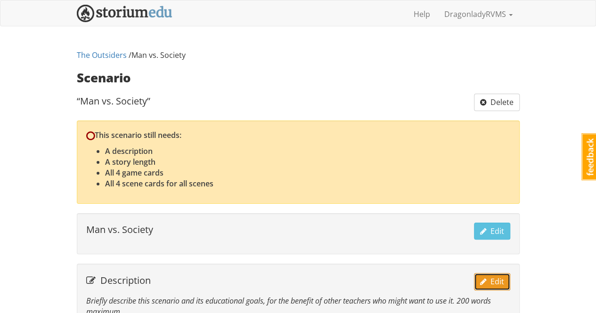
click at [499, 280] on span "Edit" at bounding box center [492, 282] width 24 height 10
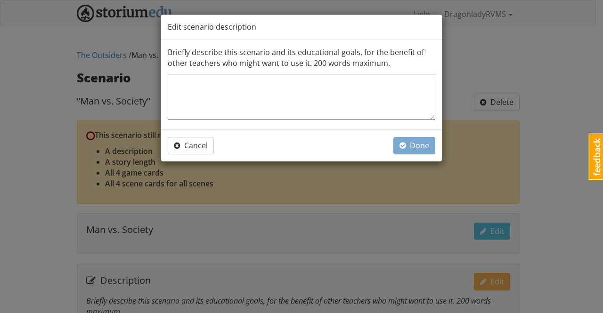
click at [256, 85] on textarea at bounding box center [302, 97] width 268 height 46
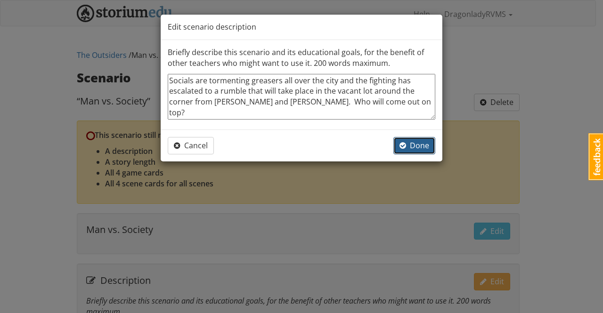
click at [417, 142] on span "Done" at bounding box center [415, 145] width 30 height 10
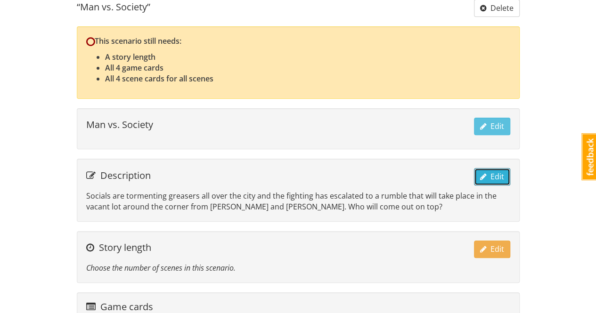
scroll to position [141, 0]
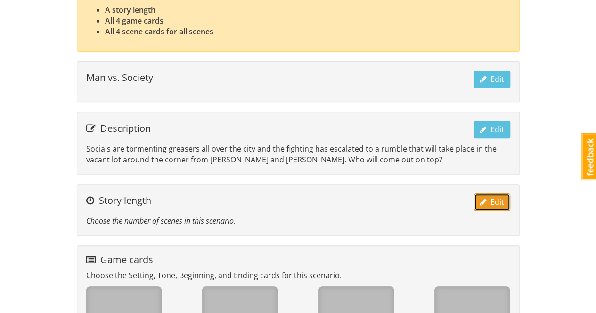
click at [497, 199] on span "Edit" at bounding box center [492, 202] width 24 height 10
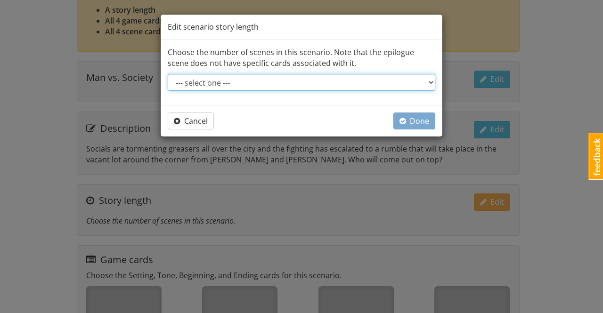
click at [317, 84] on select "--- select one --- Short story: 4 scenes (3 acts of 1 scene each, plus epilogue…" at bounding box center [302, 82] width 268 height 17
click at [168, 74] on select "--- select one --- Short story: 4 scenes (3 acts of 1 scene each, plus epilogue…" at bounding box center [302, 82] width 268 height 17
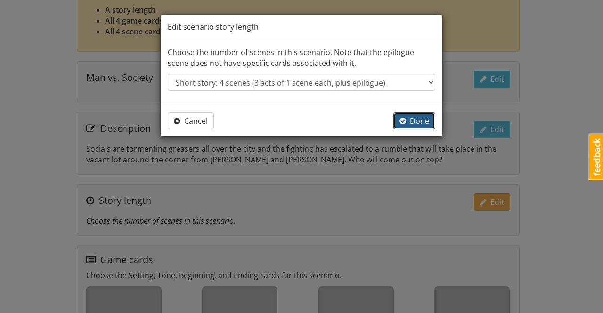
click at [423, 119] on span "Done" at bounding box center [415, 121] width 30 height 10
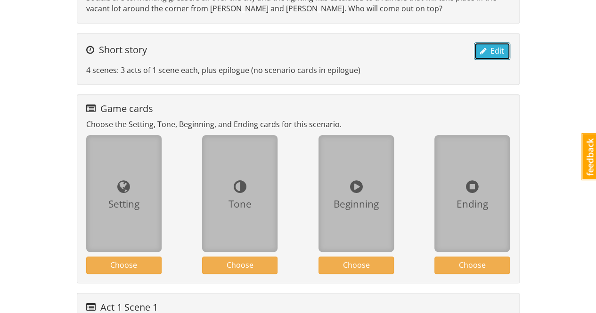
scroll to position [0, 0]
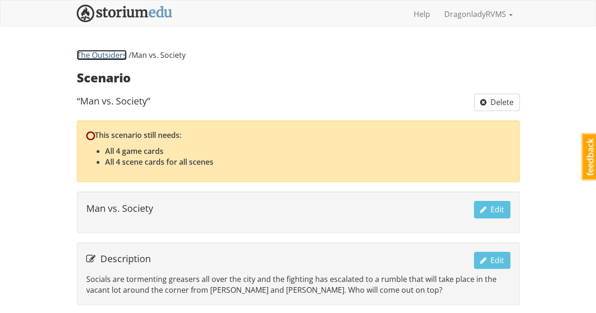
click at [103, 56] on link "The Outsiders" at bounding box center [102, 55] width 50 height 10
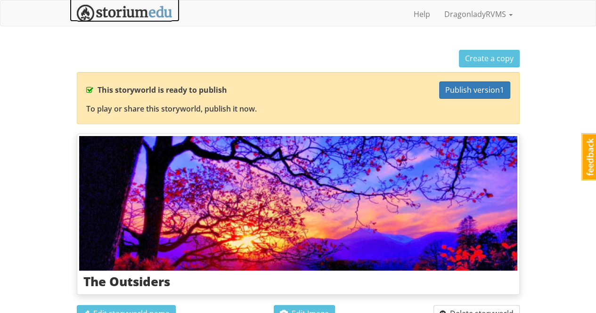
click at [127, 12] on img at bounding box center [125, 13] width 96 height 17
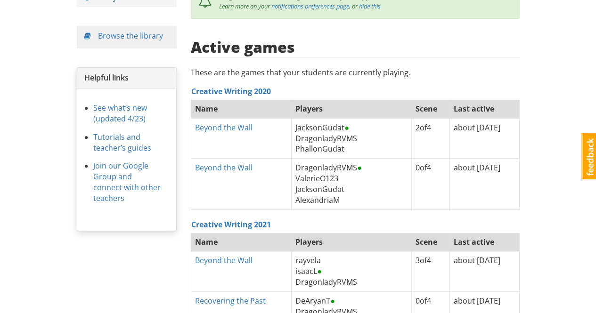
scroll to position [173, 0]
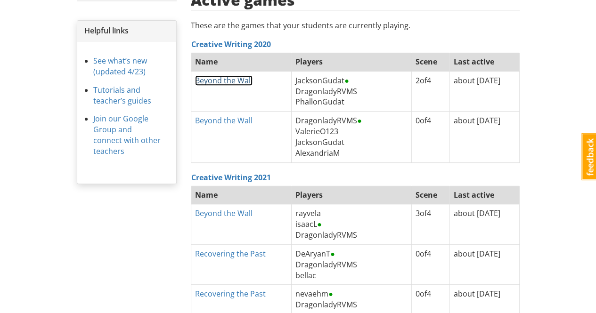
click at [230, 77] on link "Beyond the Wall" at bounding box center [223, 80] width 57 height 10
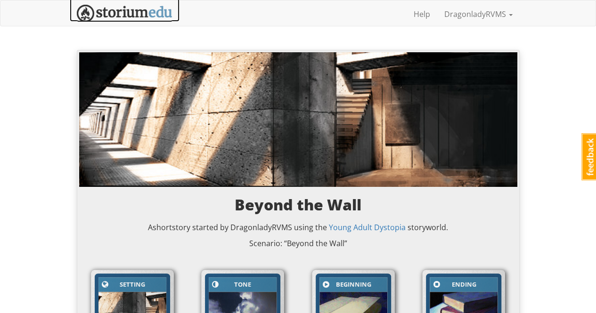
click at [140, 10] on img at bounding box center [125, 13] width 96 height 17
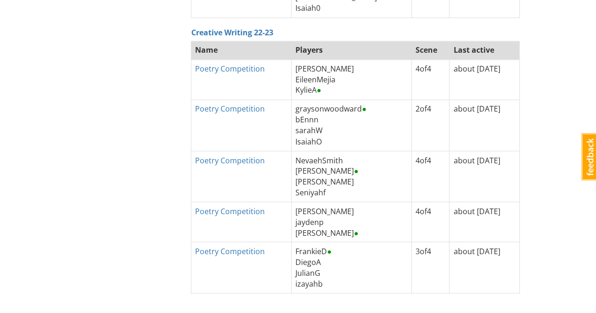
scroll to position [786, 0]
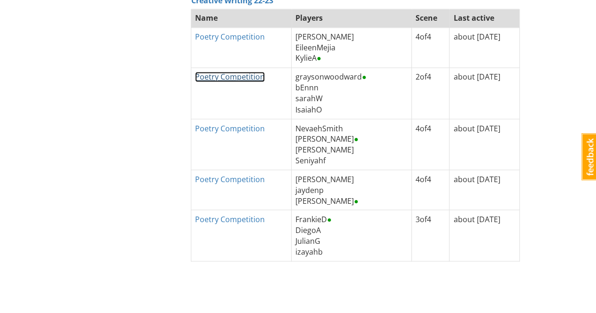
click at [252, 74] on link "Poetry Competition" at bounding box center [230, 77] width 70 height 10
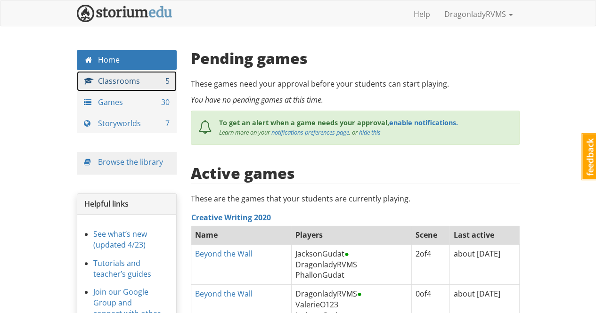
click at [130, 80] on link "Classrooms 5" at bounding box center [127, 81] width 100 height 20
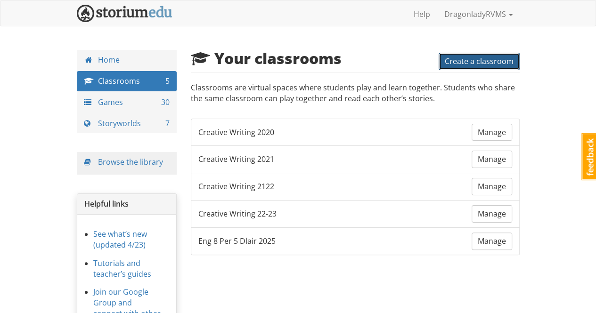
click at [469, 60] on span "Create a classroom" at bounding box center [479, 61] width 69 height 10
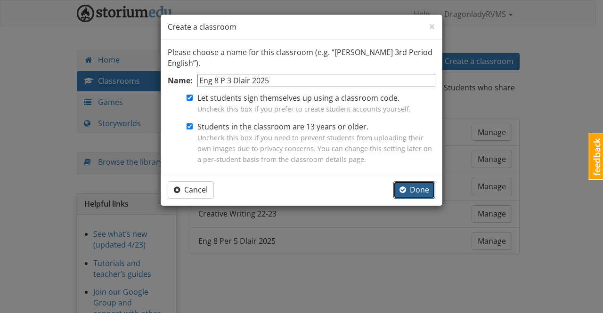
click at [425, 191] on span "Done" at bounding box center [415, 190] width 30 height 10
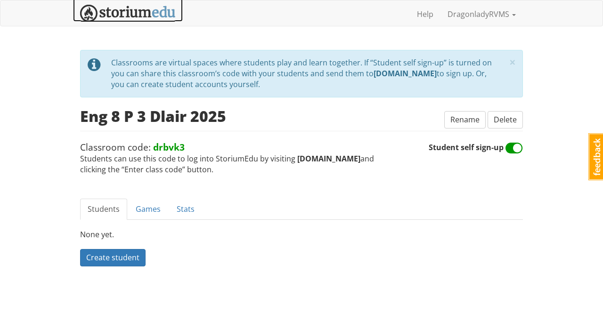
click at [125, 10] on img at bounding box center [128, 13] width 96 height 17
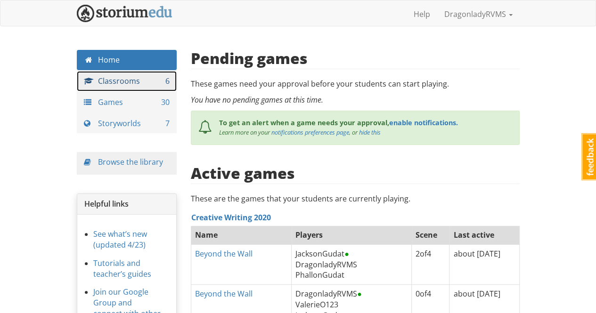
click at [136, 80] on link "Classrooms 6" at bounding box center [127, 81] width 100 height 20
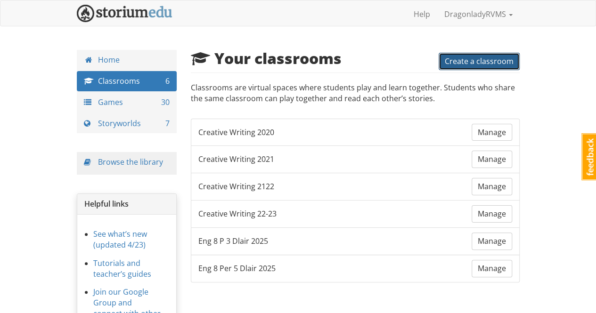
click at [471, 60] on span "Create a classroom" at bounding box center [479, 61] width 69 height 10
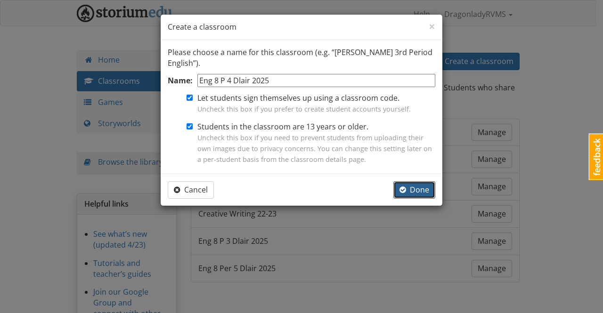
click at [418, 188] on span "Done" at bounding box center [415, 190] width 30 height 10
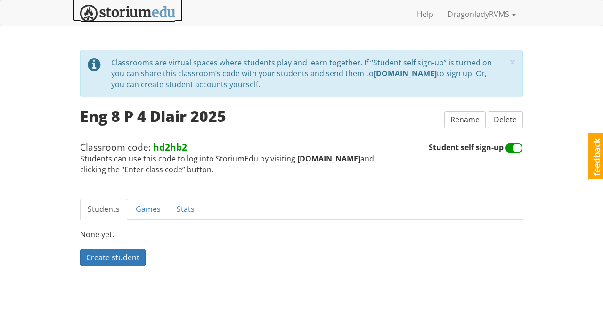
click at [137, 7] on img at bounding box center [128, 13] width 96 height 17
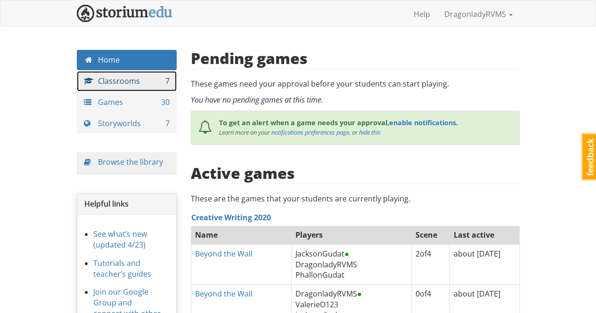
click at [136, 81] on link "Classrooms 7" at bounding box center [127, 81] width 100 height 20
